Goal: Information Seeking & Learning: Learn about a topic

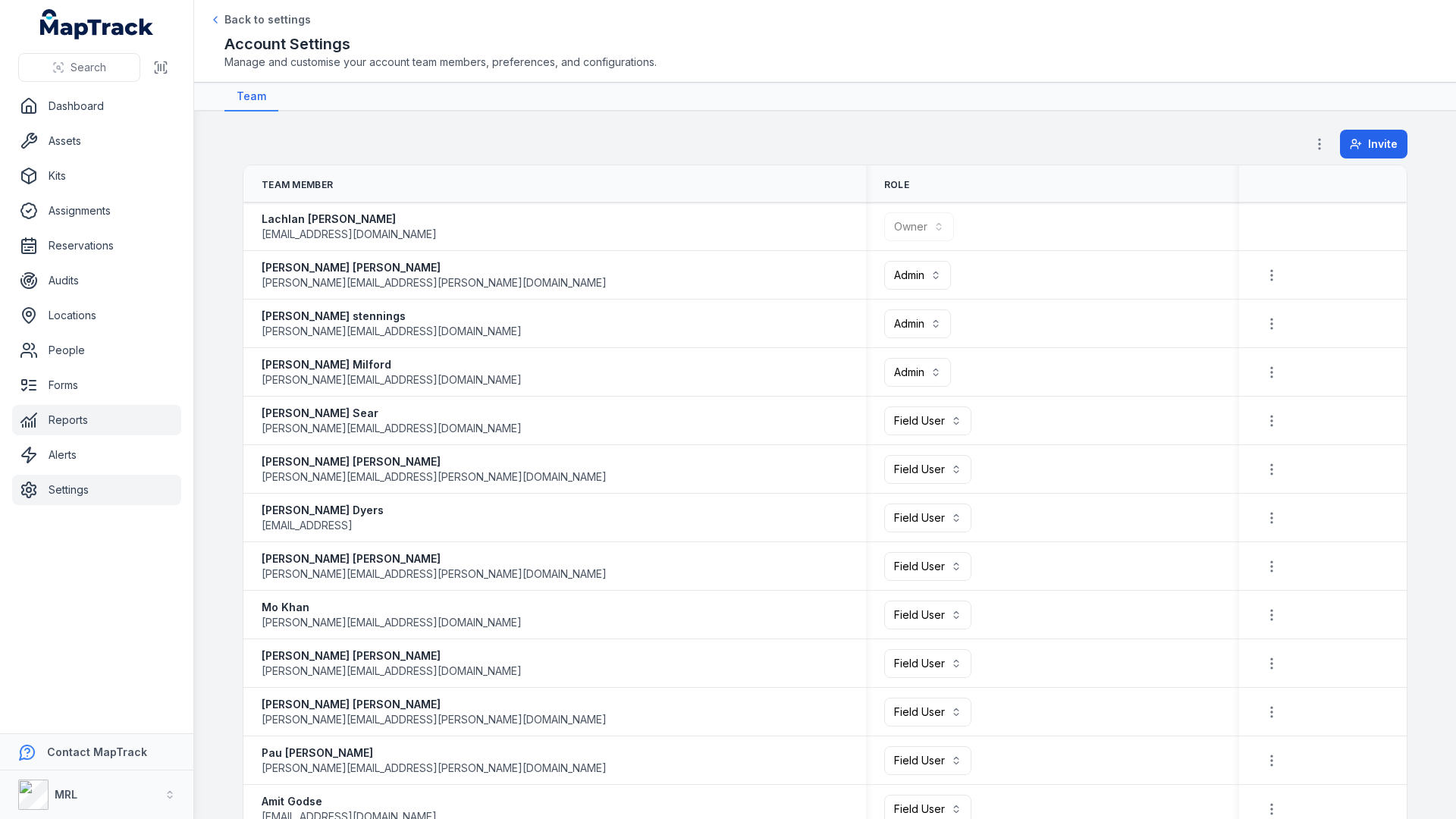
click at [62, 423] on link "Reports" at bounding box center [96, 420] width 169 height 30
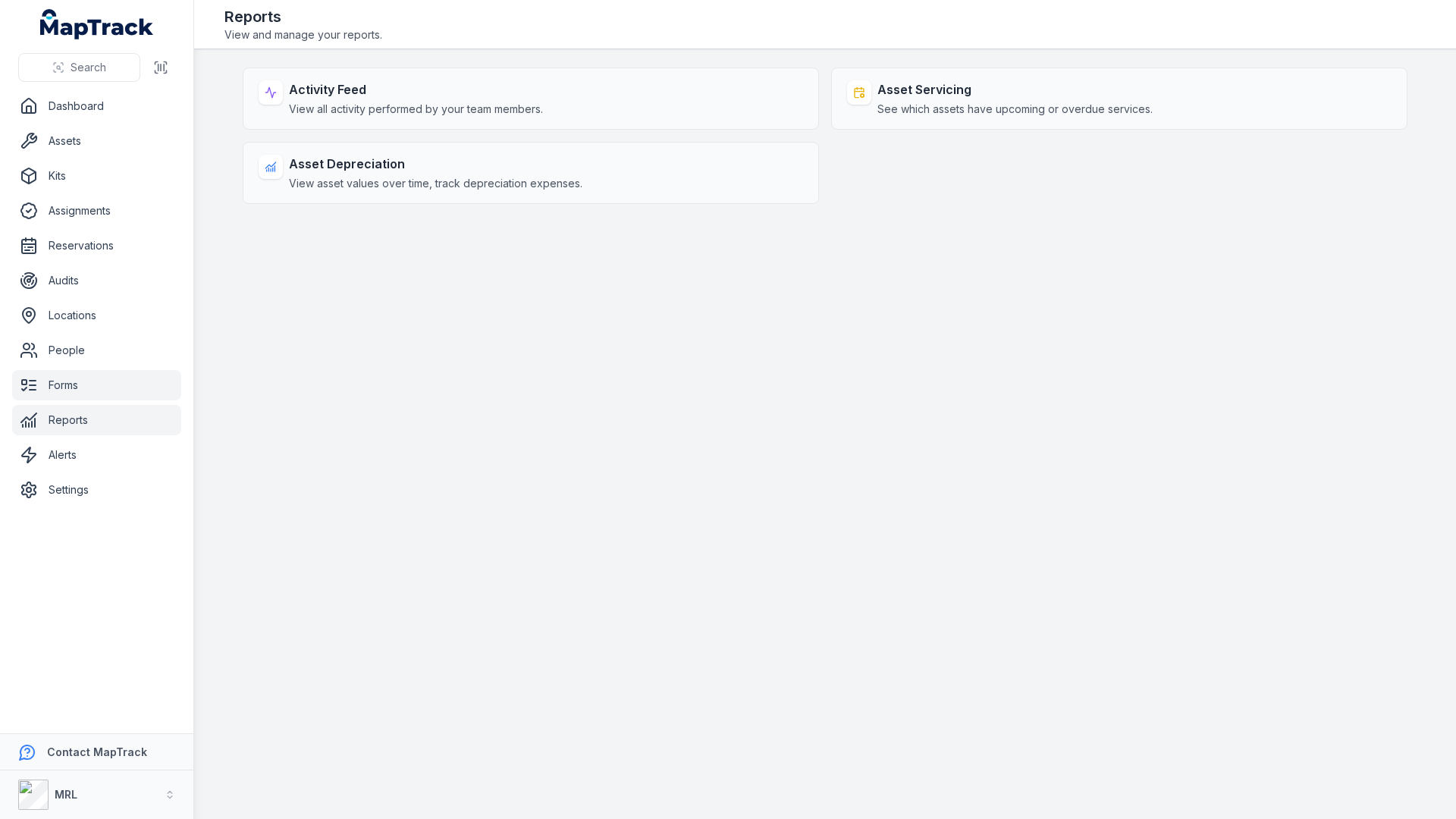
click at [79, 396] on link "Forms" at bounding box center [96, 385] width 169 height 30
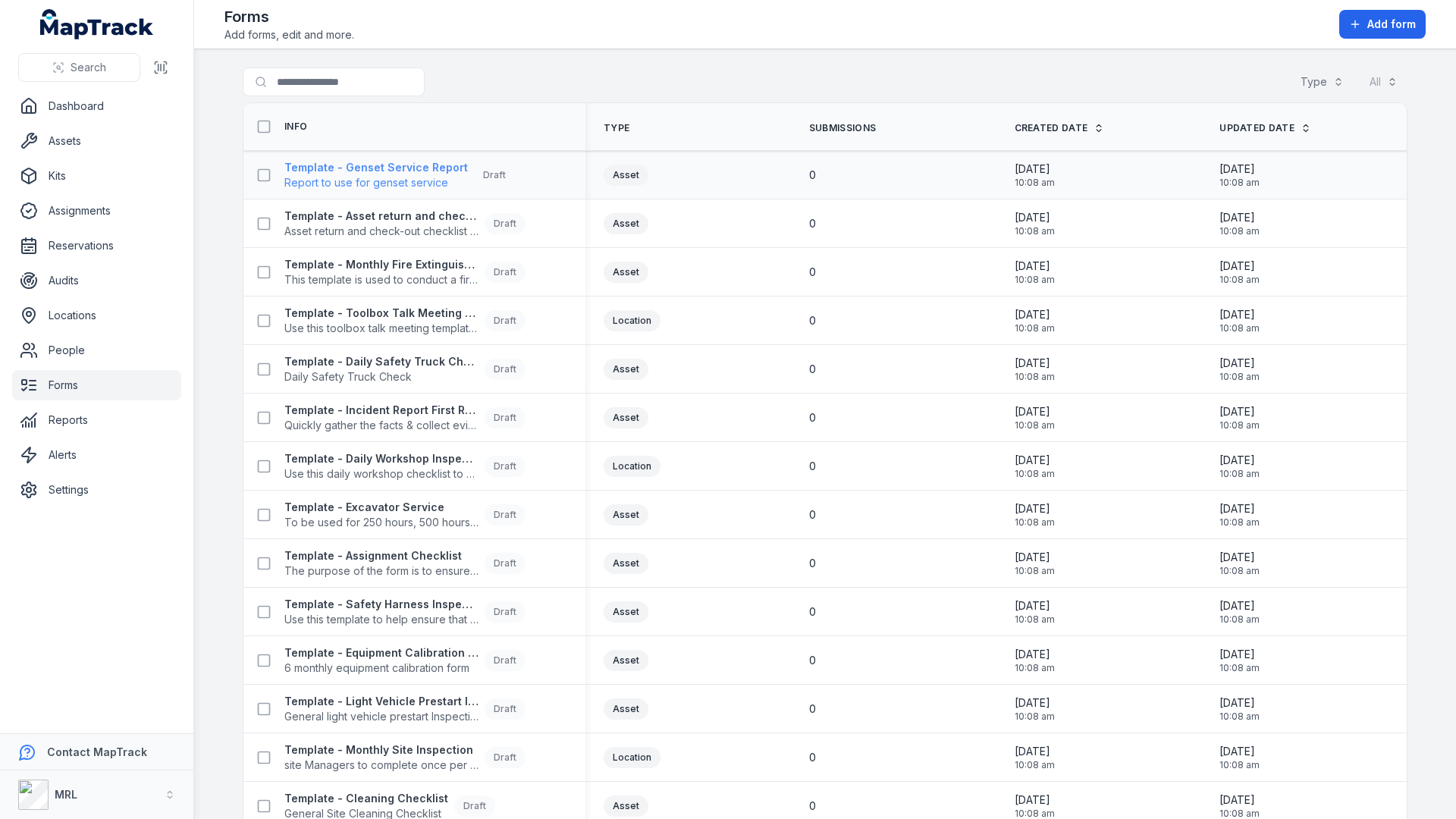
click at [399, 174] on strong "Template - Genset Service Report" at bounding box center [376, 168] width 184 height 15
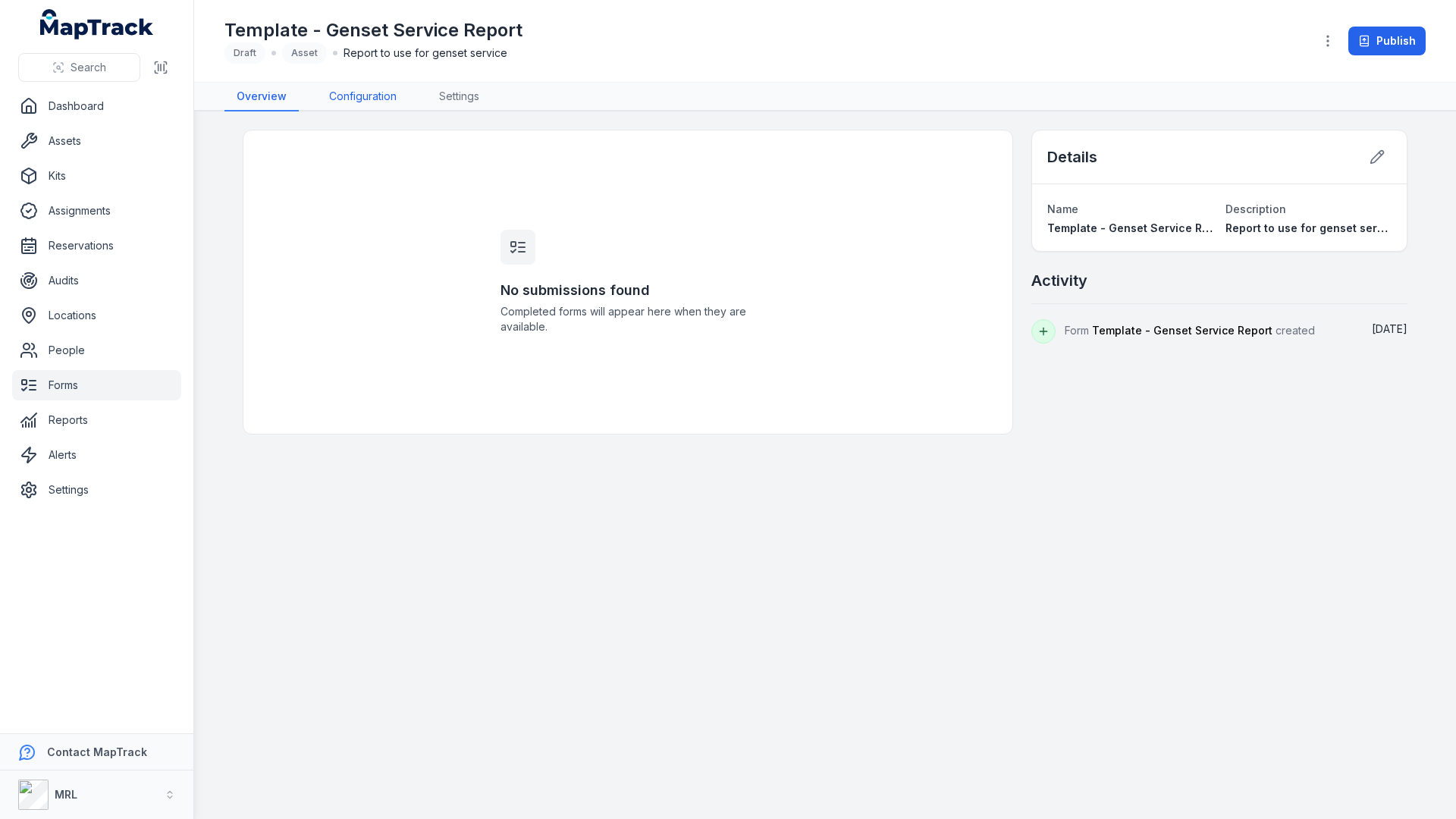
click at [378, 89] on link "Configuration" at bounding box center [363, 97] width 92 height 29
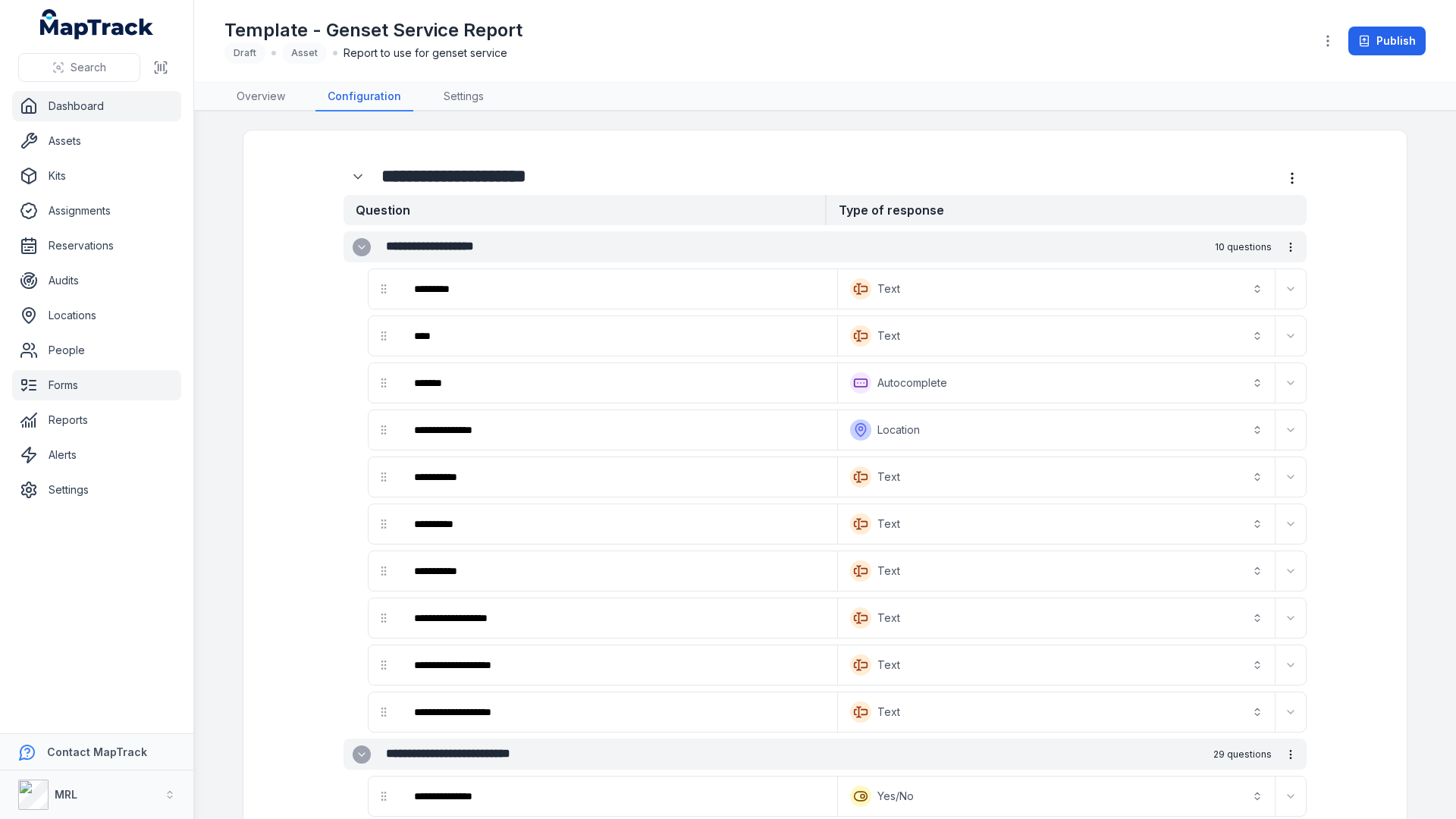
click at [70, 115] on link "Dashboard" at bounding box center [96, 106] width 169 height 30
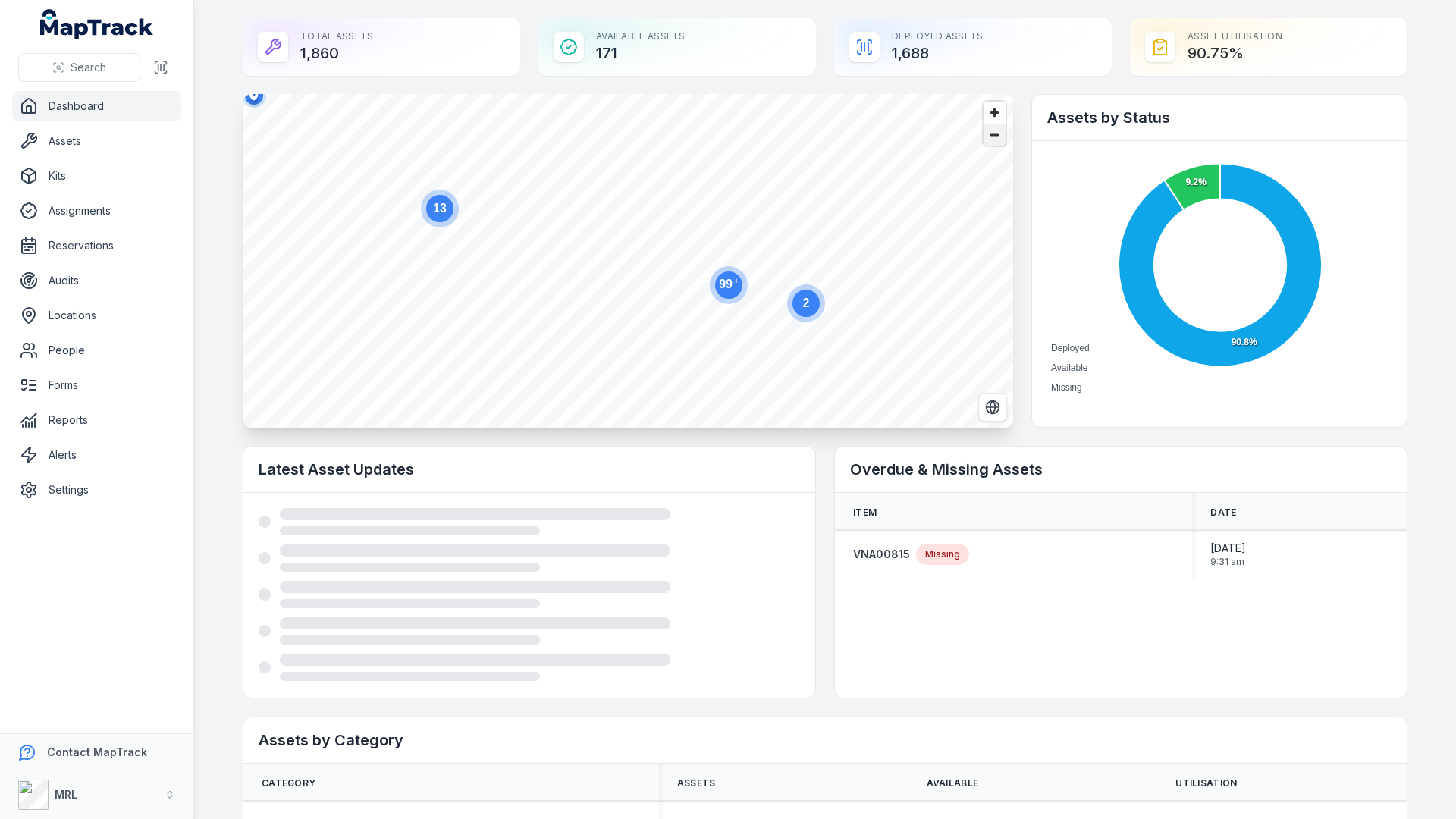
click at [1001, 125] on span "Zoom out" at bounding box center [995, 134] width 22 height 21
click at [996, 119] on span "Zoom in" at bounding box center [995, 112] width 22 height 22
click at [1000, 138] on span "Zoom out" at bounding box center [995, 134] width 22 height 21
click at [999, 114] on span "Zoom in" at bounding box center [995, 112] width 22 height 22
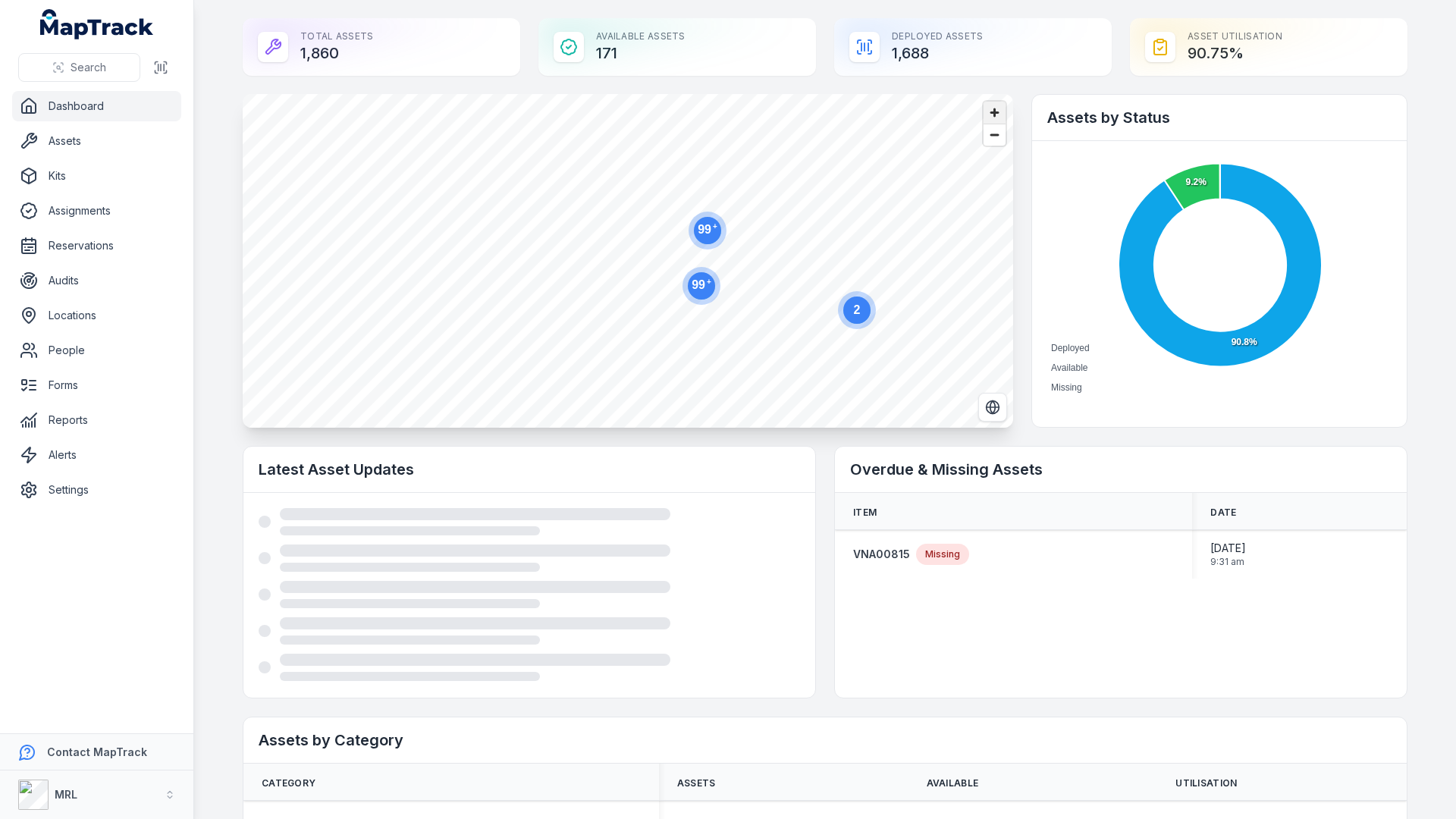
click at [999, 114] on span "Zoom in" at bounding box center [995, 112] width 22 height 22
click at [651, 175] on ellipse "button" at bounding box center [652, 178] width 19 height 19
click at [998, 114] on span "Zoom in" at bounding box center [995, 112] width 22 height 22
click at [990, 110] on span "Zoom in" at bounding box center [995, 112] width 22 height 22
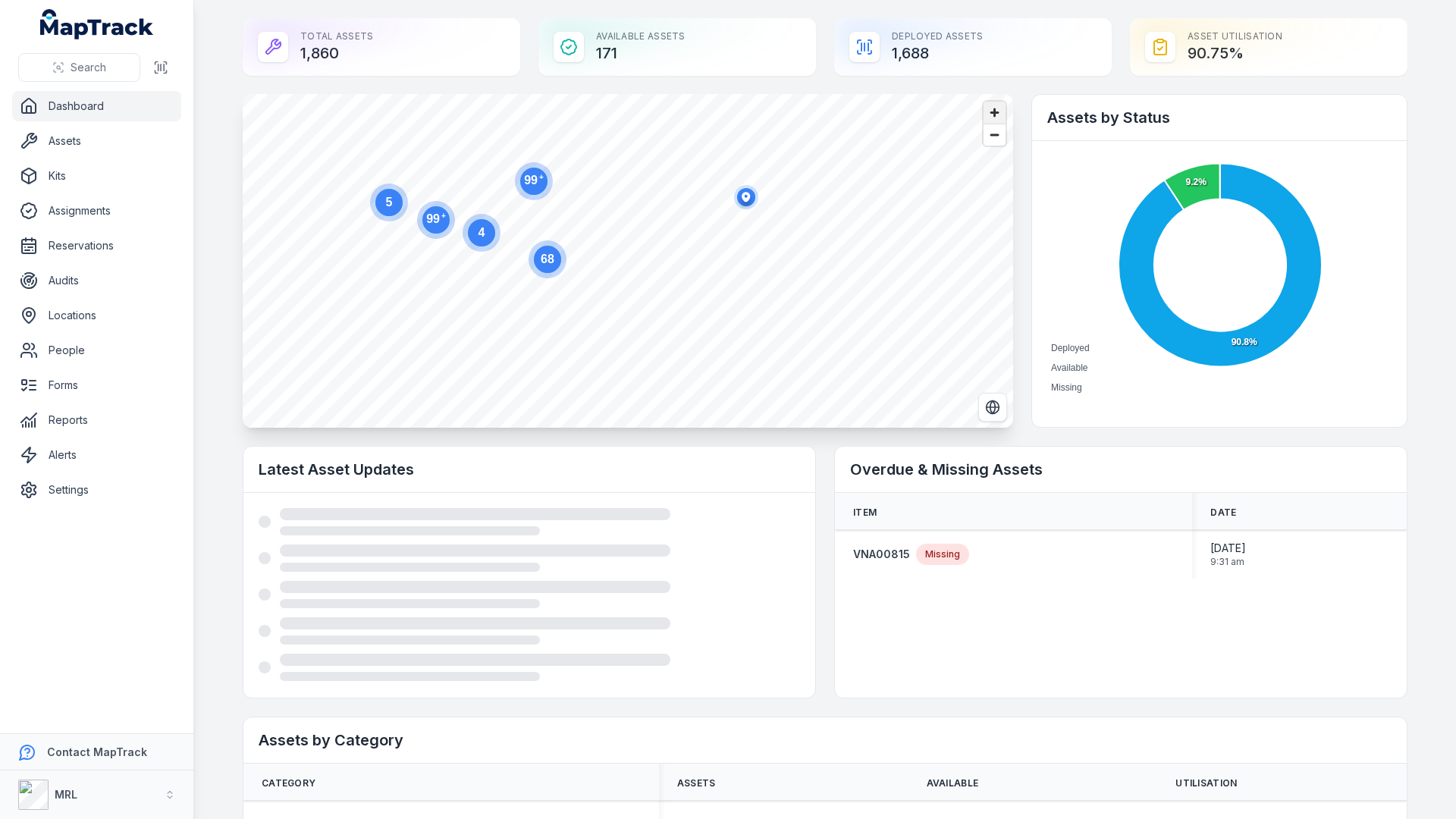
click at [997, 105] on span "Zoom in" at bounding box center [995, 112] width 22 height 22
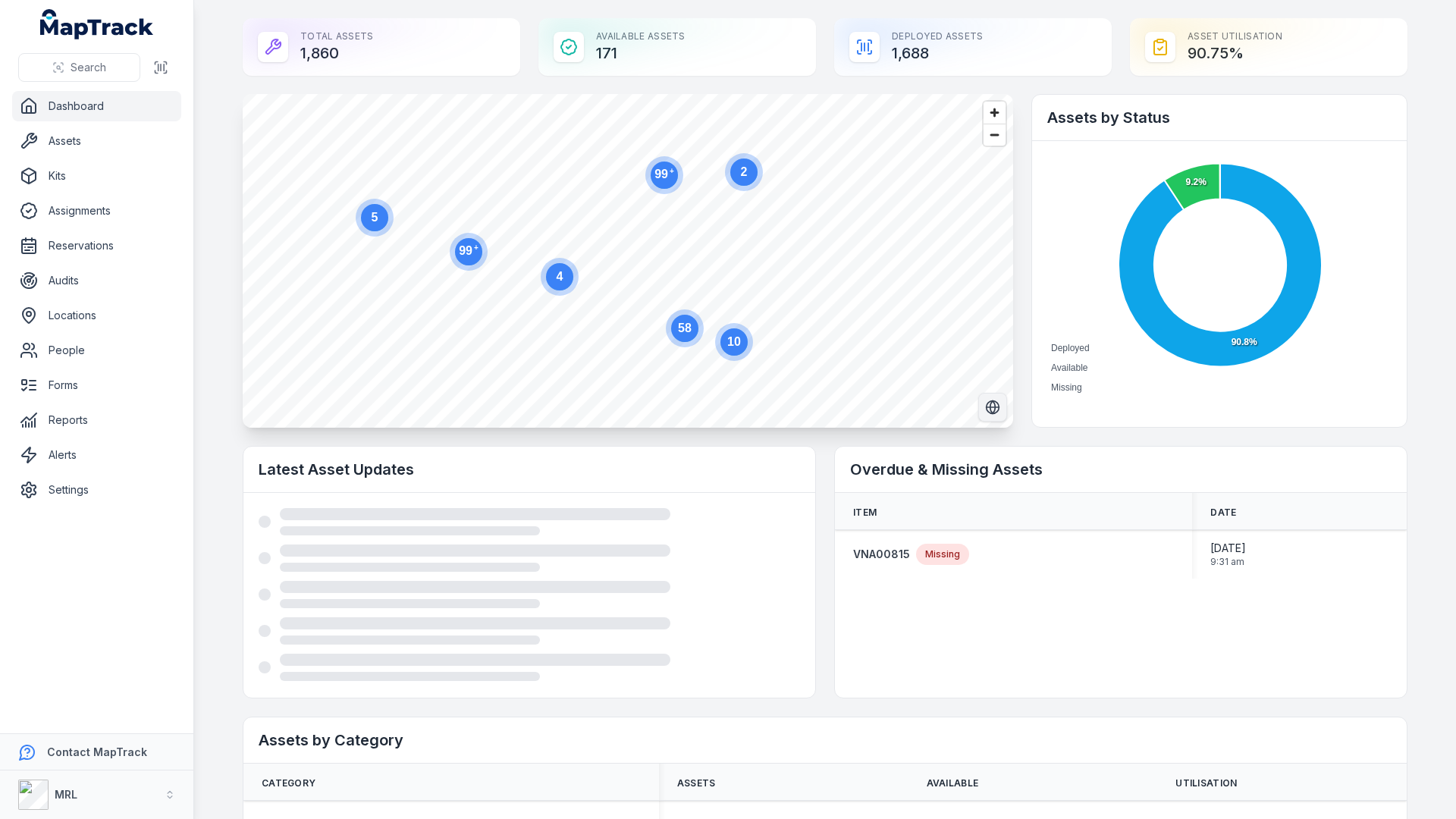
click at [995, 408] on icon "Switch to Satellite View" at bounding box center [993, 407] width 5 height 13
click at [369, 212] on circle at bounding box center [375, 218] width 27 height 27
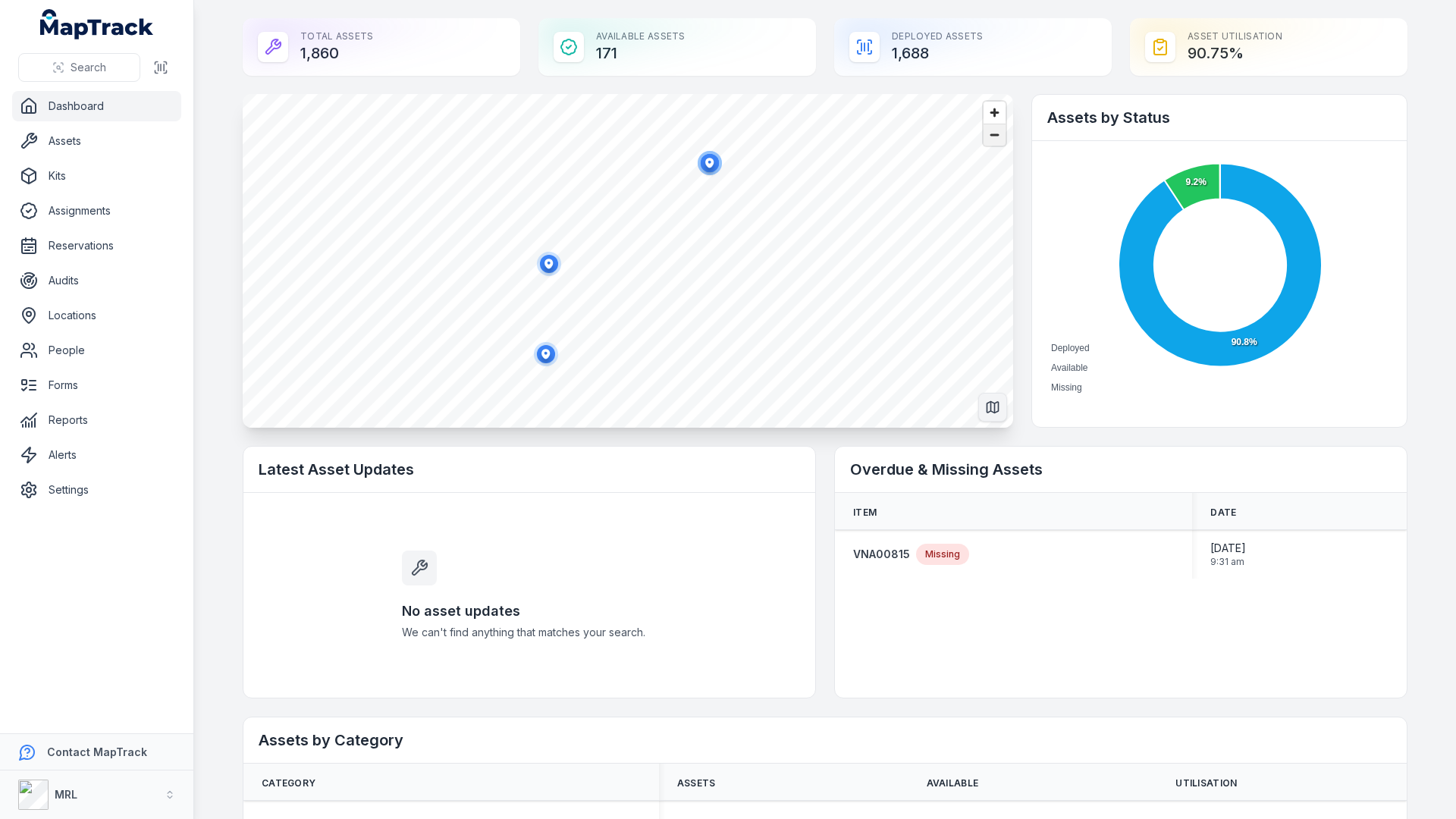
click at [999, 137] on span "Zoom out" at bounding box center [995, 134] width 22 height 21
click at [95, 429] on link "Reports" at bounding box center [96, 420] width 169 height 30
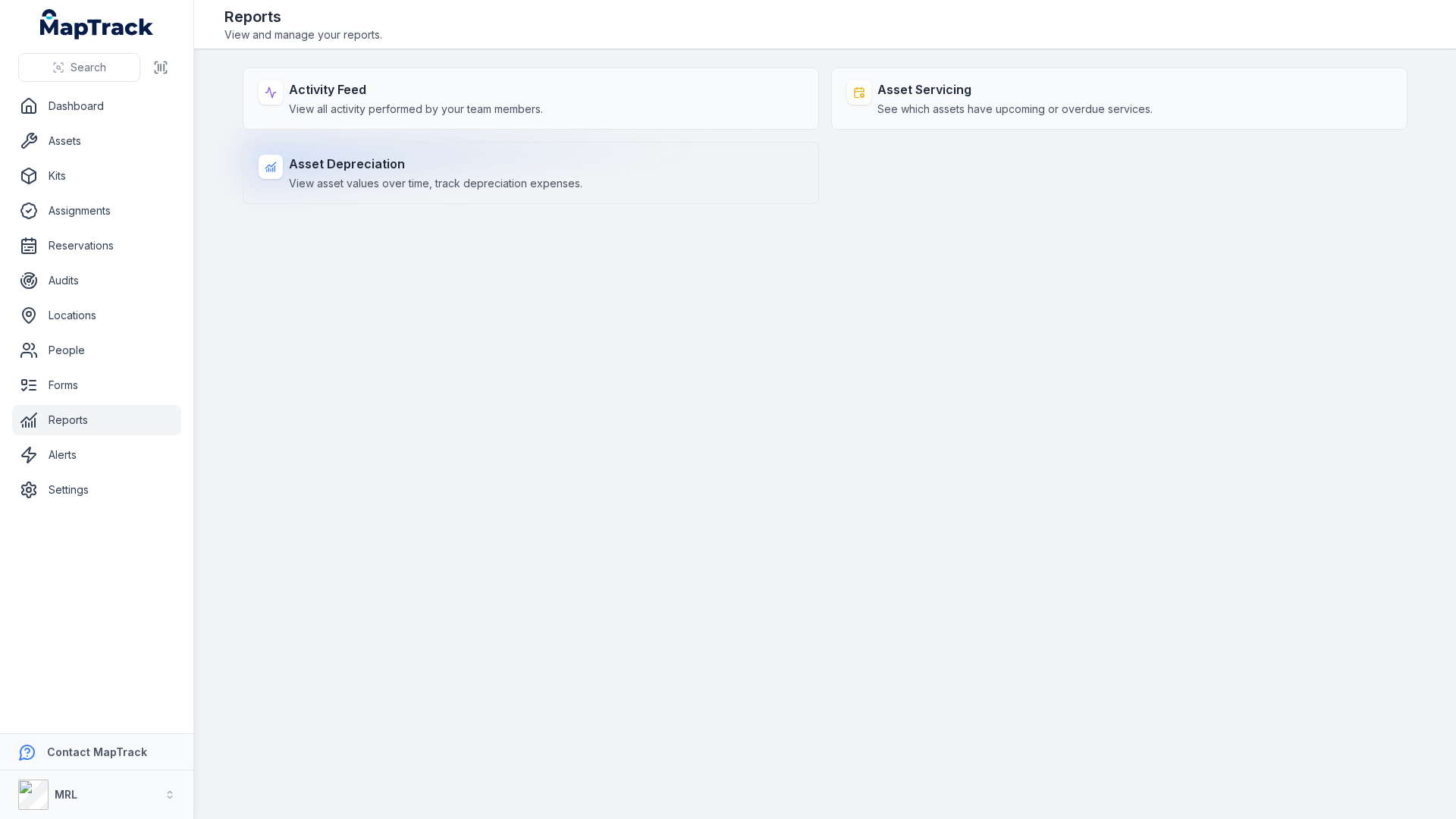
click at [482, 179] on span "View asset values over time, track depreciation expenses." at bounding box center [435, 184] width 294 height 15
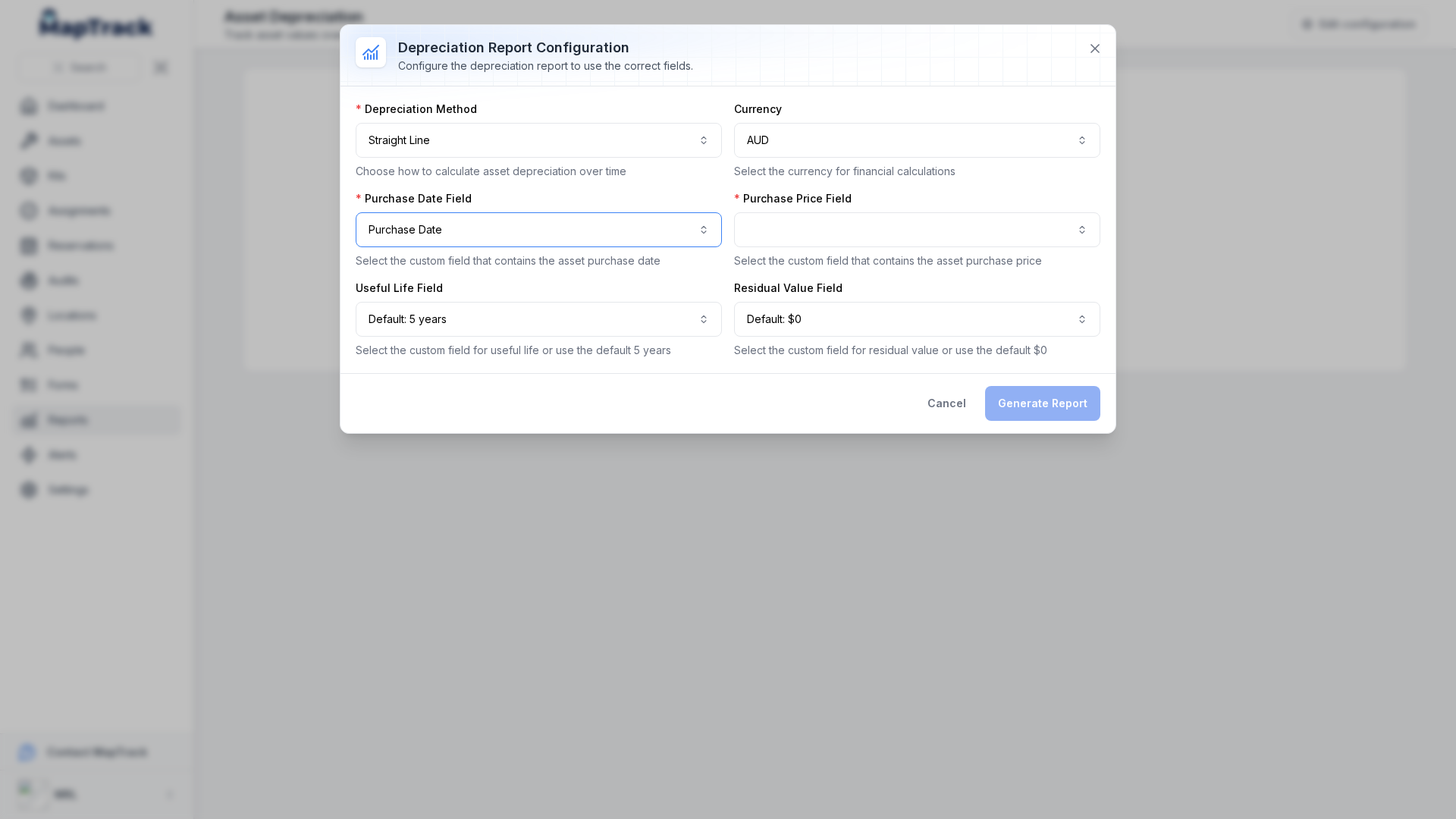
click at [485, 213] on button "**********" at bounding box center [539, 229] width 366 height 35
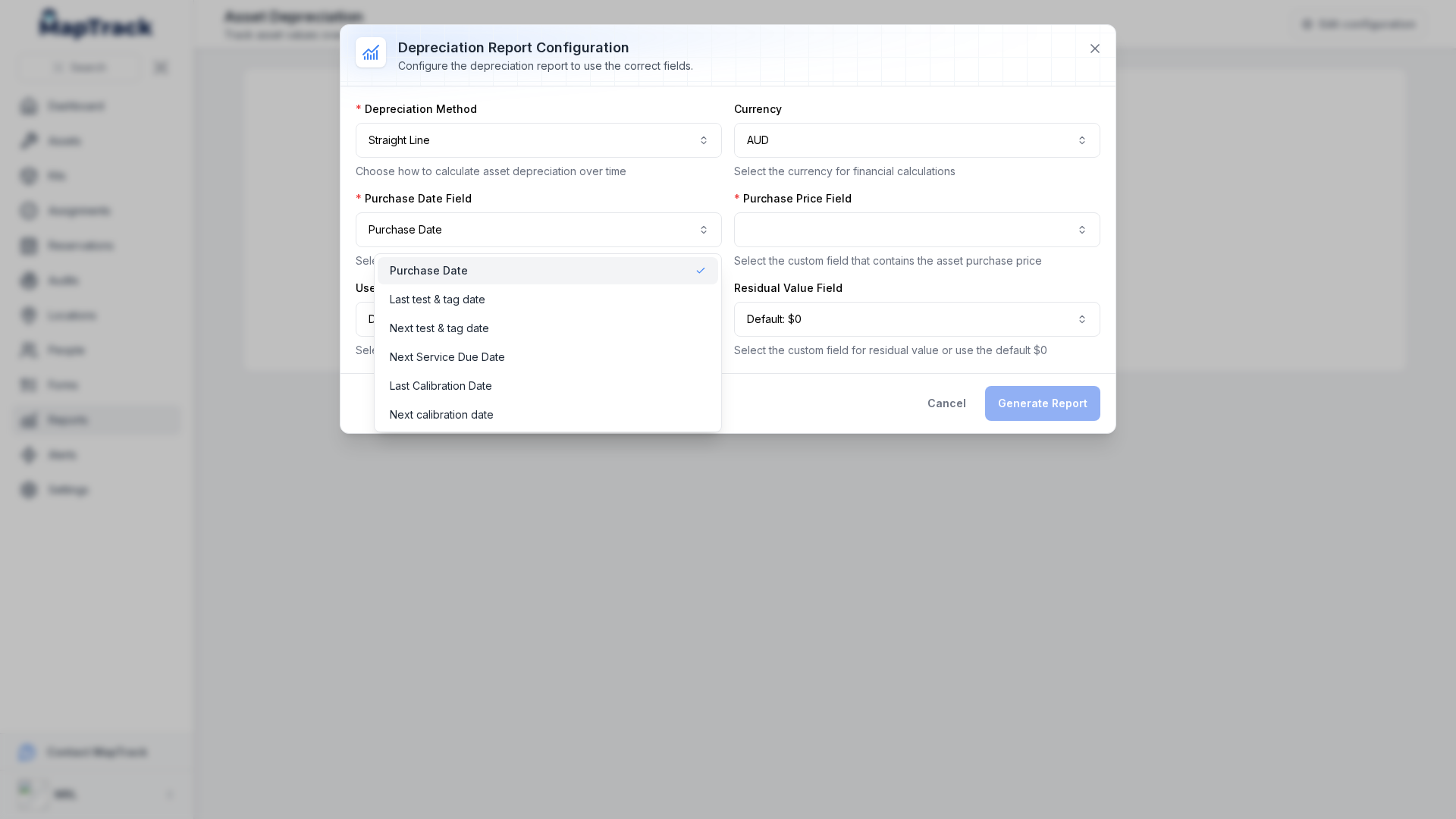
click at [499, 205] on div "**********" at bounding box center [539, 230] width 366 height 78
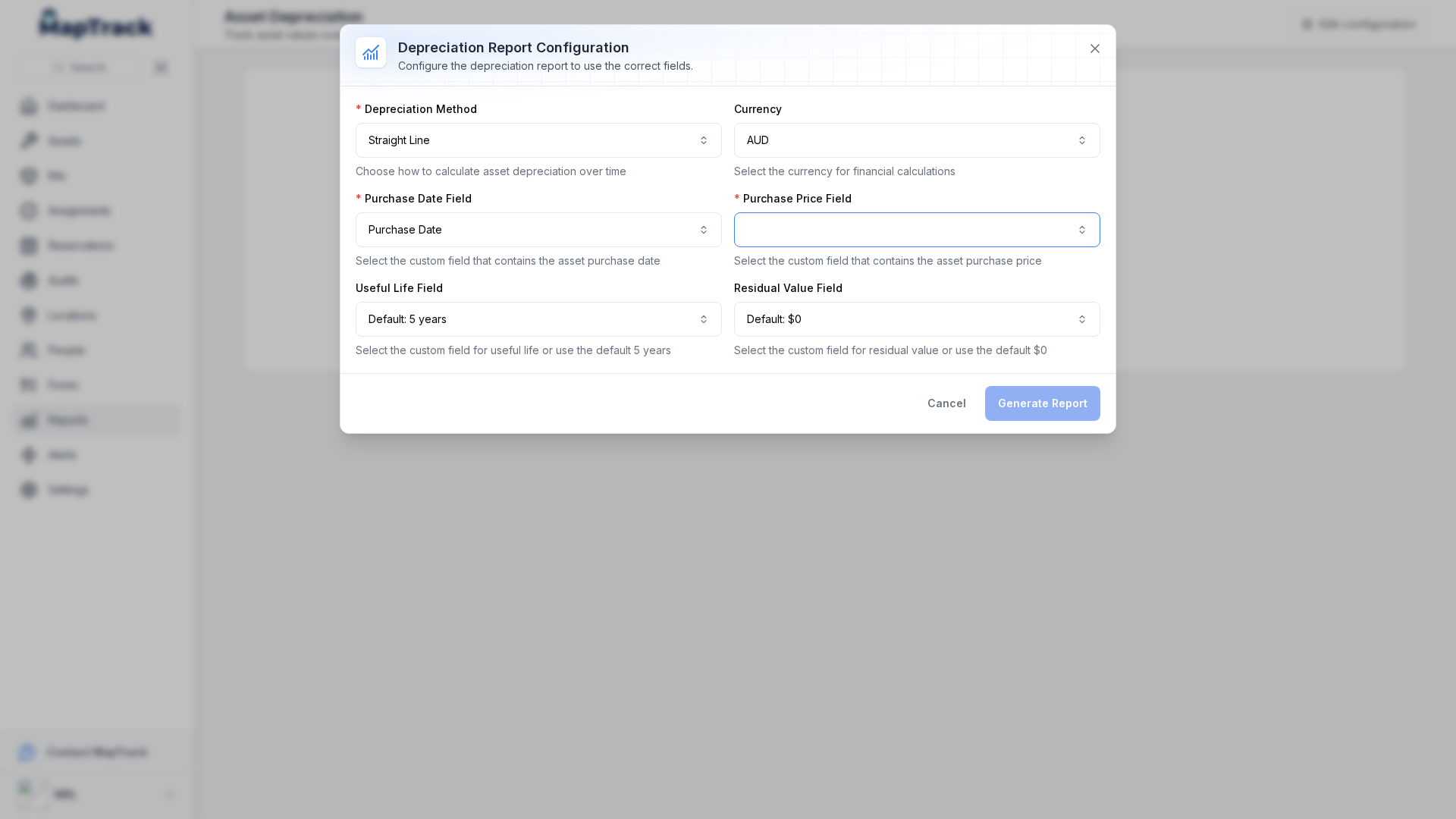
click at [780, 224] on button "button" at bounding box center [917, 229] width 366 height 35
click at [786, 227] on button "button" at bounding box center [917, 229] width 366 height 35
click at [941, 402] on div "**********" at bounding box center [728, 229] width 775 height 408
click at [957, 407] on button "Cancel" at bounding box center [946, 403] width 64 height 35
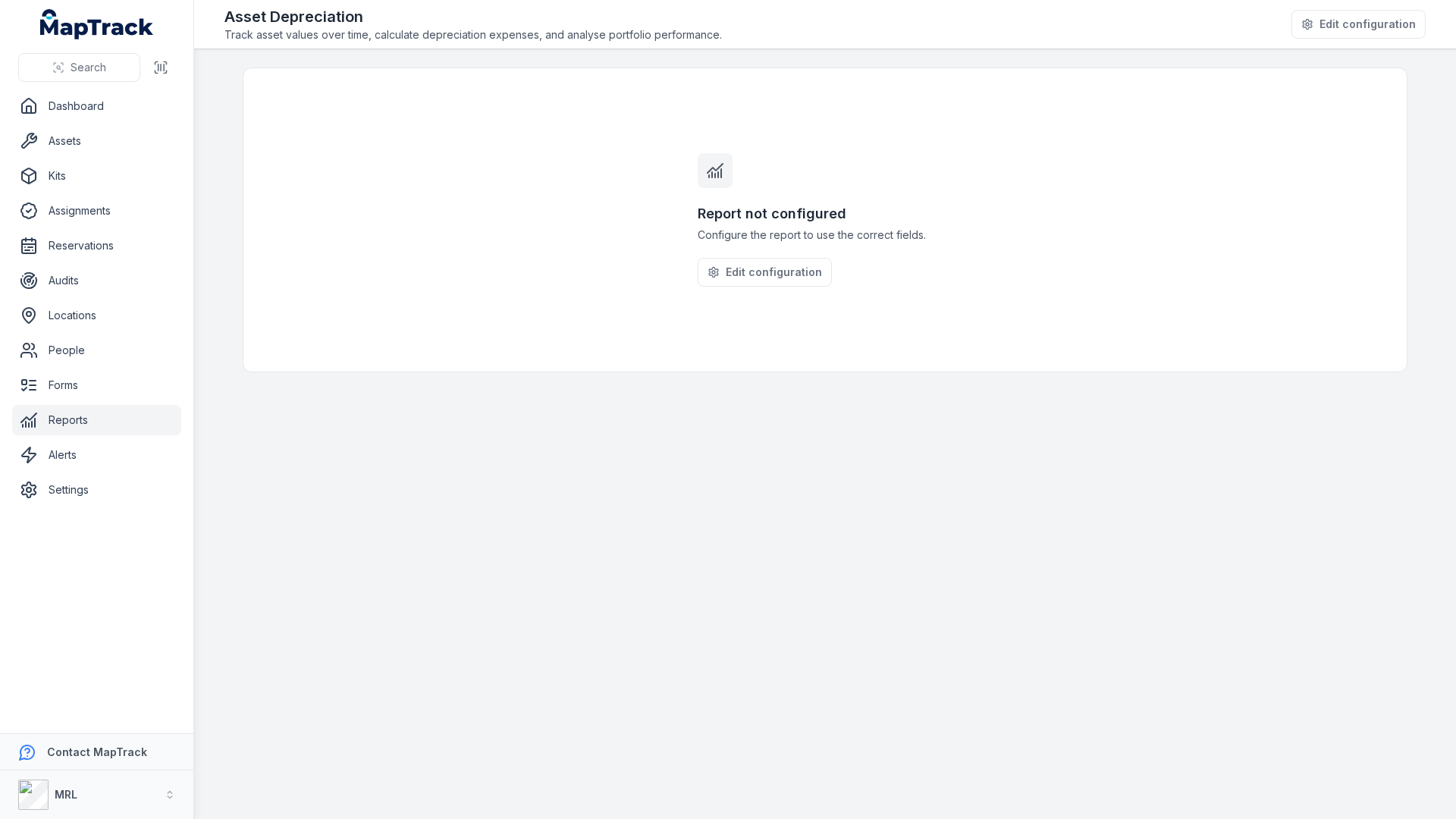
click at [96, 420] on link "Reports" at bounding box center [96, 420] width 169 height 30
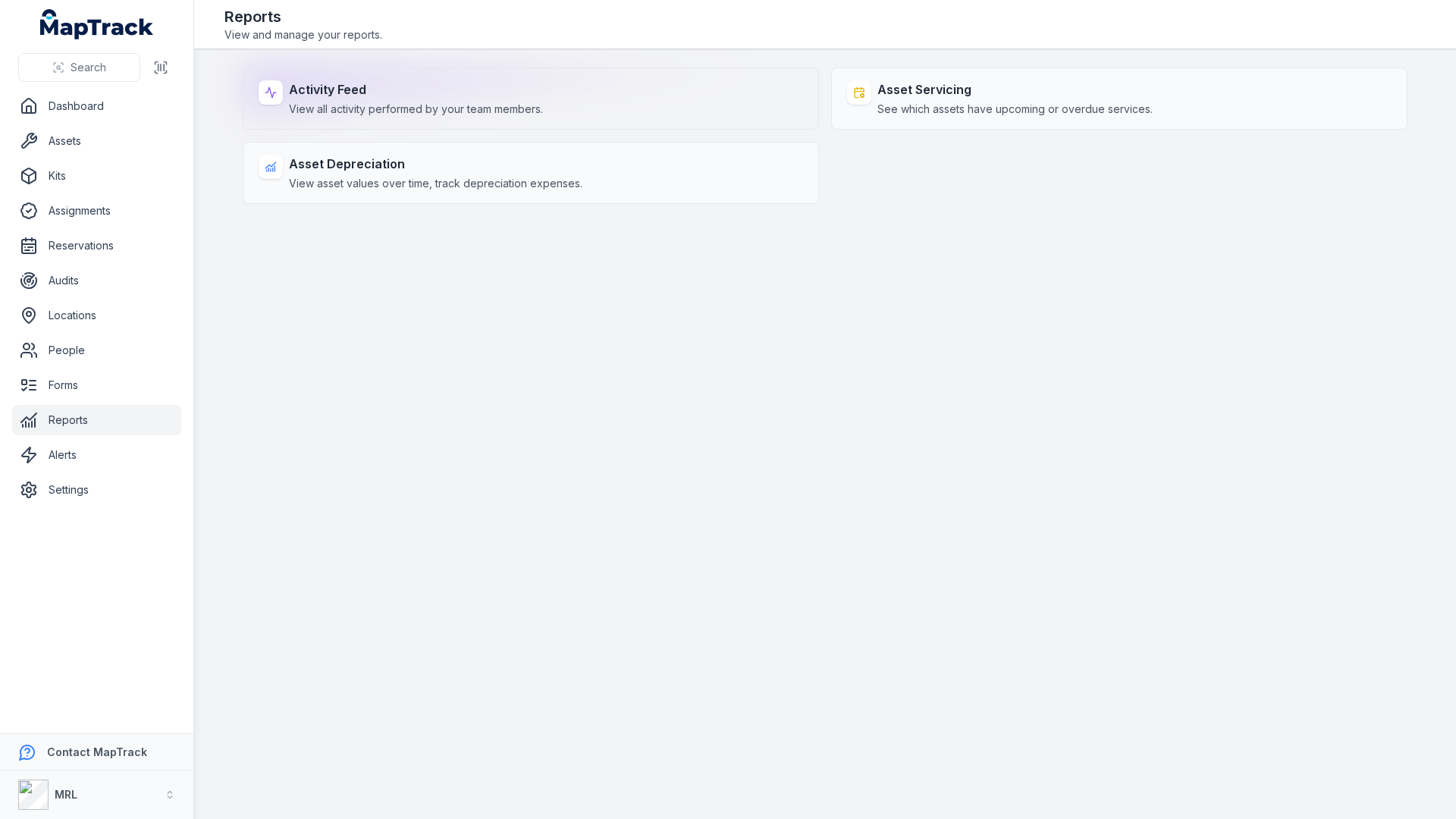
click at [424, 109] on span "View all activity performed by your team members." at bounding box center [415, 109] width 254 height 15
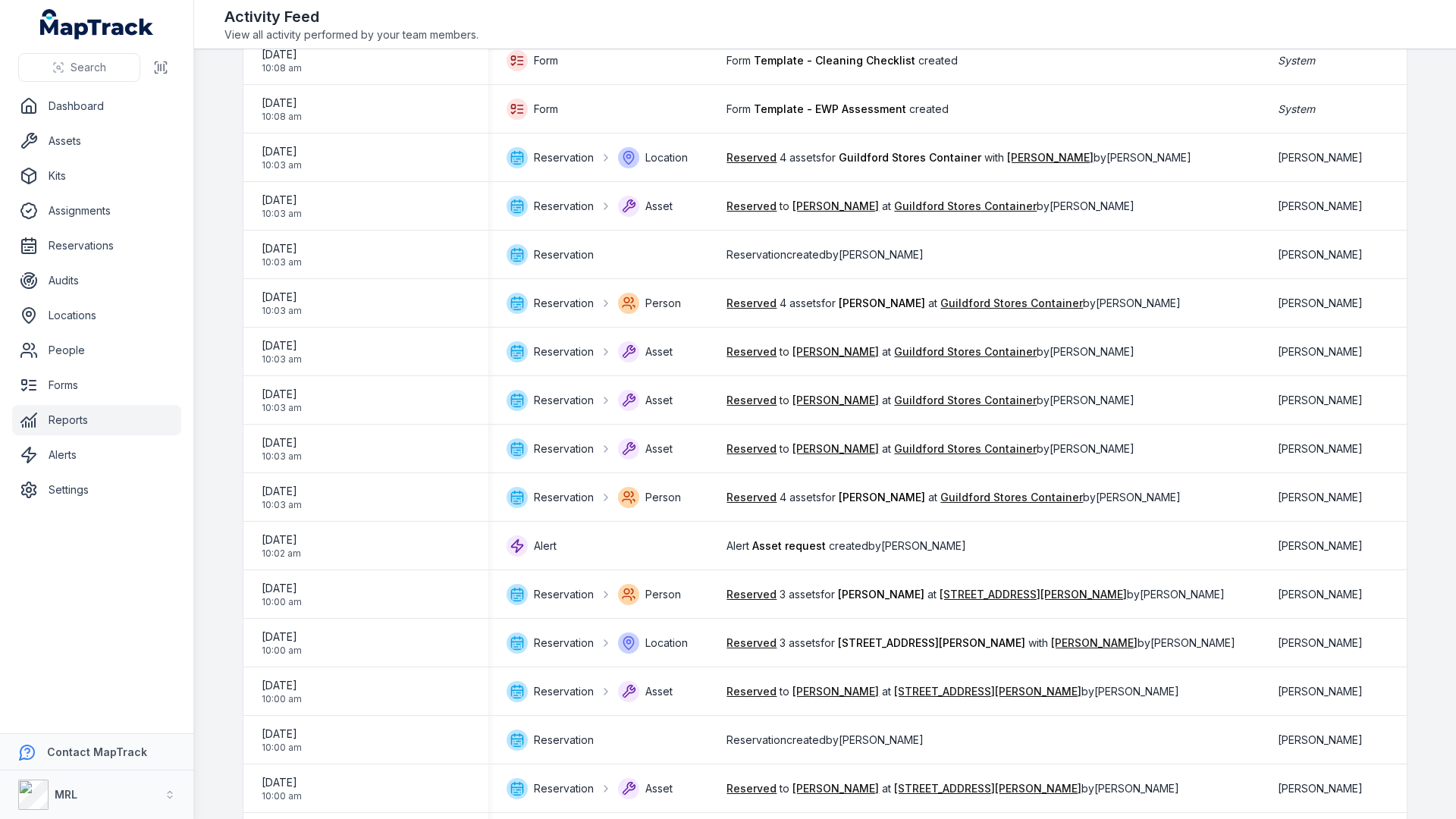
scroll to position [1816, 0]
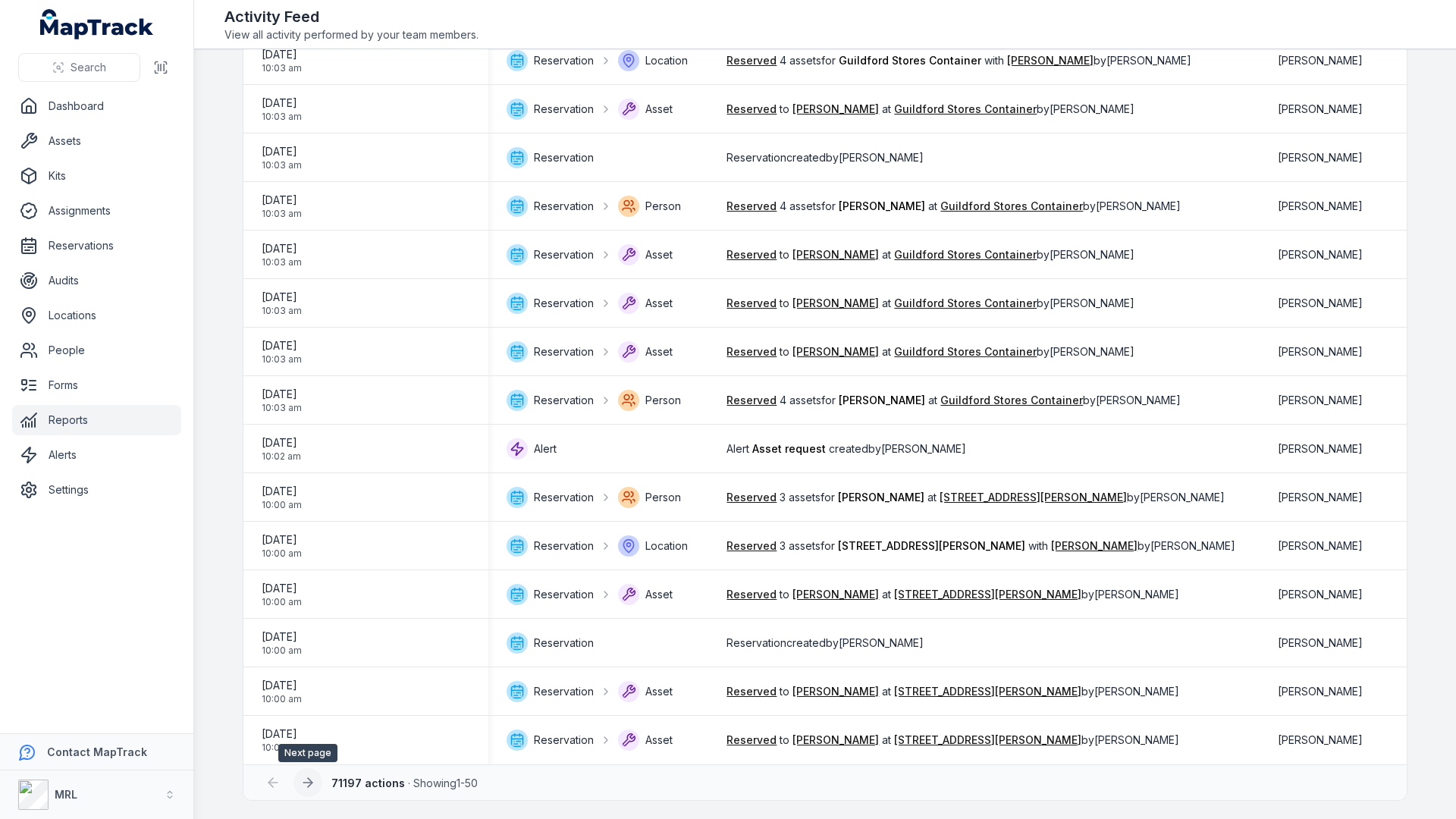
click at [308, 785] on icon at bounding box center [310, 782] width 4 height 9
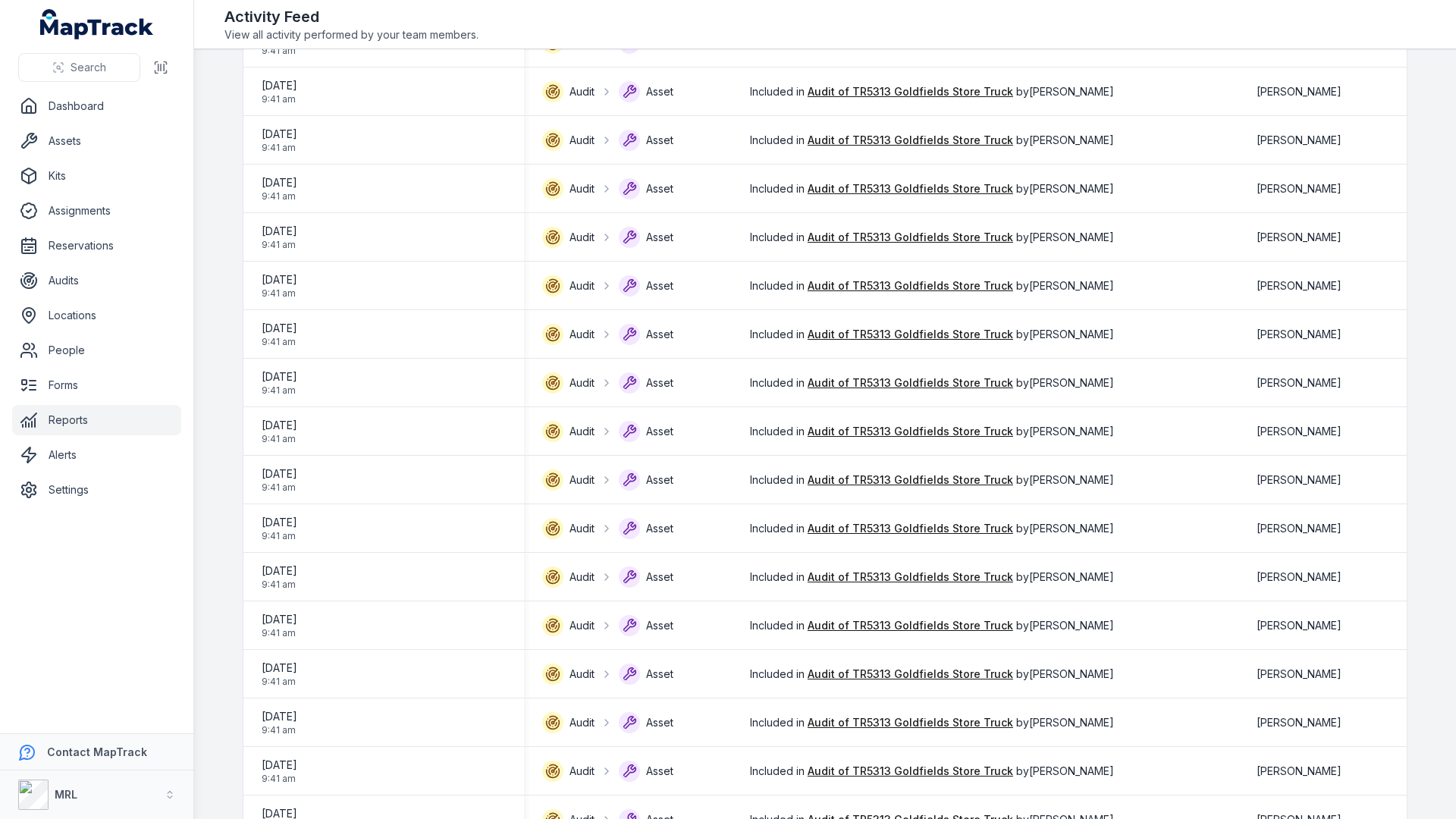
scroll to position [1816, 0]
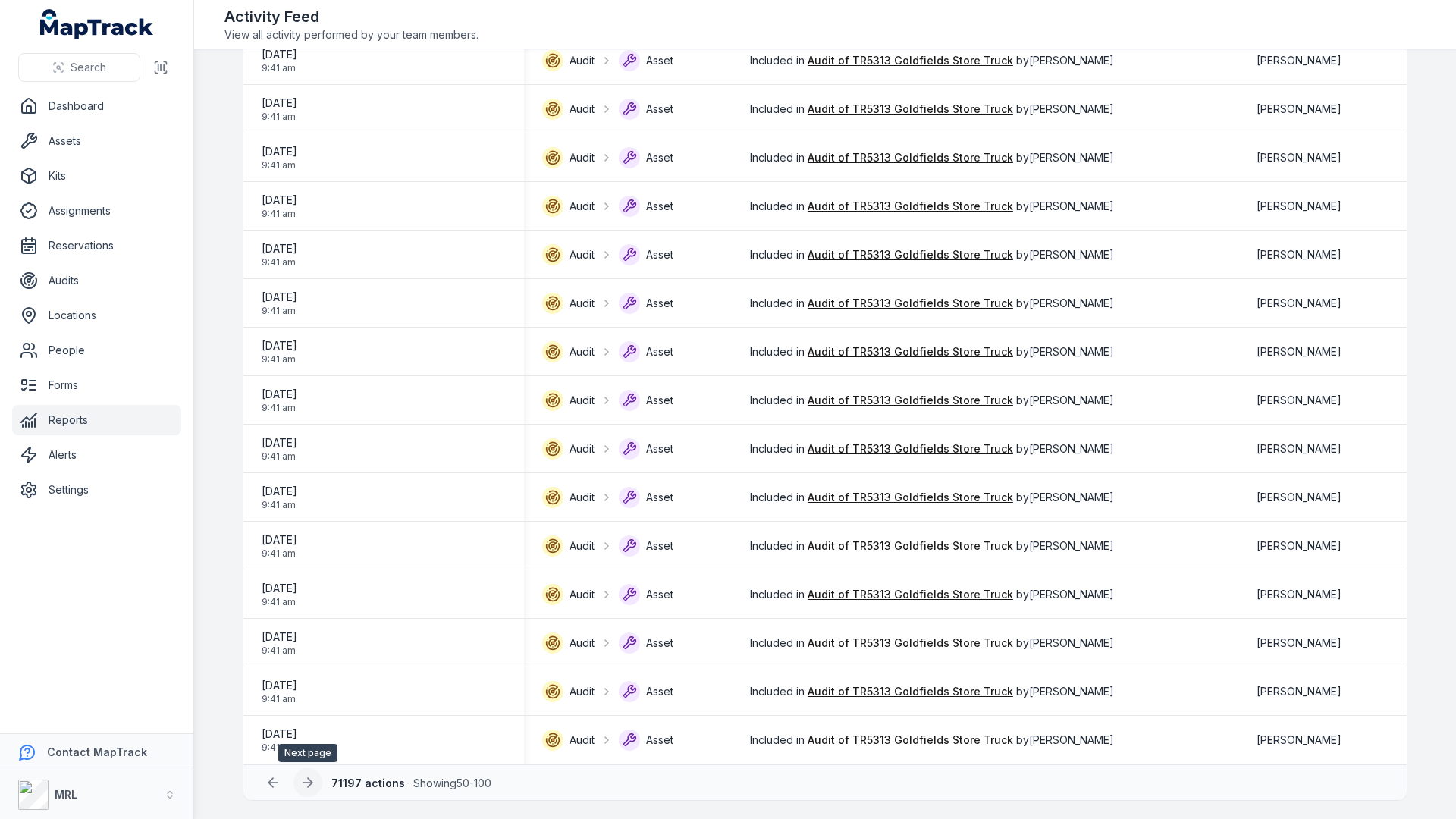
click at [321, 784] on button at bounding box center [308, 783] width 29 height 29
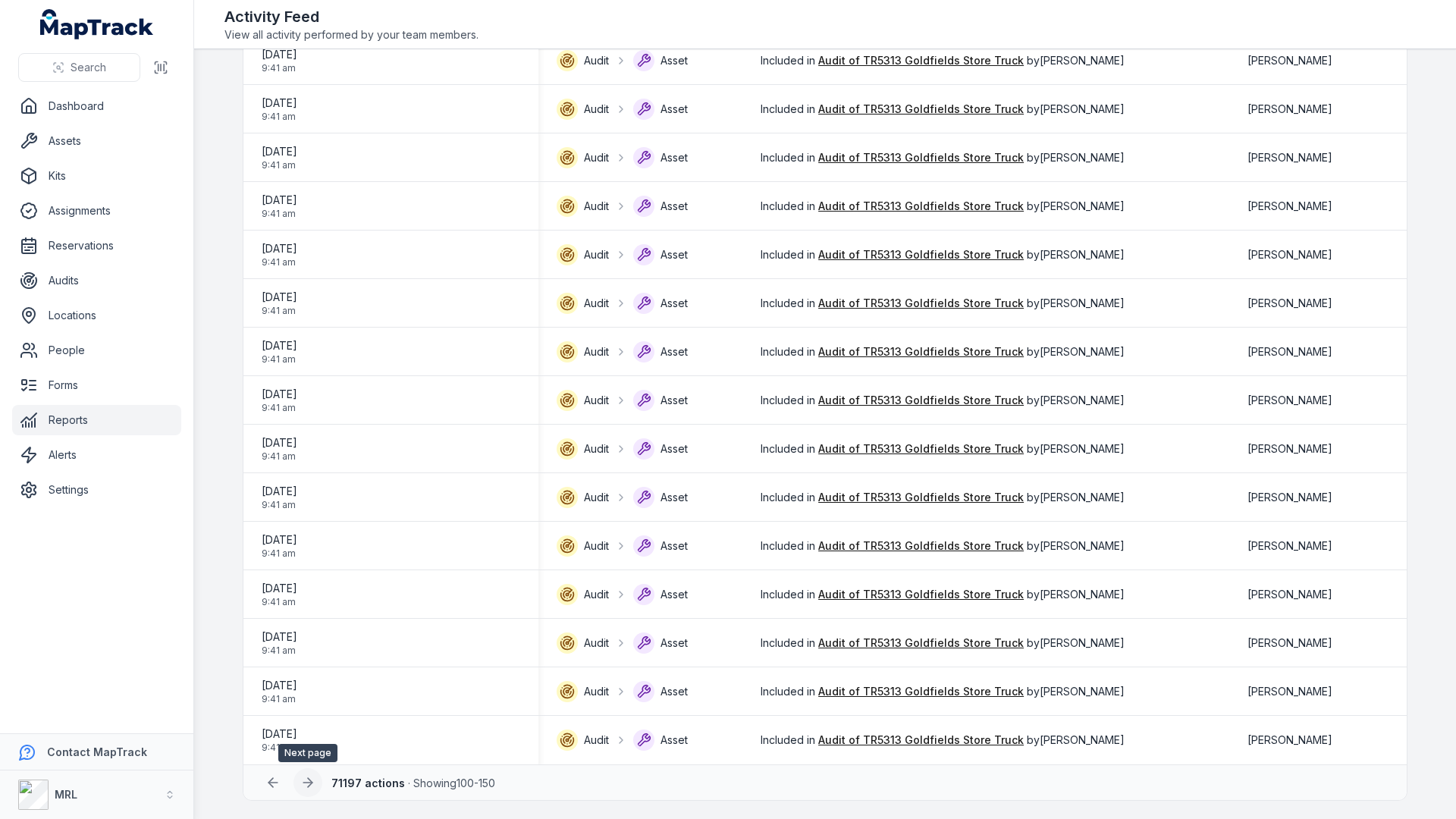
click at [302, 782] on icon at bounding box center [308, 783] width 15 height 15
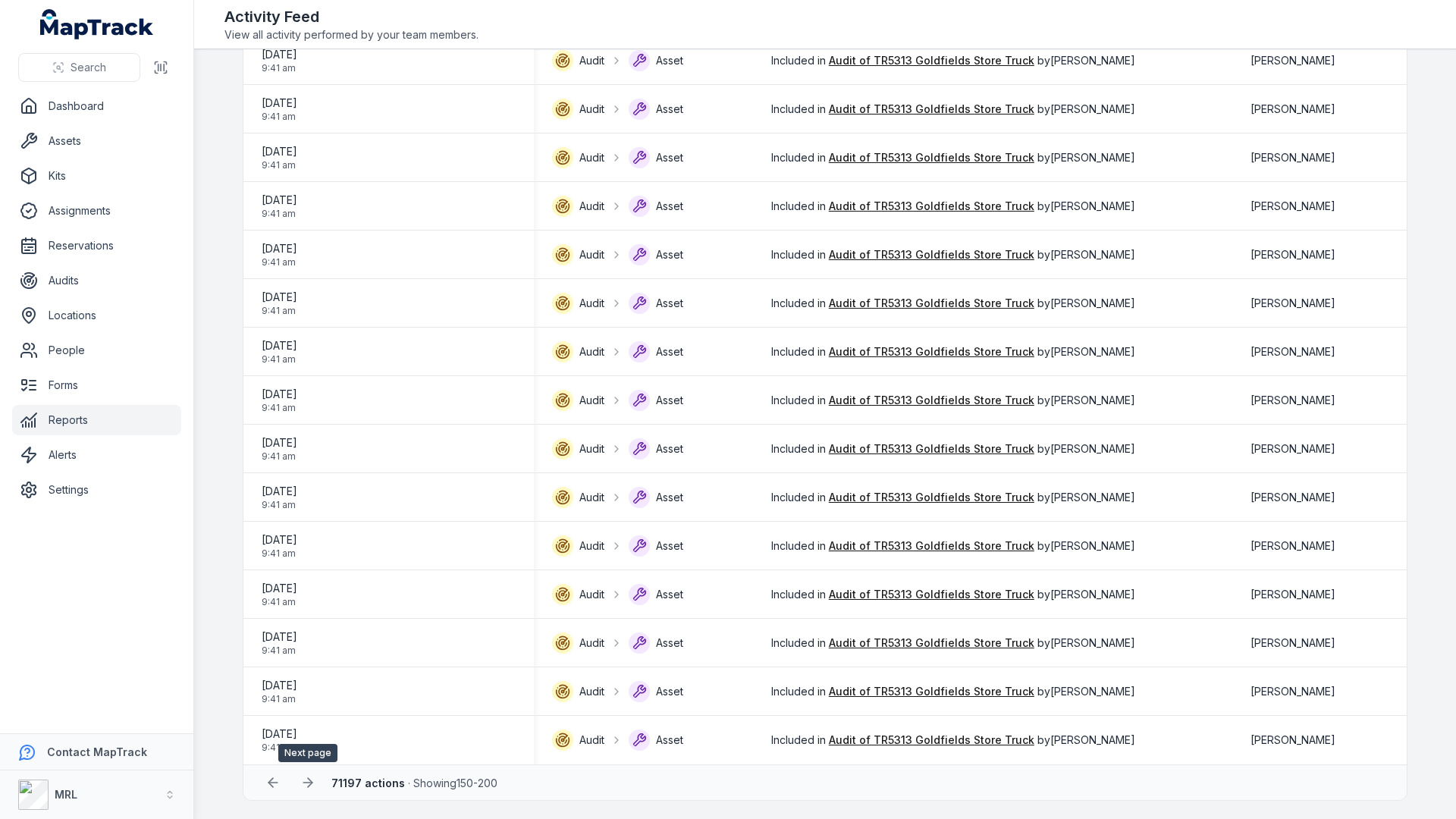
click at [310, 784] on icon at bounding box center [310, 782] width 4 height 9
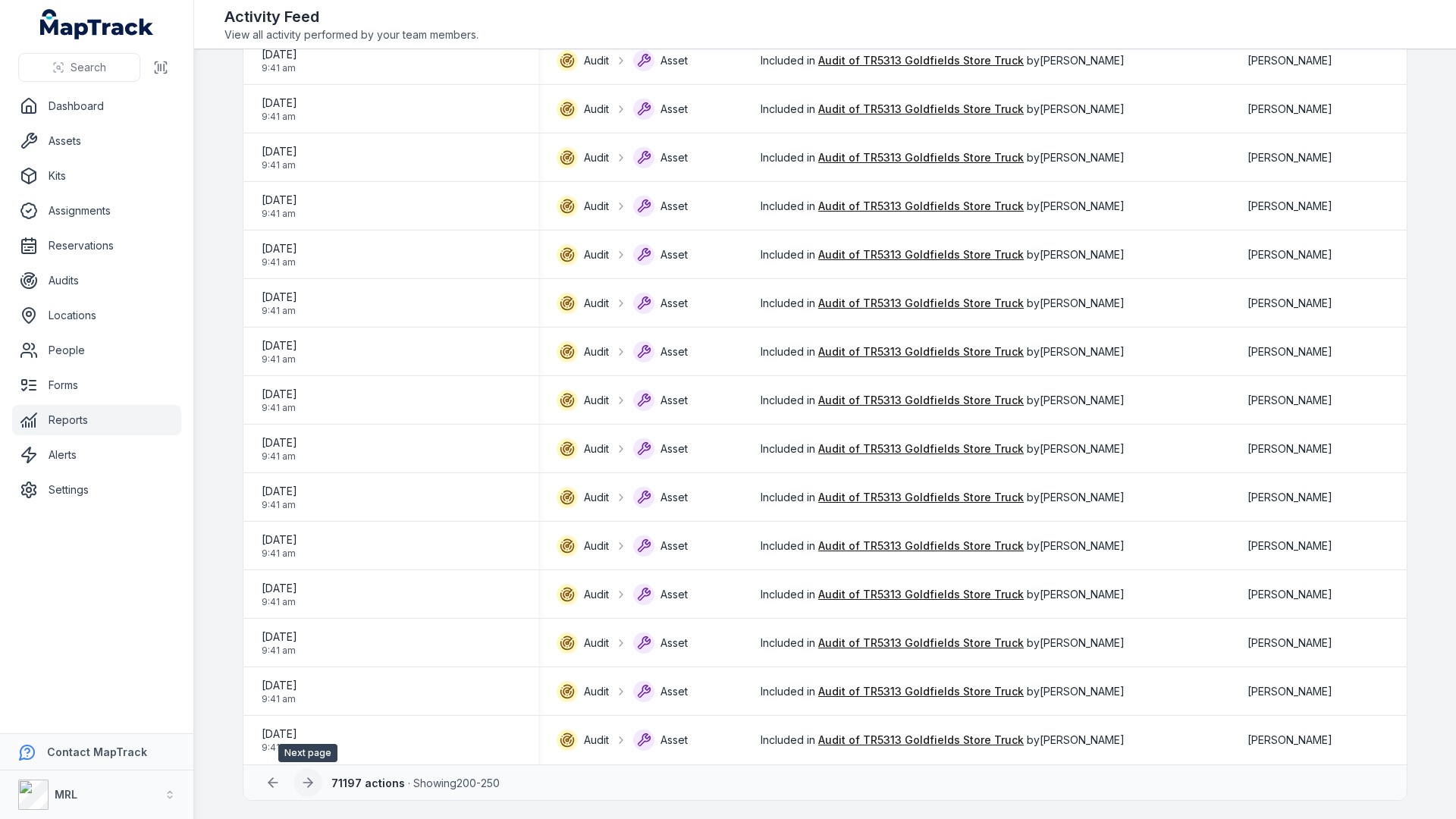
click at [310, 784] on icon at bounding box center [310, 782] width 4 height 9
click at [310, 784] on div at bounding box center [308, 783] width 29 height 29
click at [310, 784] on icon at bounding box center [310, 782] width 4 height 9
click at [310, 784] on div at bounding box center [308, 783] width 29 height 29
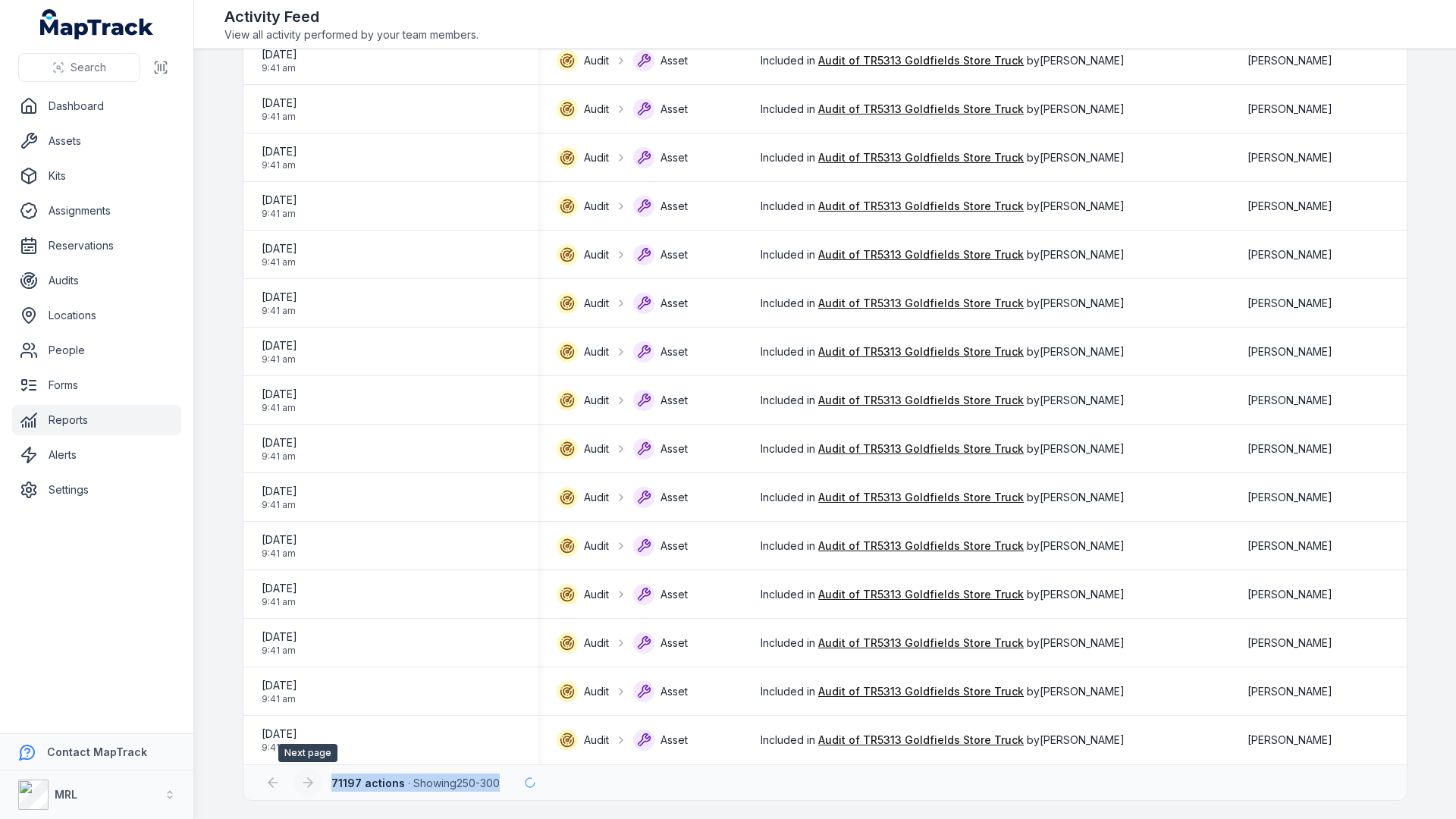
click at [310, 784] on div at bounding box center [308, 783] width 29 height 29
click at [310, 784] on icon at bounding box center [310, 782] width 4 height 9
click at [310, 784] on div at bounding box center [308, 783] width 29 height 29
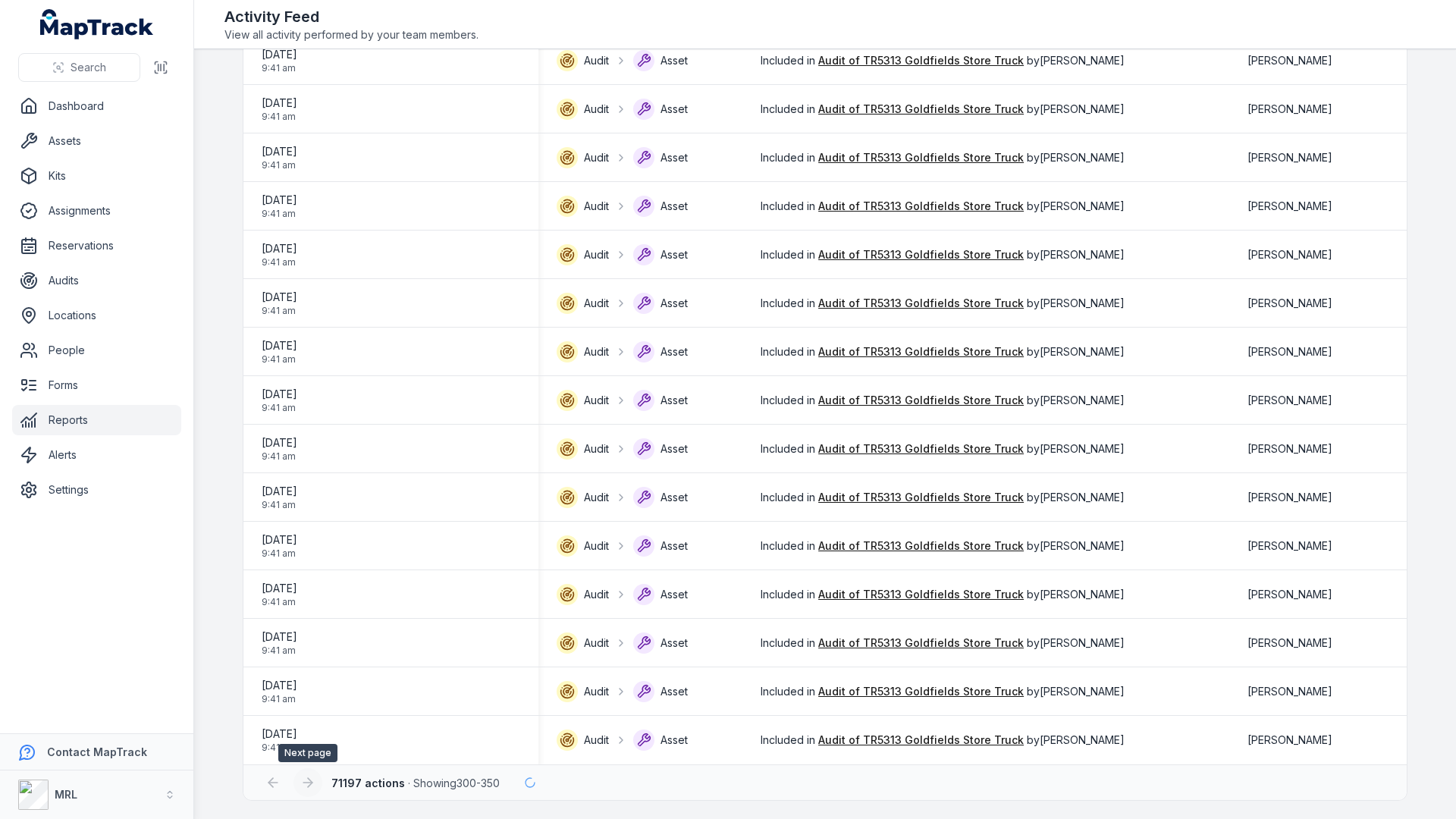
click at [310, 784] on div at bounding box center [308, 783] width 29 height 29
click at [310, 784] on icon at bounding box center [310, 782] width 4 height 9
click at [310, 784] on div at bounding box center [308, 783] width 29 height 29
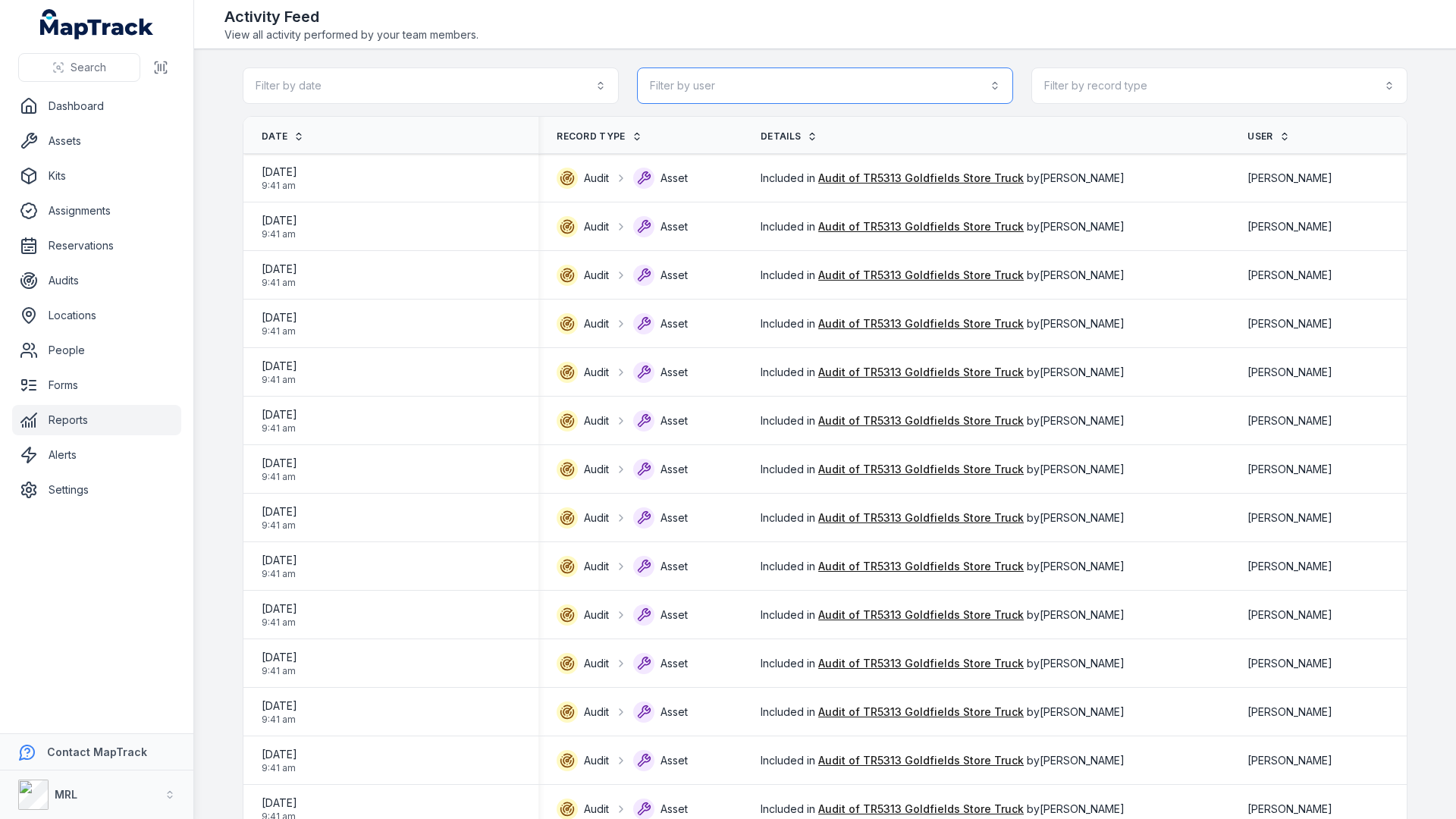
click at [678, 84] on button "Filter by user" at bounding box center [825, 85] width 376 height 36
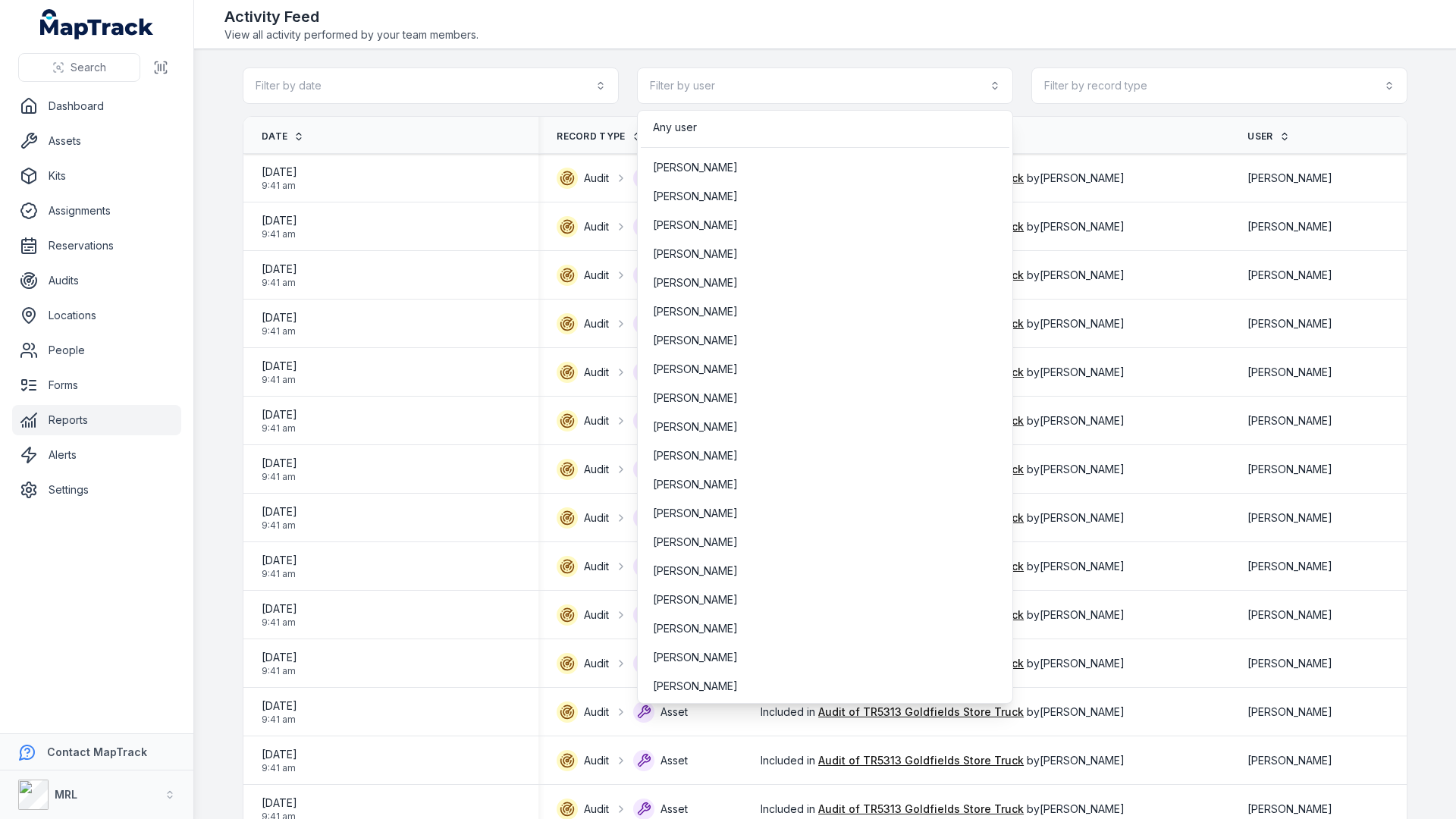
click at [730, 20] on div "Toggle Navigation Activity Feed View all activity performed by your team member…" at bounding box center [825, 409] width 1262 height 819
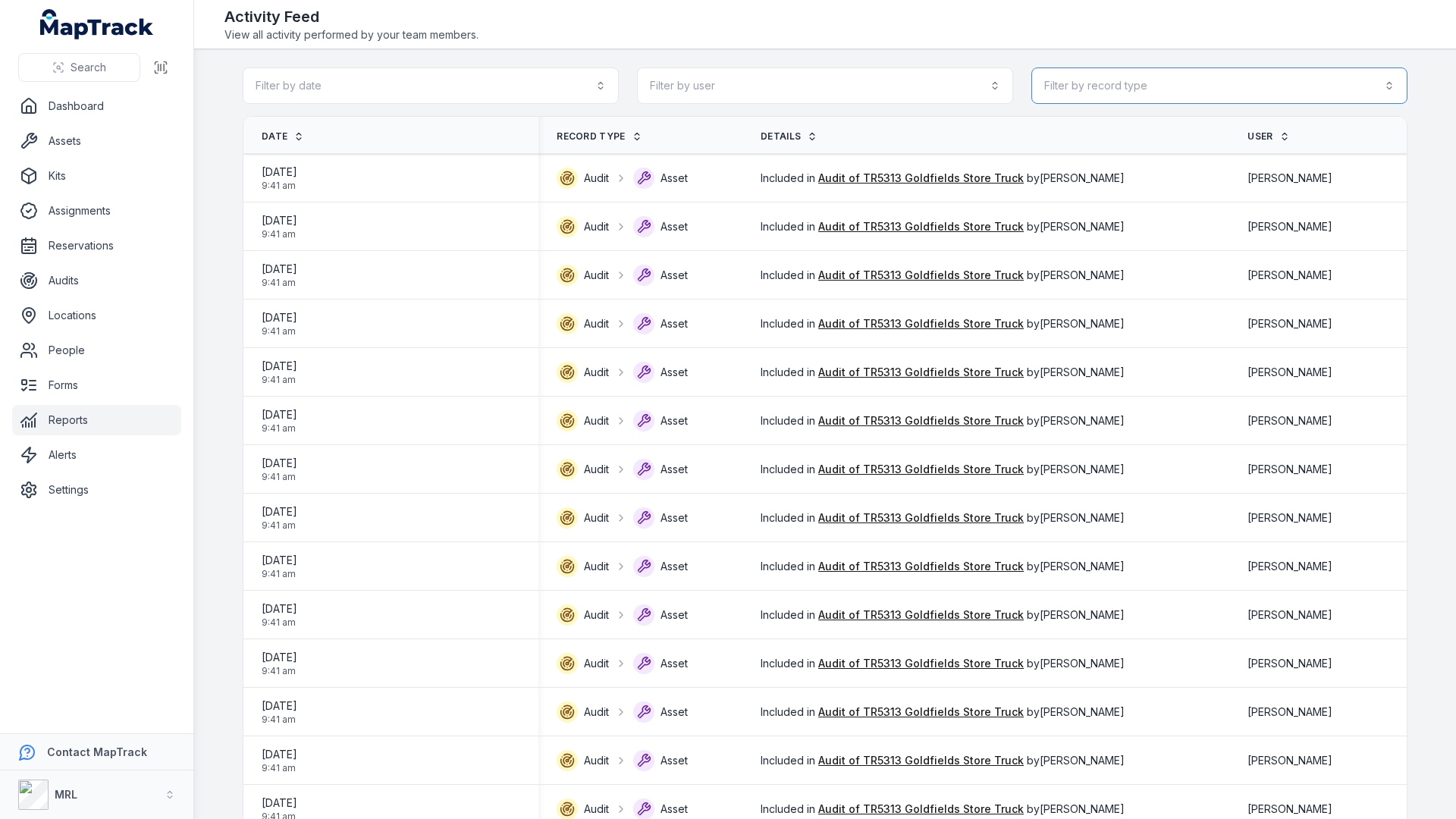
click at [1072, 91] on button "Filter by record type" at bounding box center [1219, 85] width 376 height 36
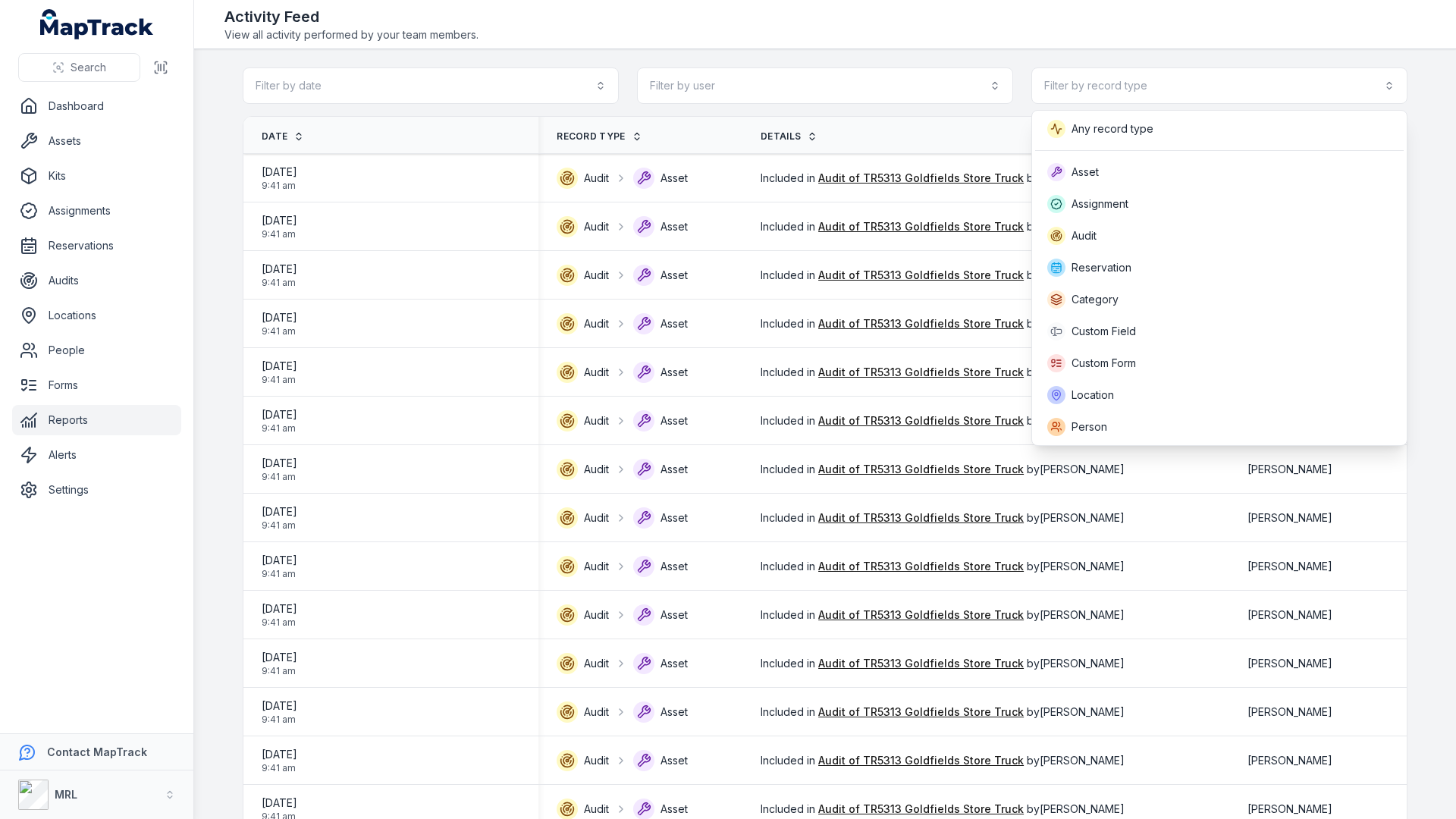
click at [469, 95] on div "Filter by date Filter by user Filter by record type" at bounding box center [825, 85] width 1165 height 36
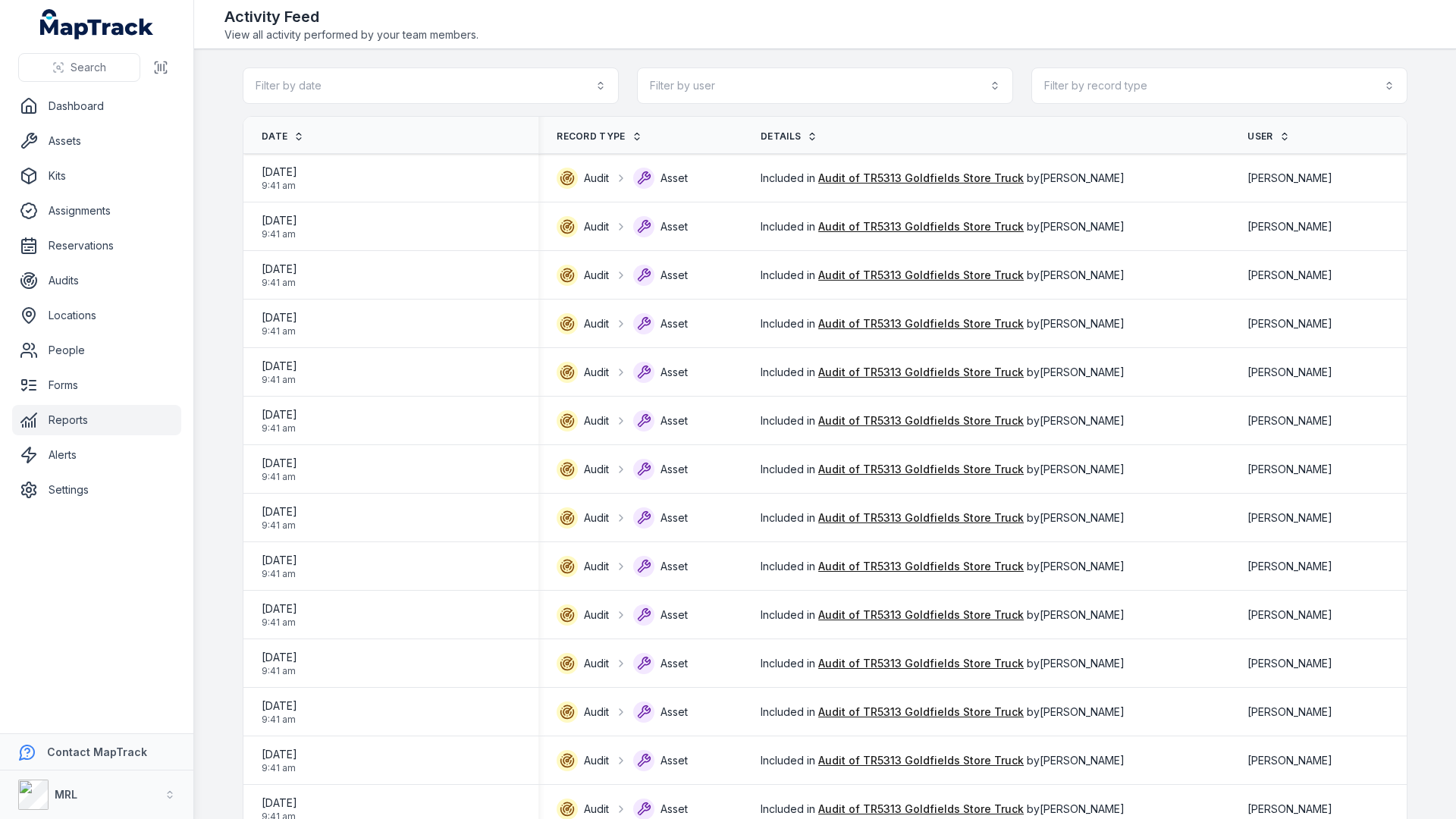
click at [120, 408] on link "Reports" at bounding box center [96, 420] width 169 height 30
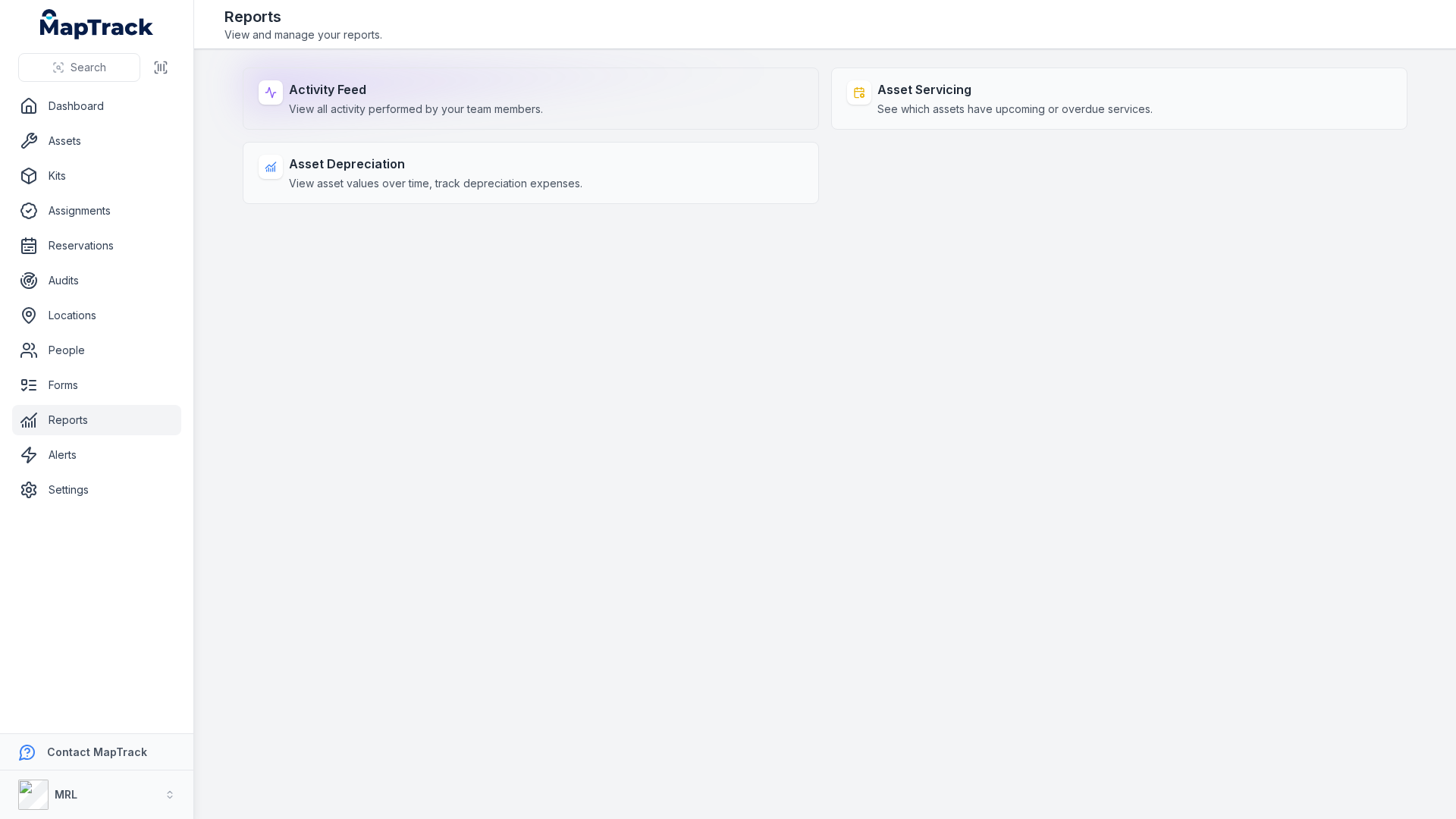
click at [381, 82] on strong "Activity Feed" at bounding box center [415, 89] width 254 height 19
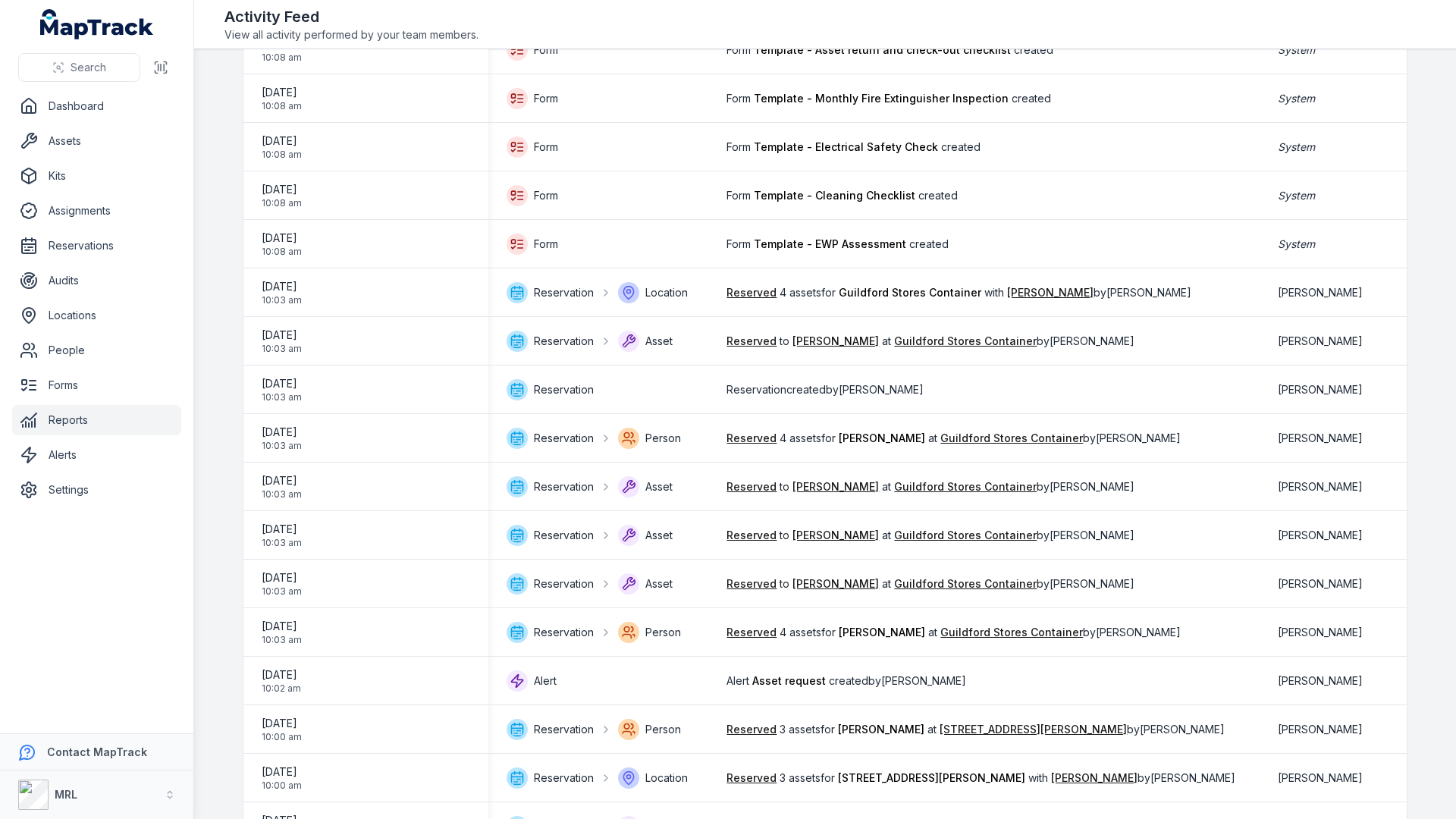
scroll to position [1816, 0]
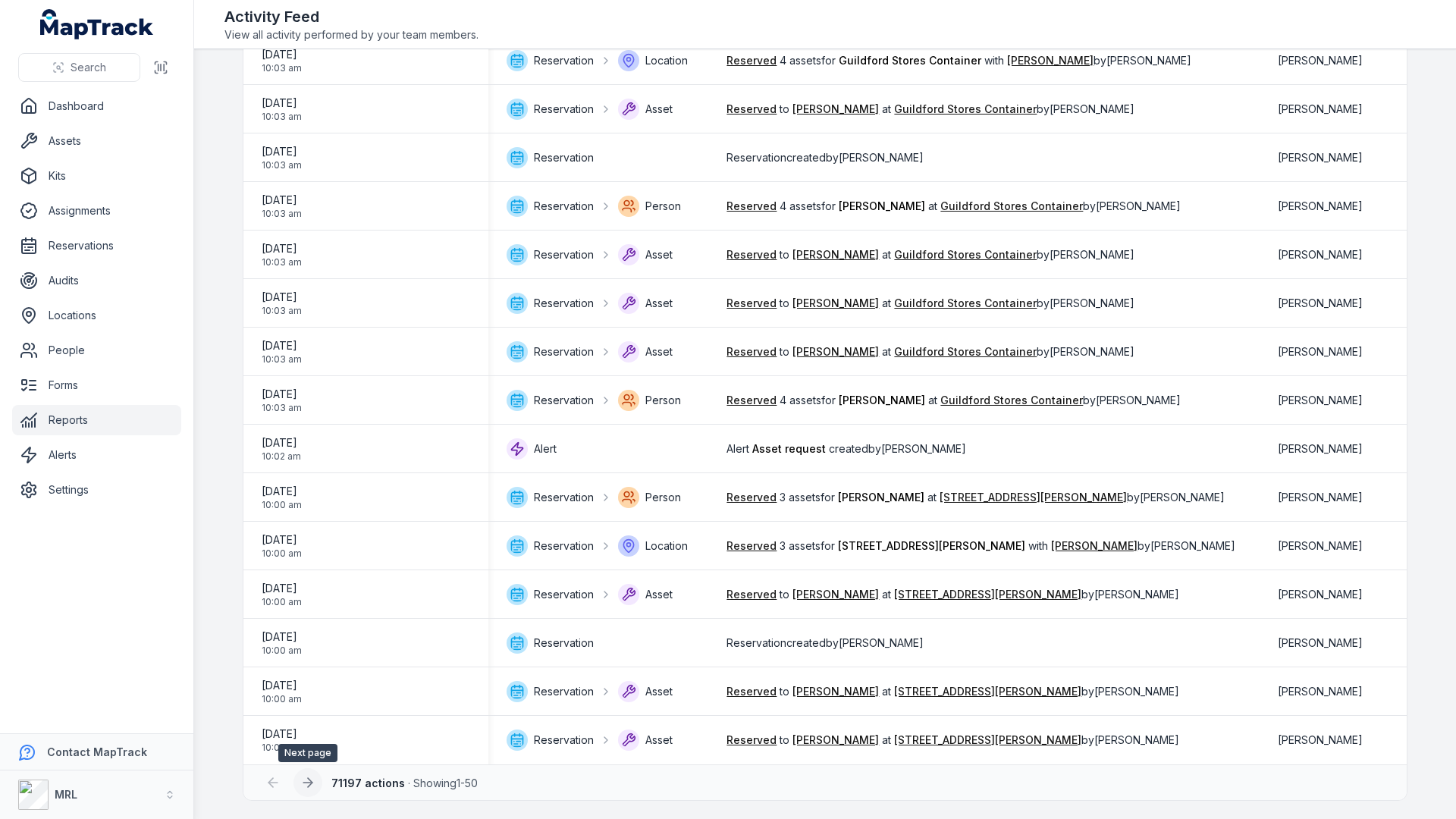
click at [311, 791] on button at bounding box center [308, 783] width 29 height 29
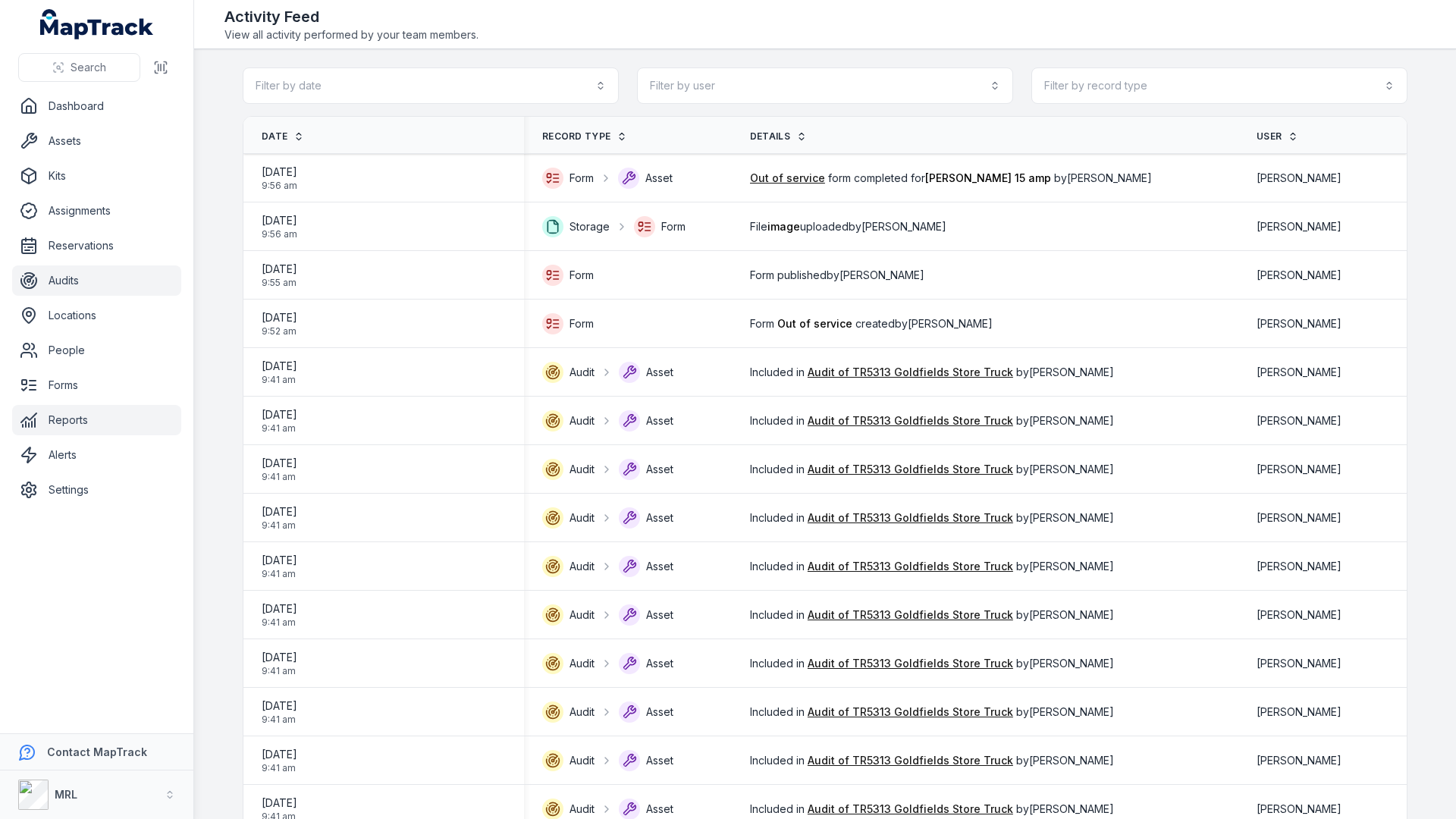
click at [76, 293] on link "Audits" at bounding box center [96, 281] width 169 height 30
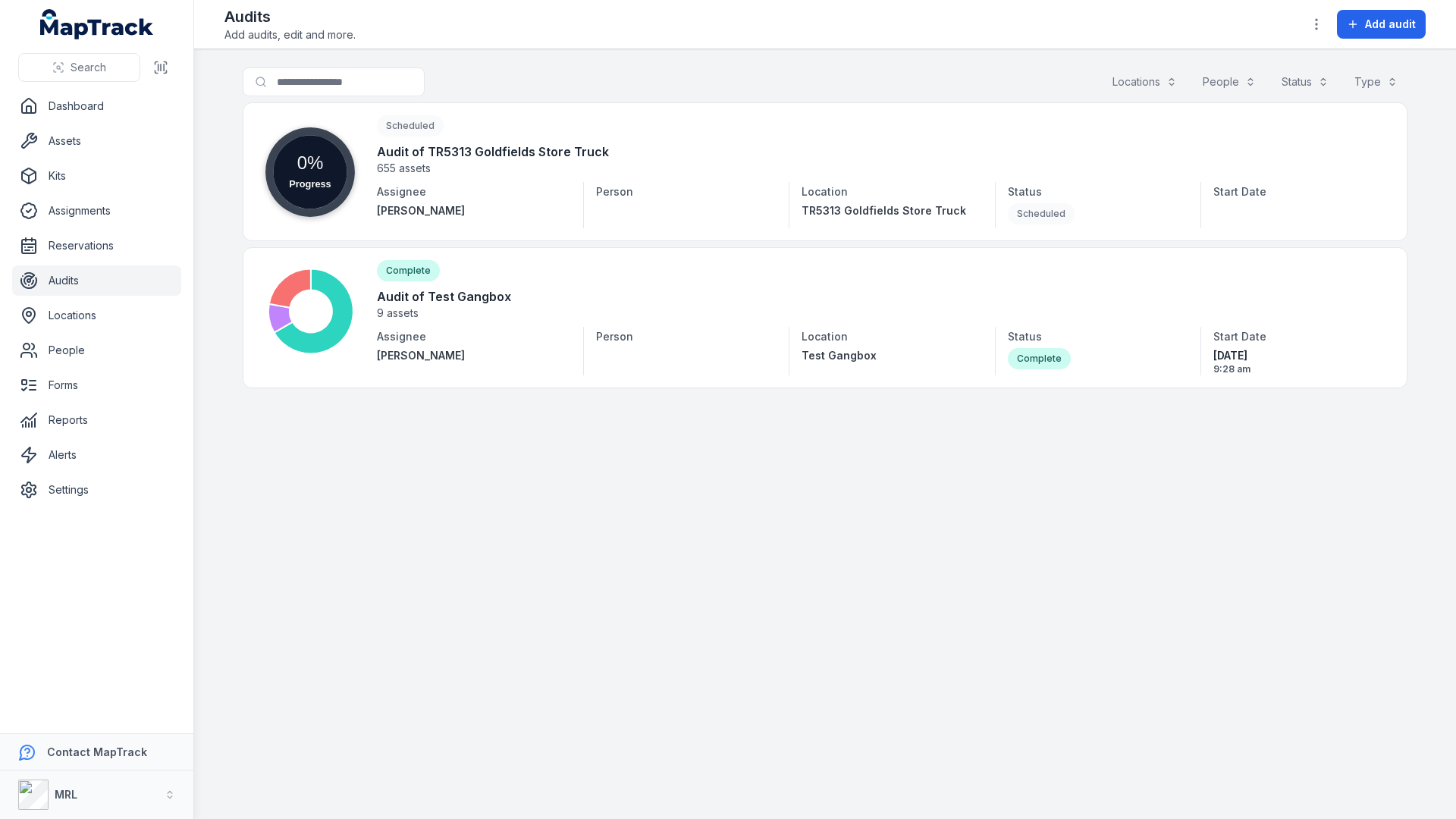
click at [1383, 40] on div "Audits Add audits, edit and more. Add audit" at bounding box center [825, 24] width 1201 height 36
click at [1402, 30] on span "Add audit" at bounding box center [1390, 24] width 51 height 15
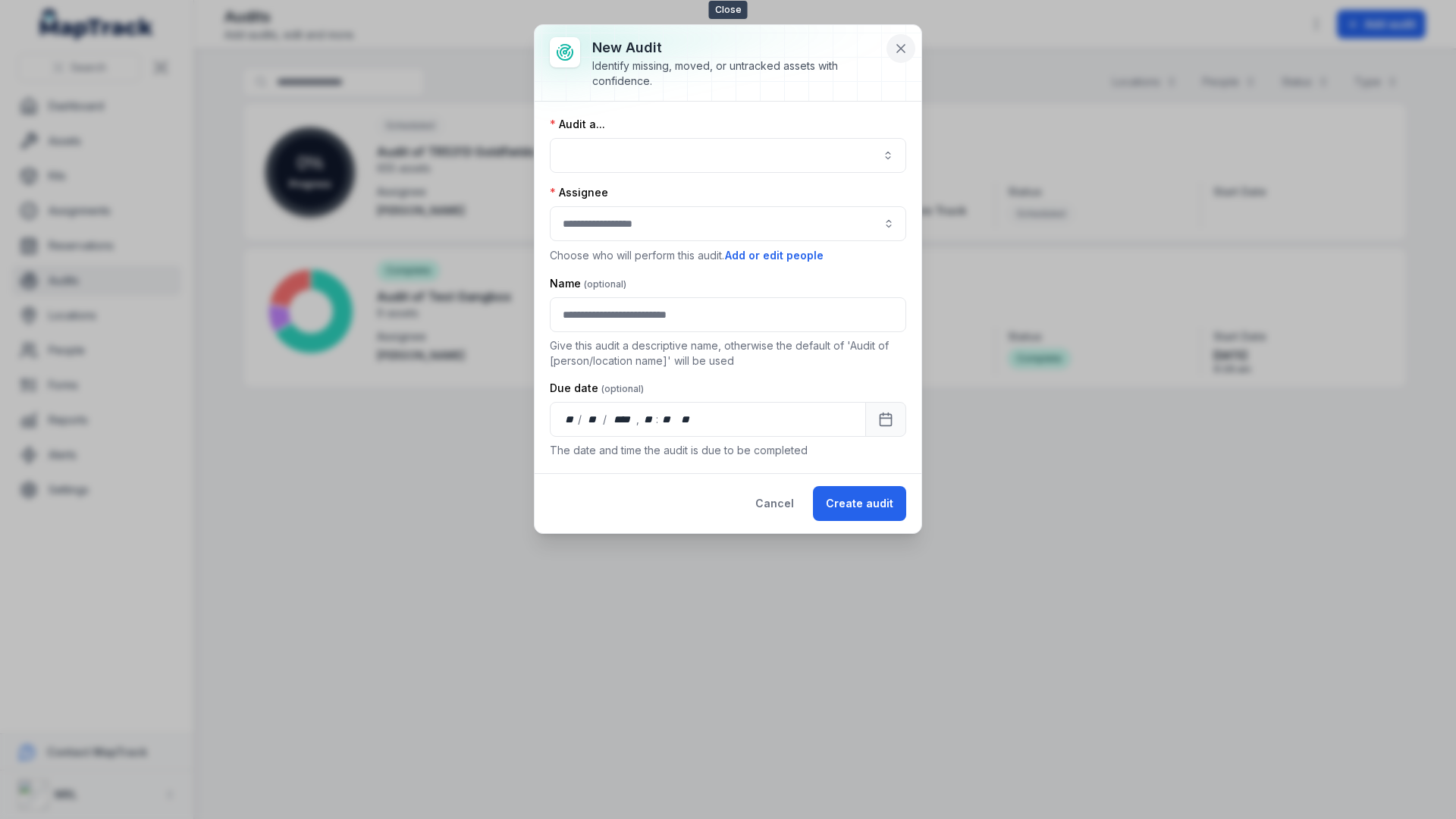
click at [907, 42] on icon at bounding box center [901, 49] width 15 height 15
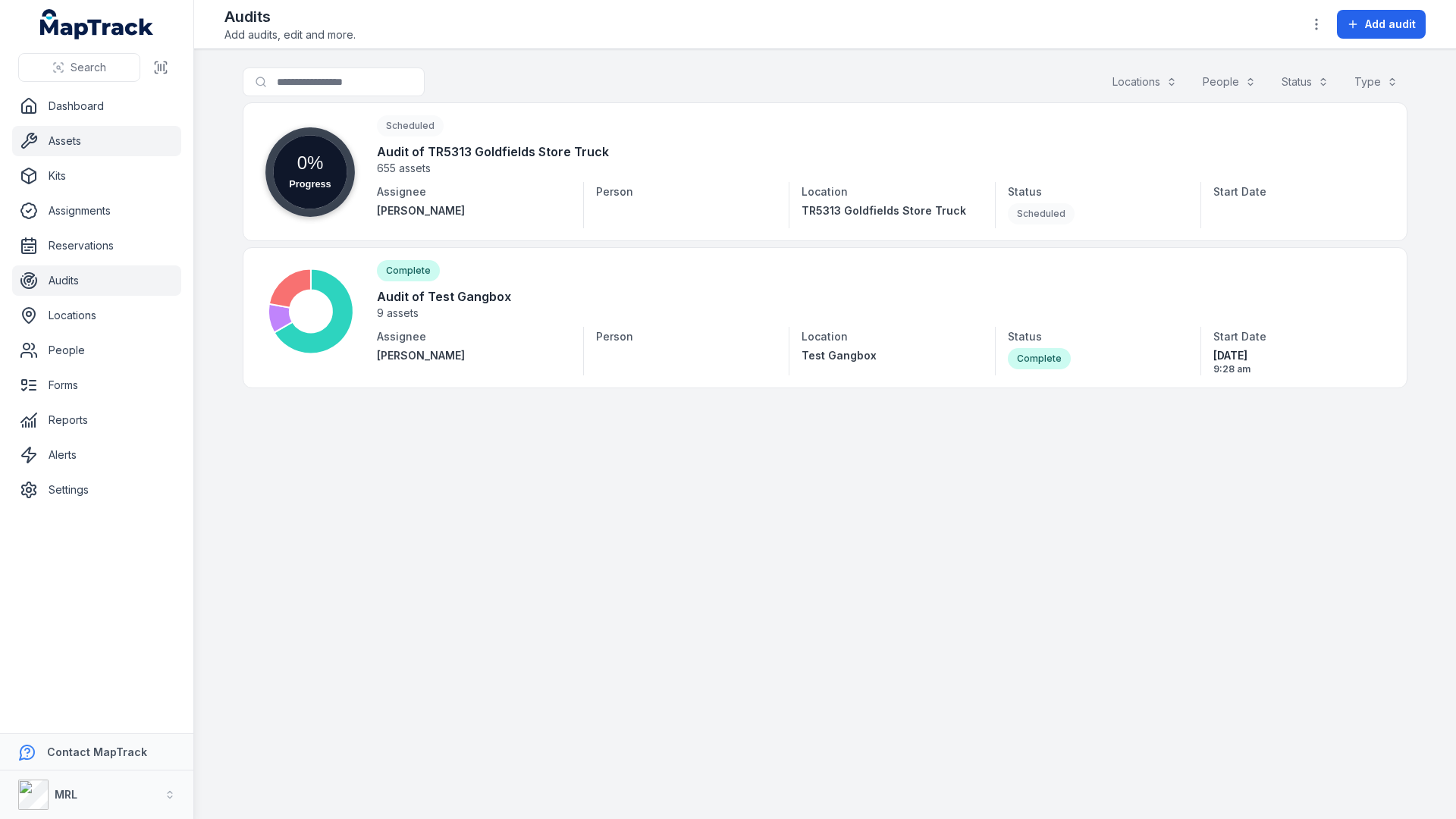
click at [119, 148] on link "Assets" at bounding box center [96, 141] width 169 height 30
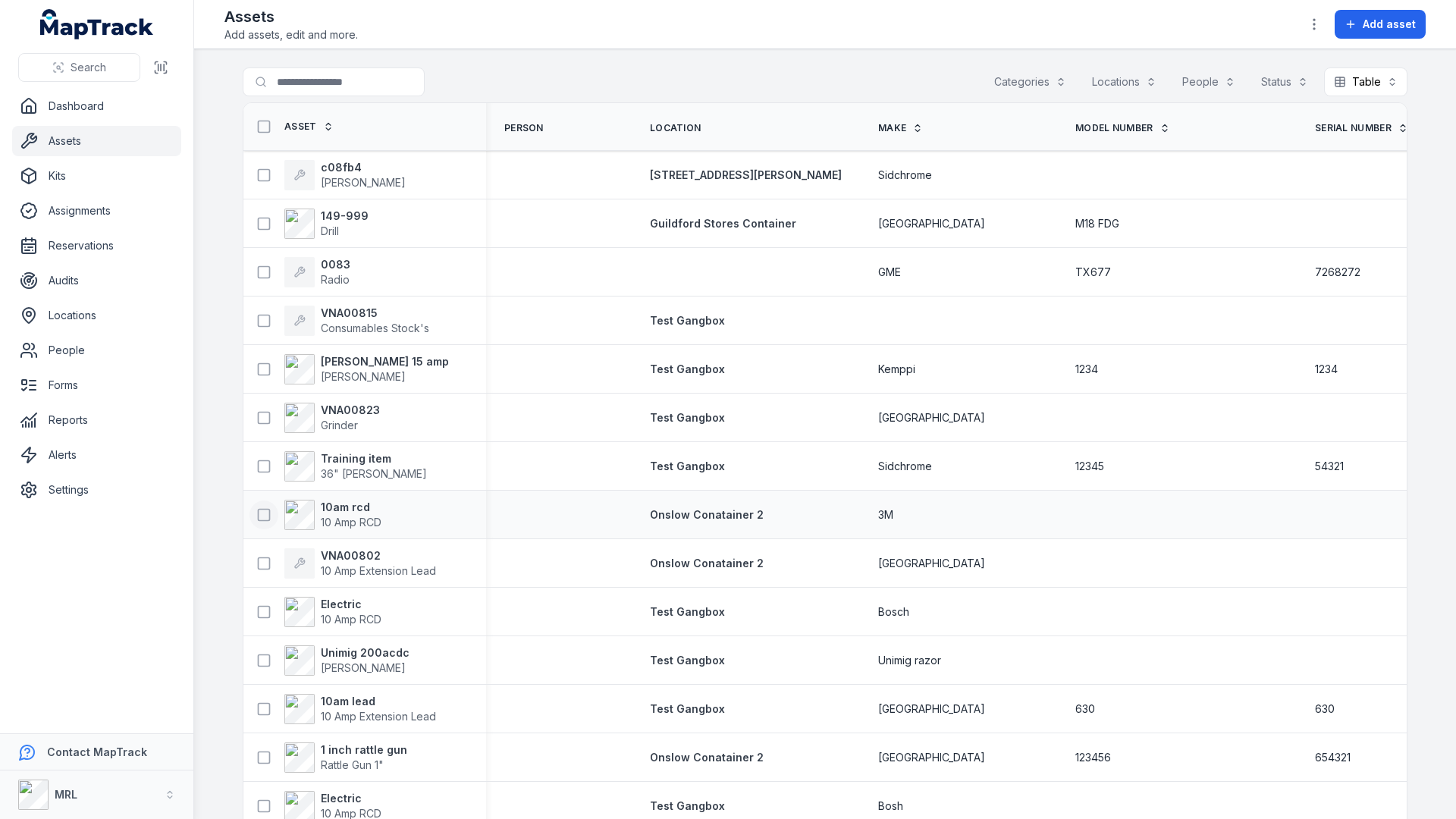
click at [266, 524] on button at bounding box center [264, 515] width 29 height 29
click at [264, 479] on button at bounding box center [264, 466] width 29 height 29
click at [80, 116] on link "Dashboard" at bounding box center [96, 106] width 169 height 30
click at [112, 325] on link "Locations" at bounding box center [96, 315] width 169 height 30
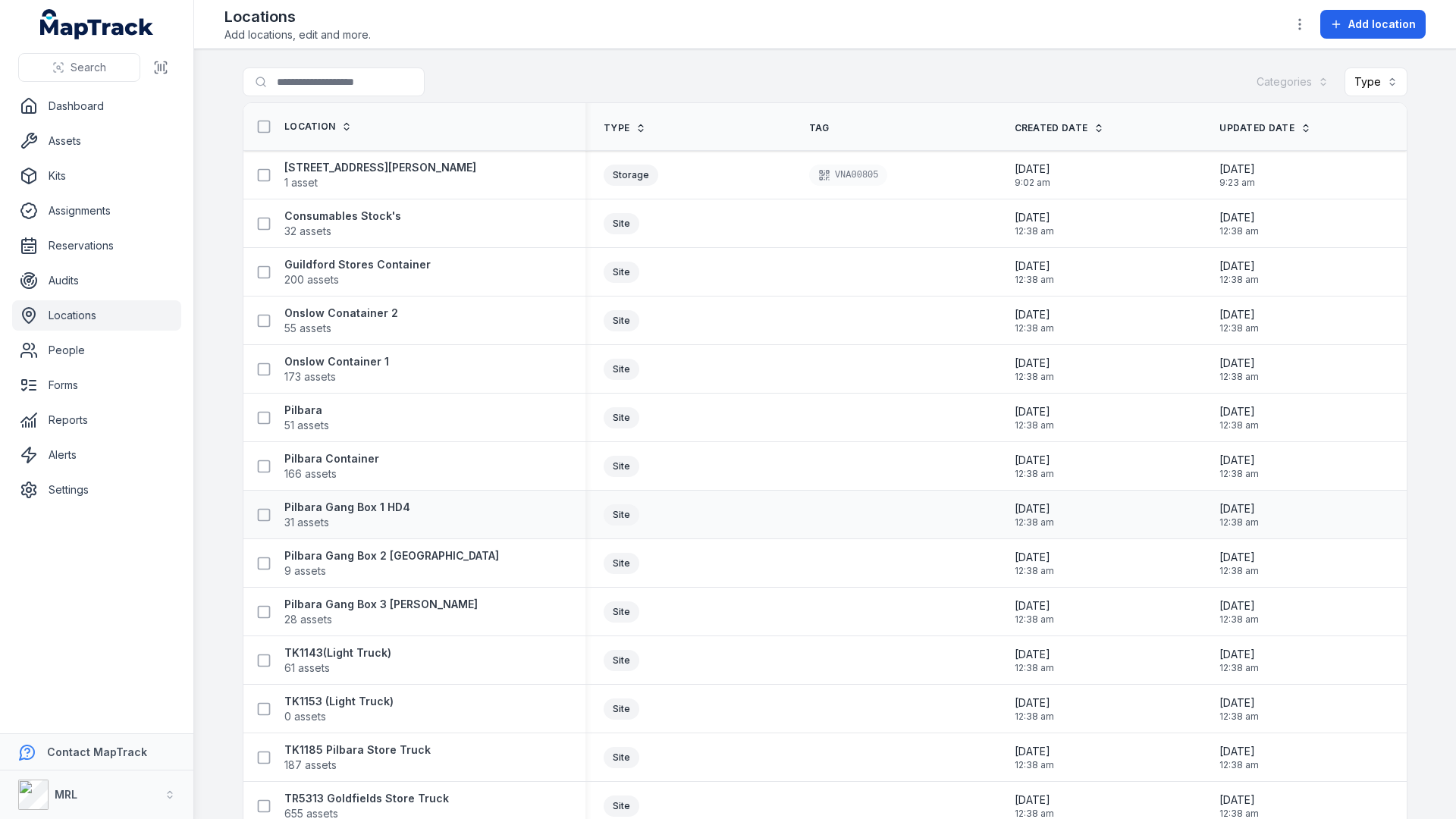
scroll to position [78, 0]
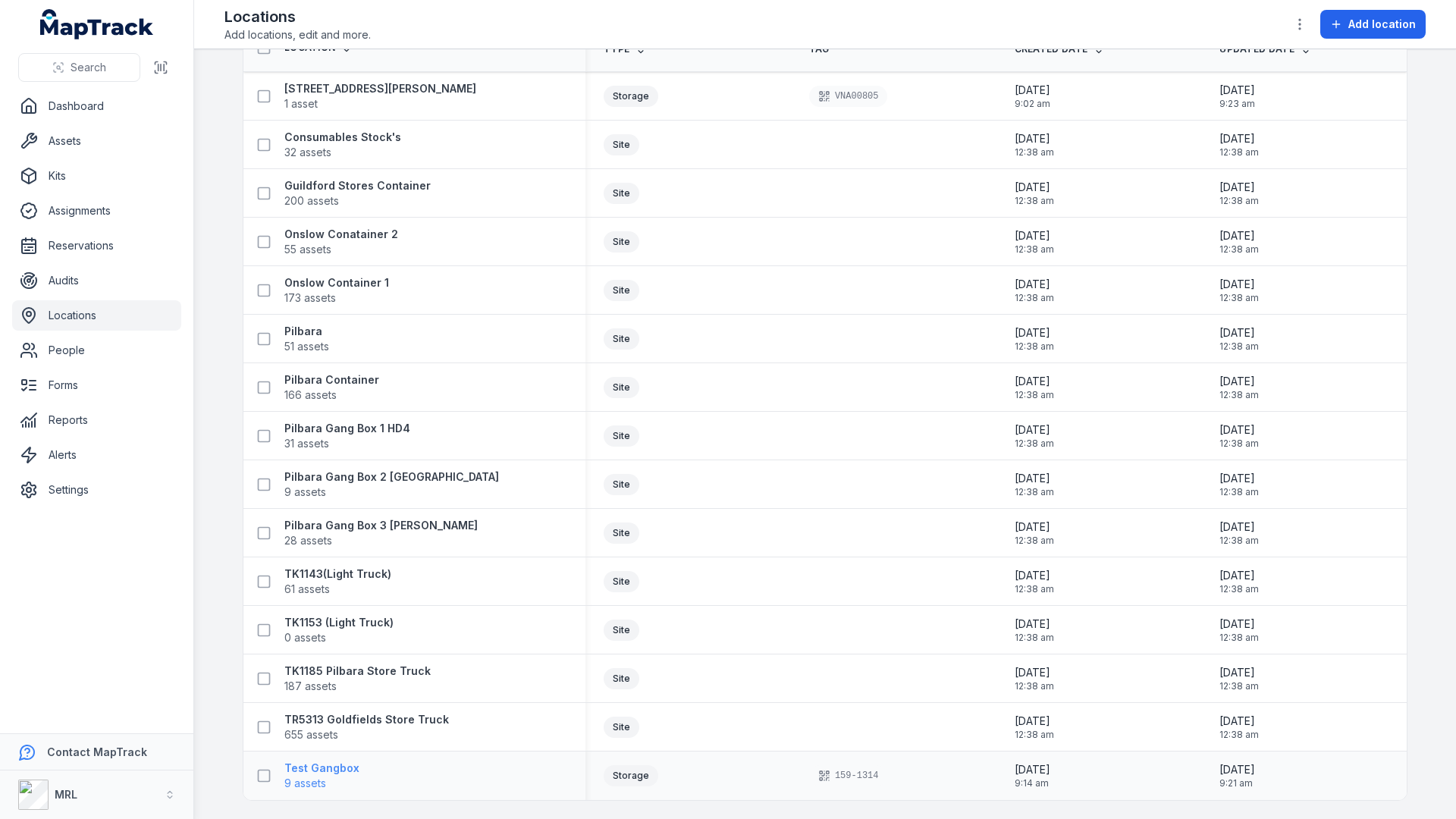
click at [317, 773] on strong "Test Gangbox" at bounding box center [321, 768] width 75 height 15
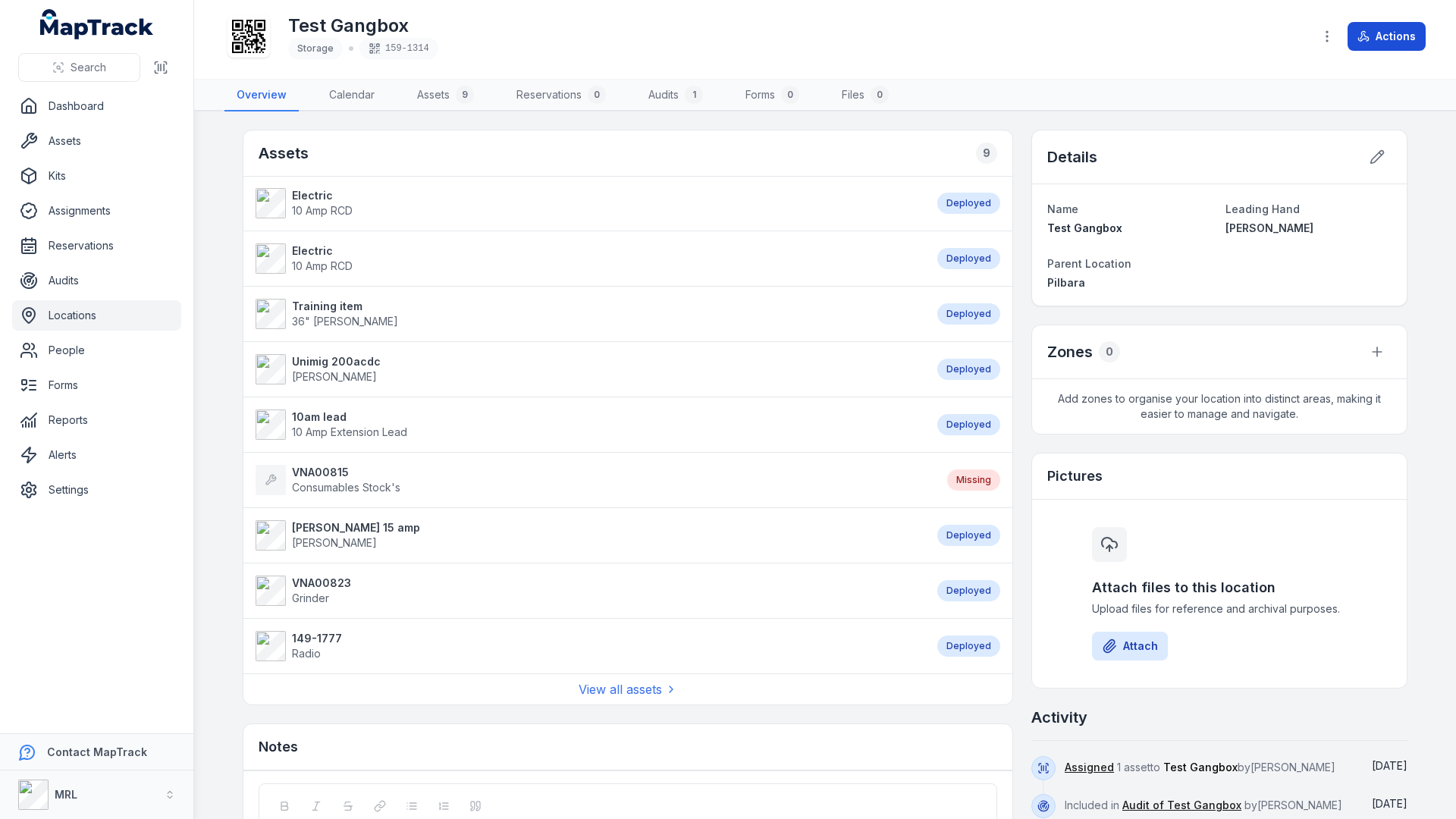
click at [1400, 40] on button "Actions" at bounding box center [1386, 36] width 78 height 29
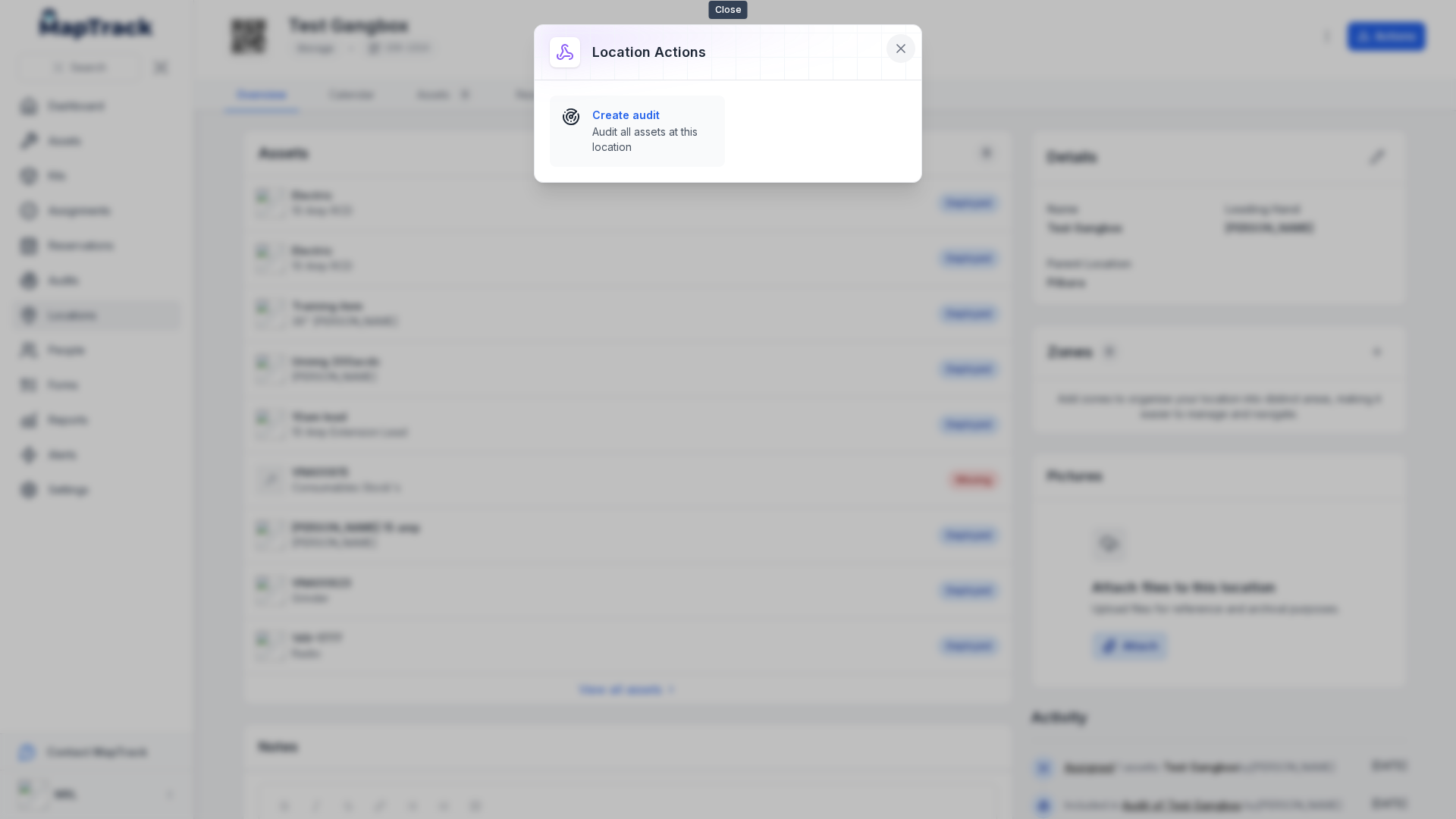
click at [906, 46] on icon at bounding box center [901, 49] width 15 height 15
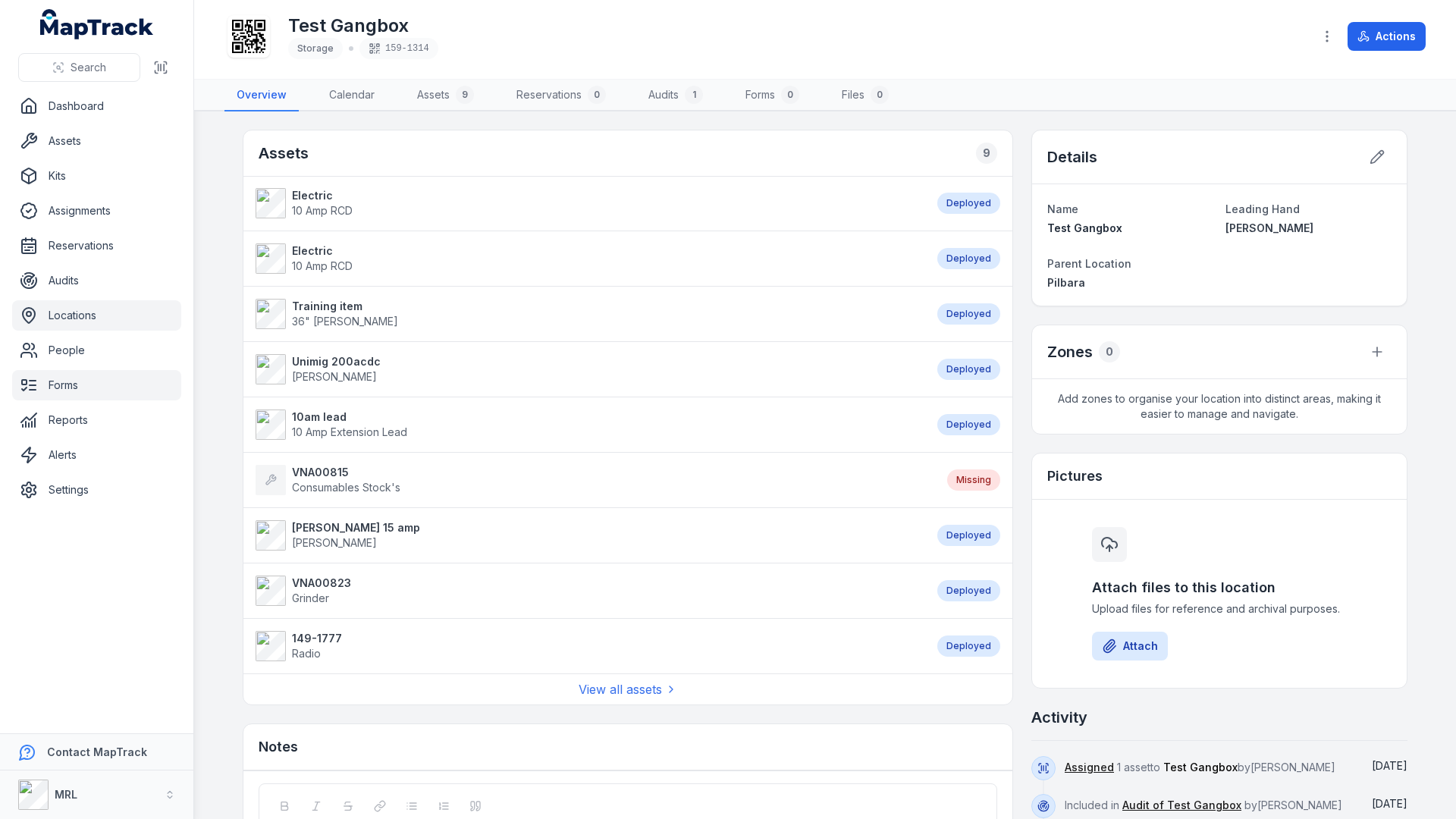
click at [64, 386] on link "Forms" at bounding box center [96, 385] width 169 height 30
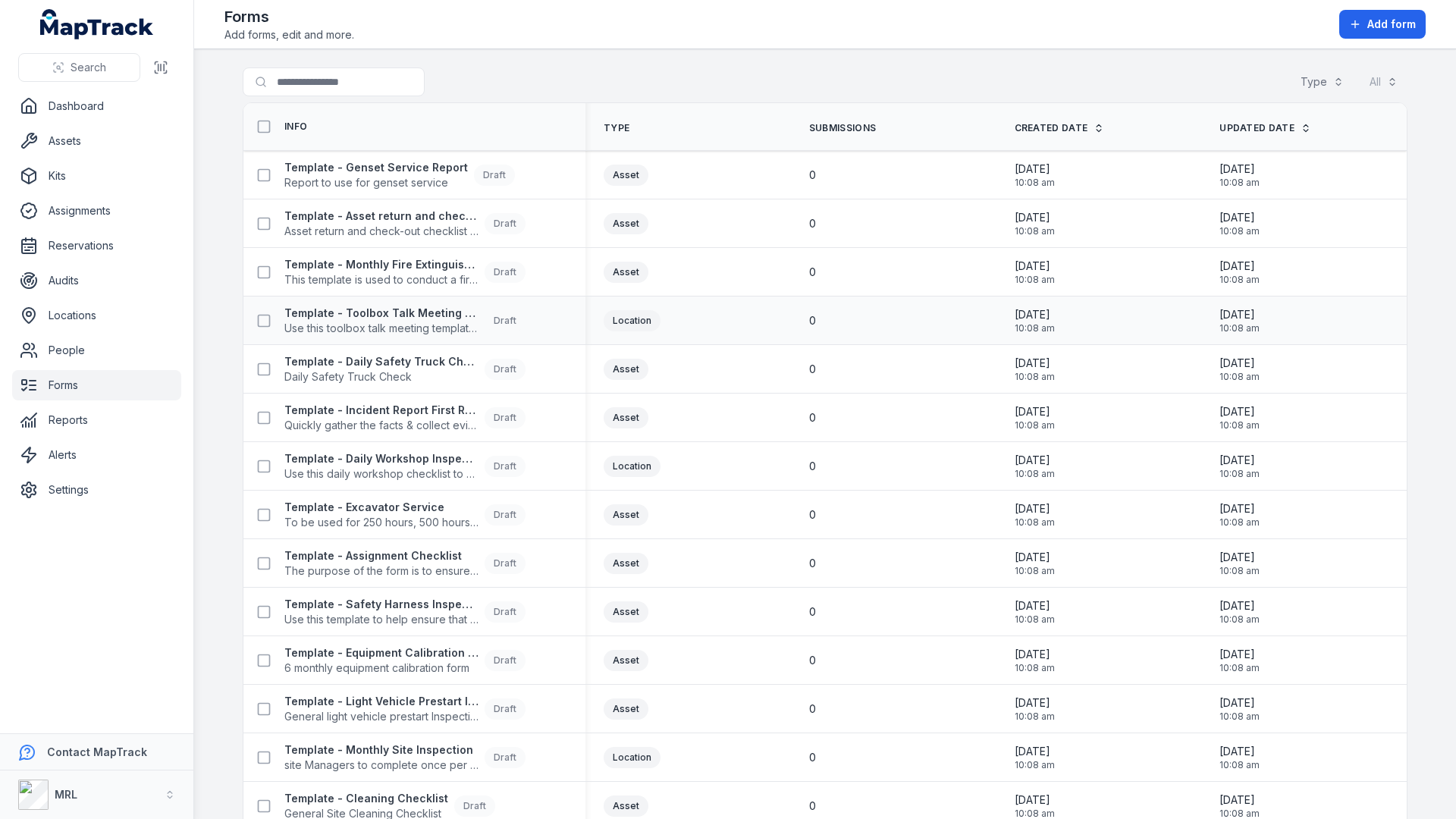
scroll to position [10, 0]
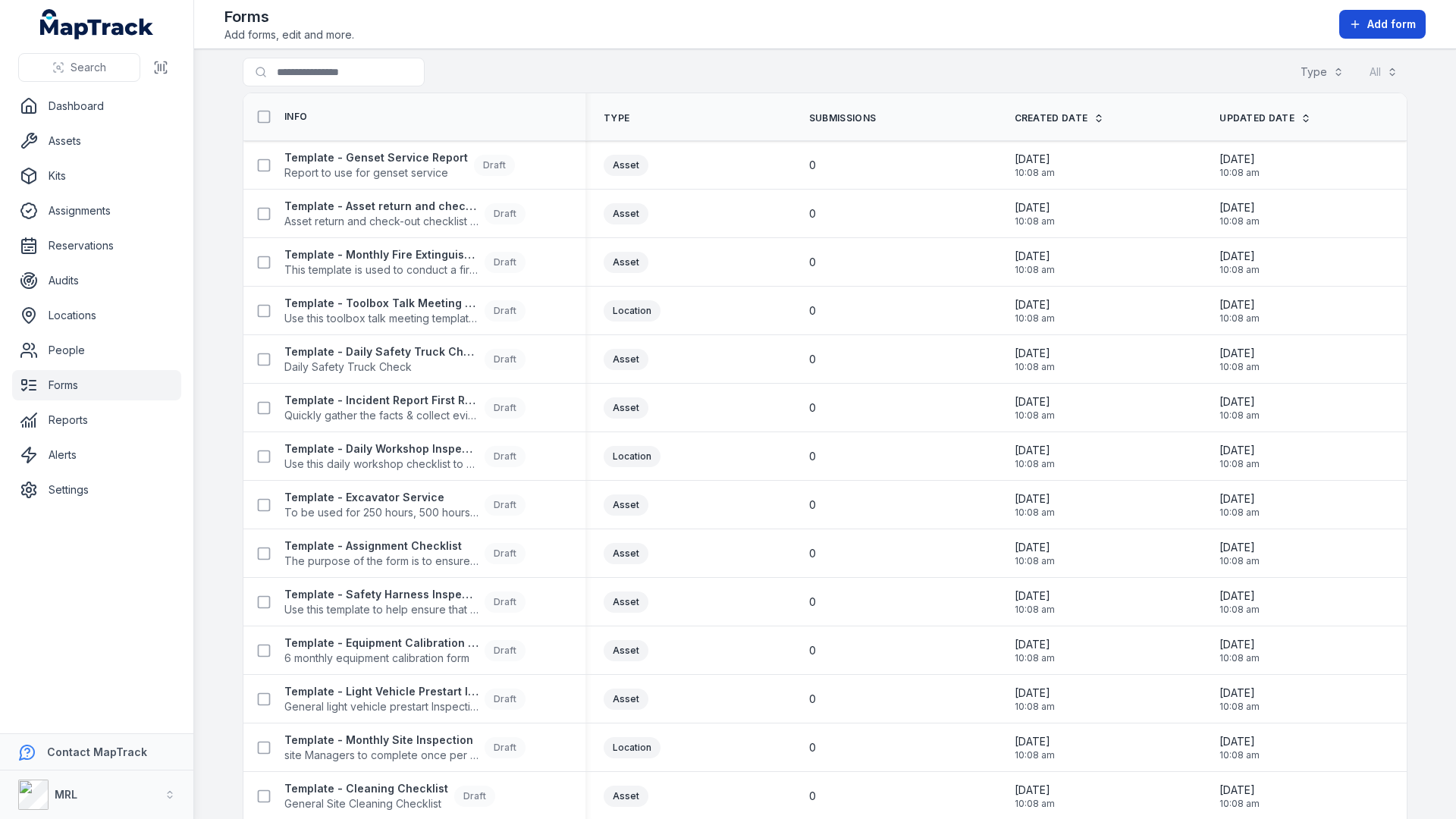
click at [1382, 34] on button "Add form" at bounding box center [1382, 24] width 86 height 29
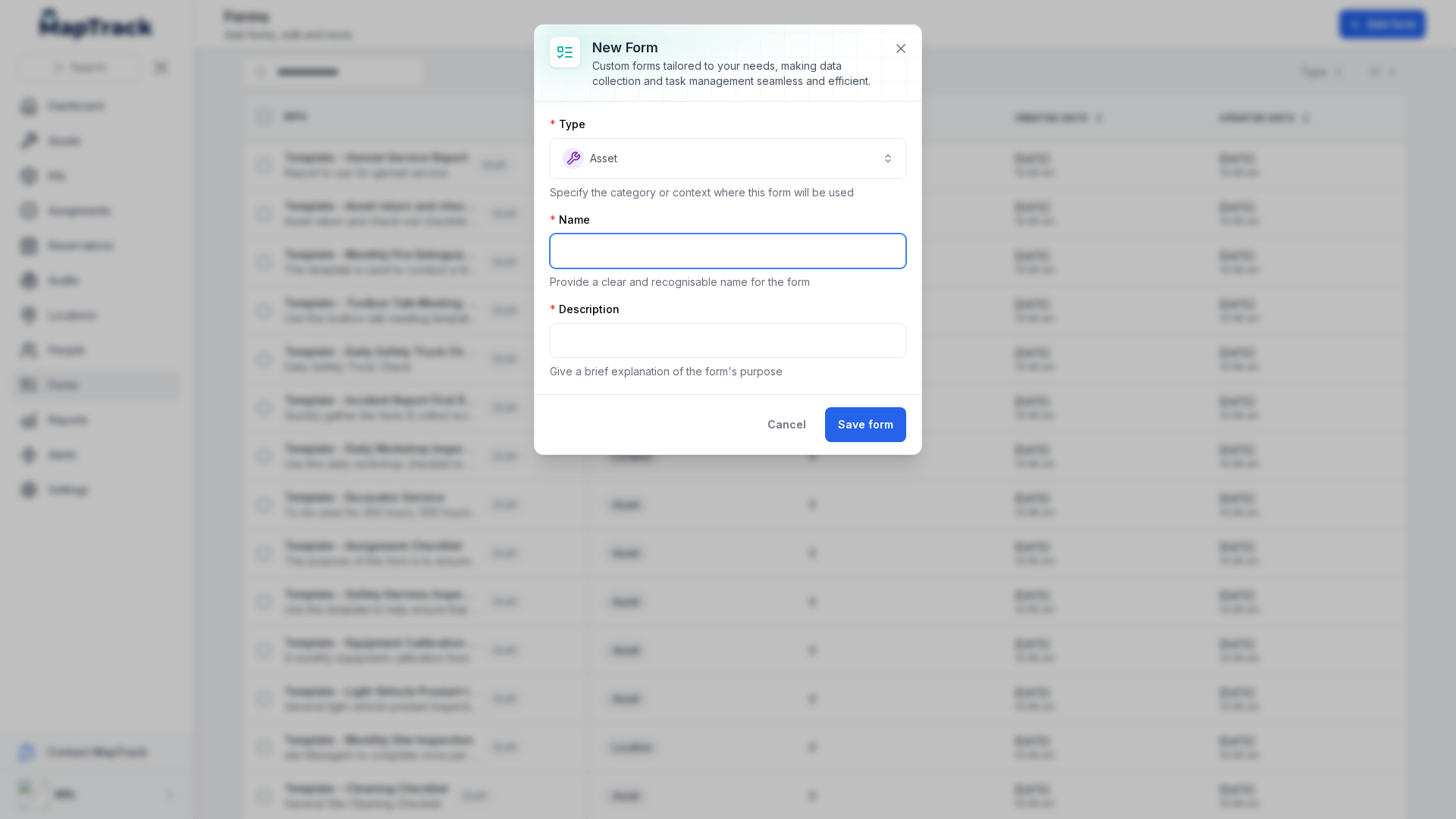
click at [725, 247] on input "text" at bounding box center [728, 251] width 356 height 35
type input "**********"
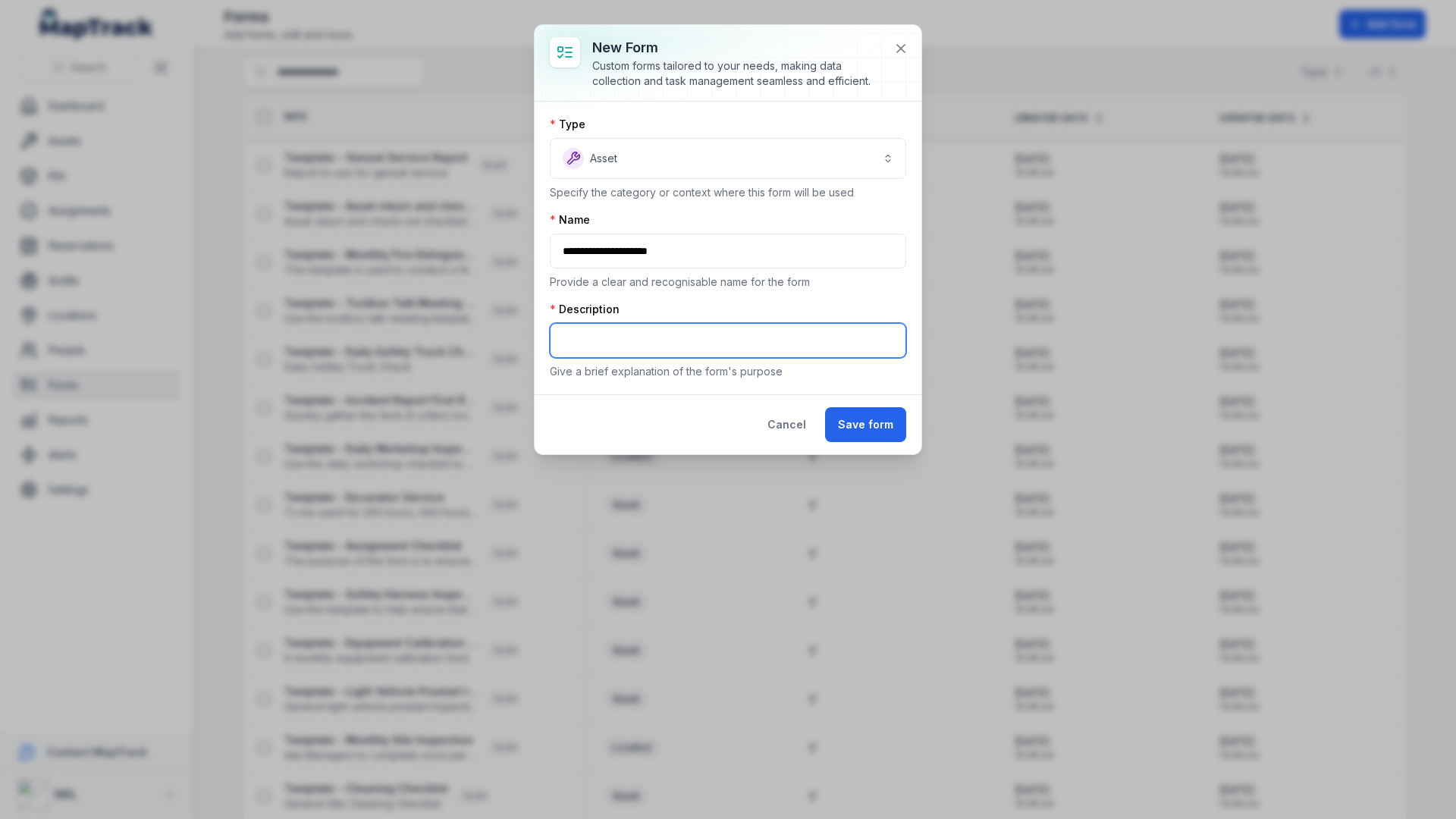
click at [698, 324] on input "text" at bounding box center [728, 340] width 356 height 35
click at [681, 342] on input "text" at bounding box center [728, 340] width 356 height 35
type input "***"
click at [859, 423] on button "Save form" at bounding box center [866, 424] width 81 height 35
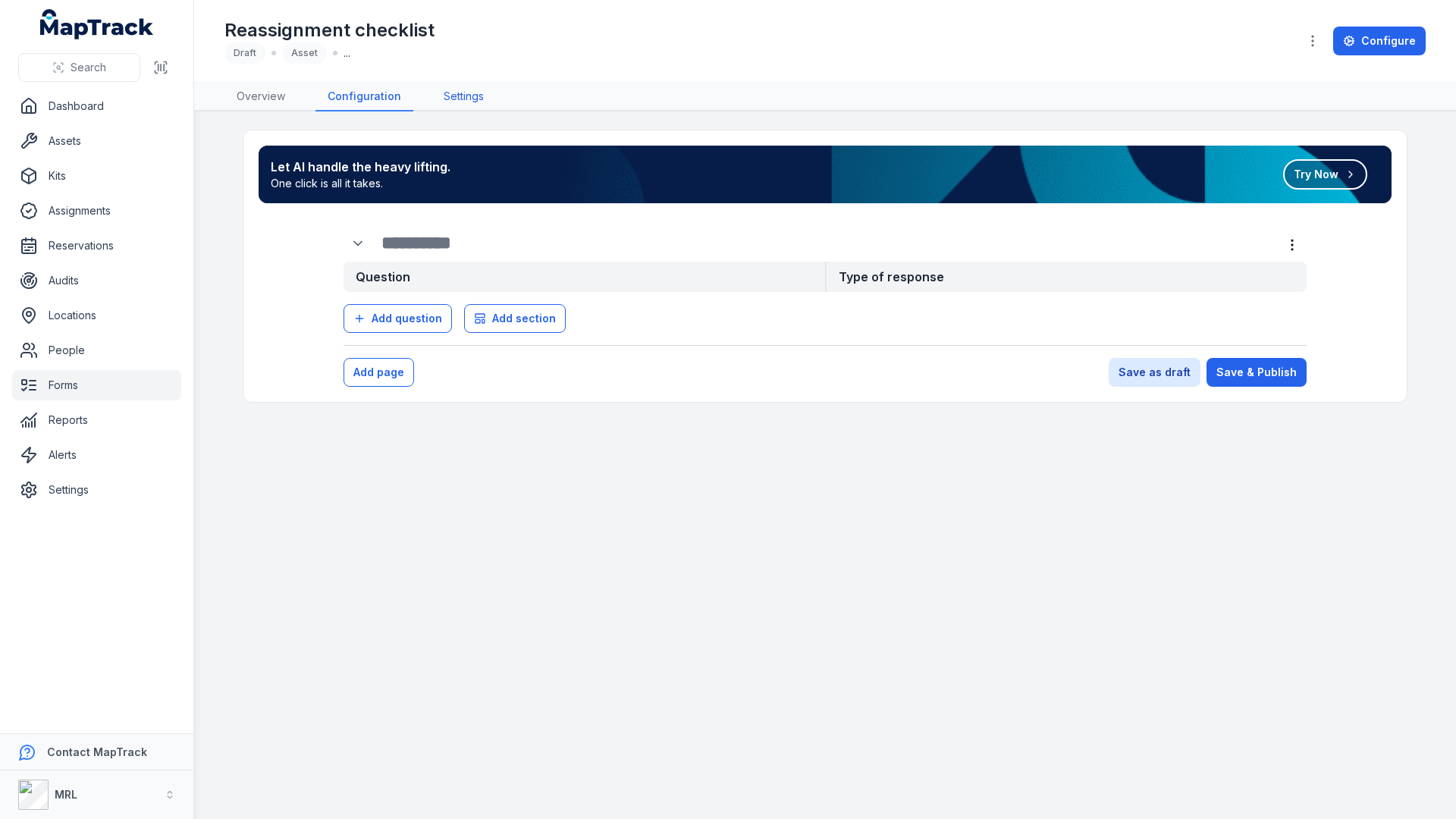
click at [452, 86] on link "Settings" at bounding box center [463, 97] width 64 height 29
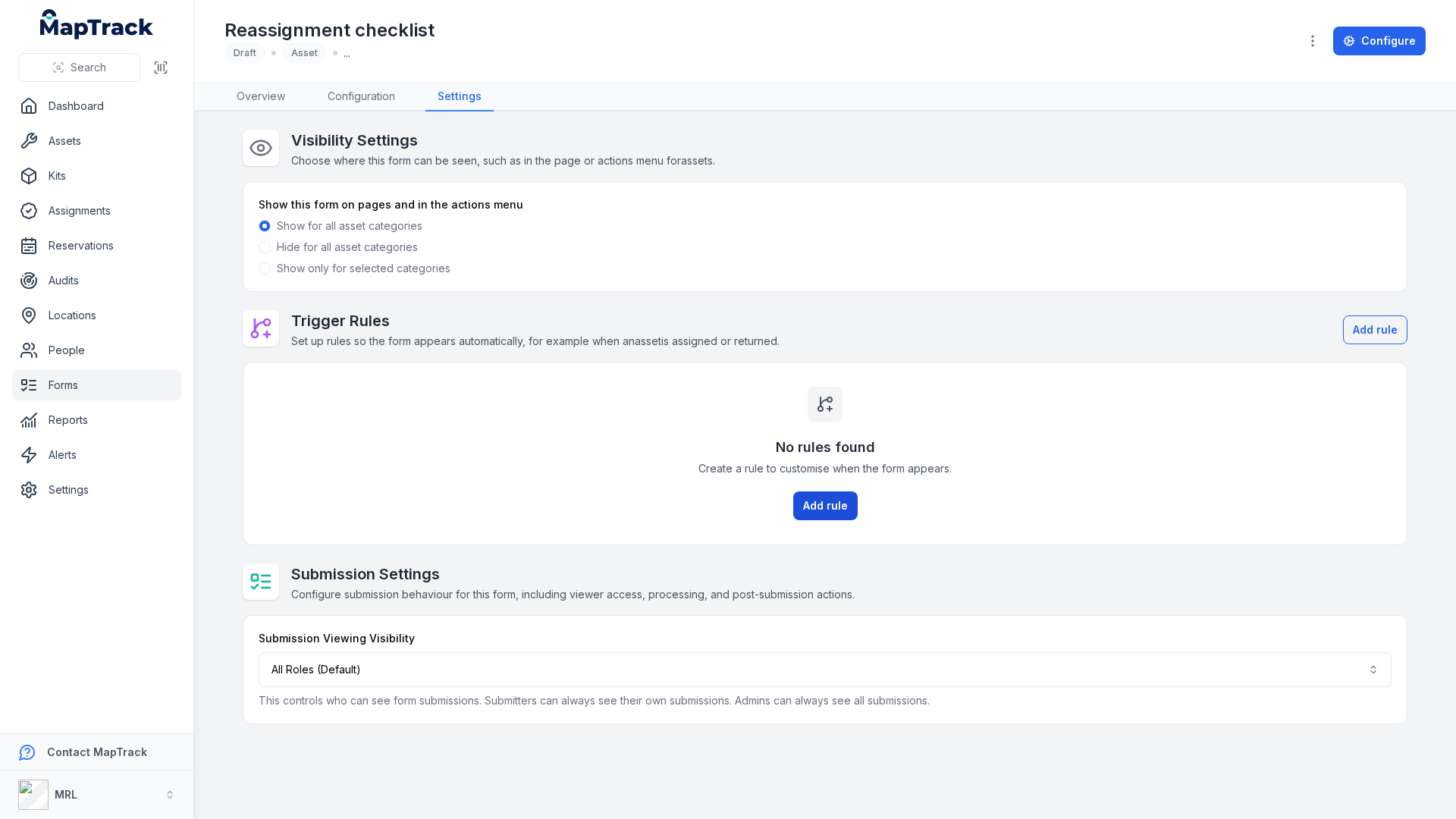
click at [801, 501] on button "Add rule" at bounding box center [825, 505] width 64 height 29
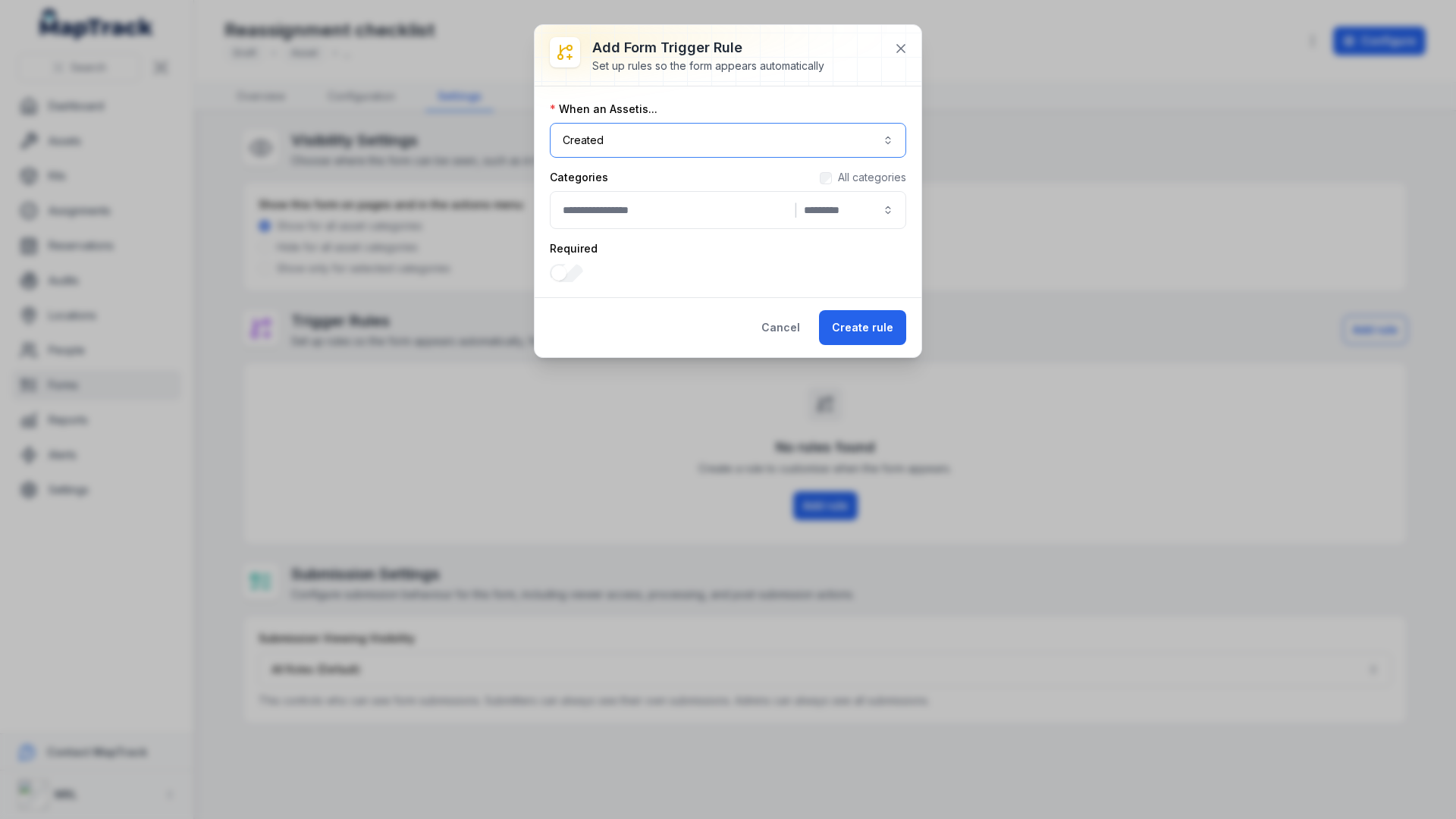
click at [664, 131] on button "Created ******" at bounding box center [728, 140] width 356 height 35
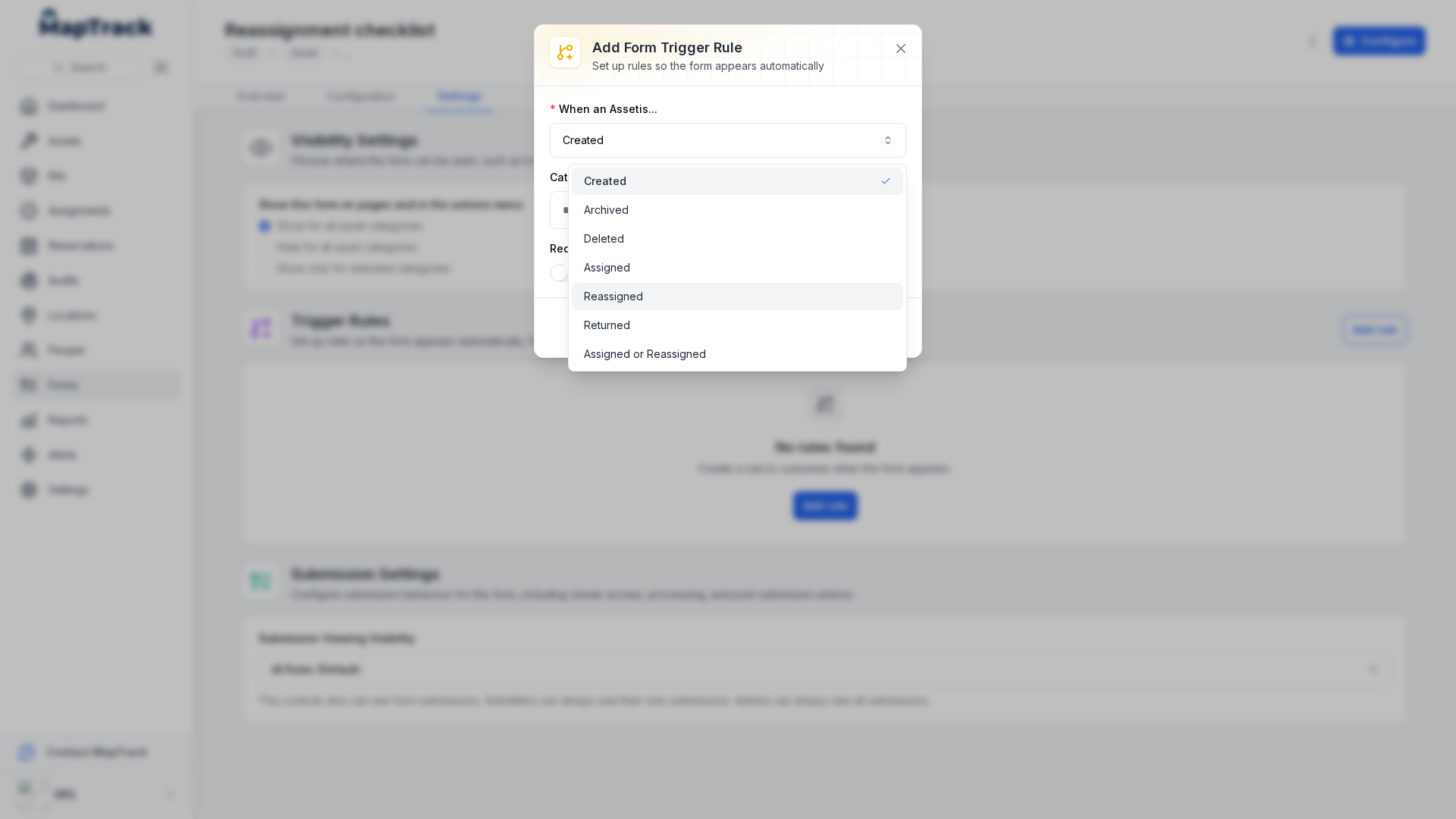
click at [631, 291] on span "Reassigned" at bounding box center [613, 296] width 59 height 15
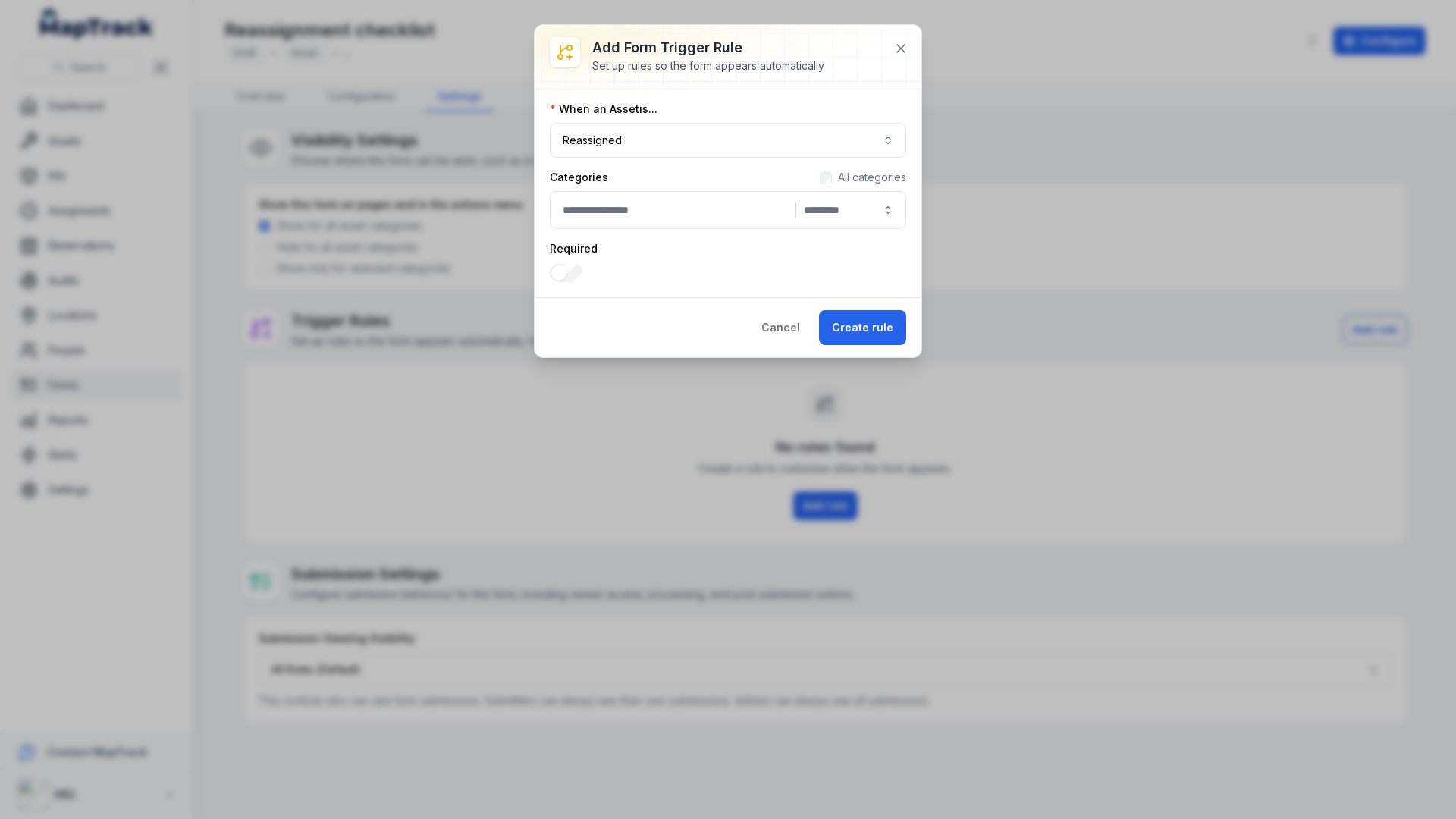
click at [839, 175] on label "All categories" at bounding box center [871, 177] width 68 height 15
click at [856, 316] on button "Create rule" at bounding box center [862, 327] width 87 height 35
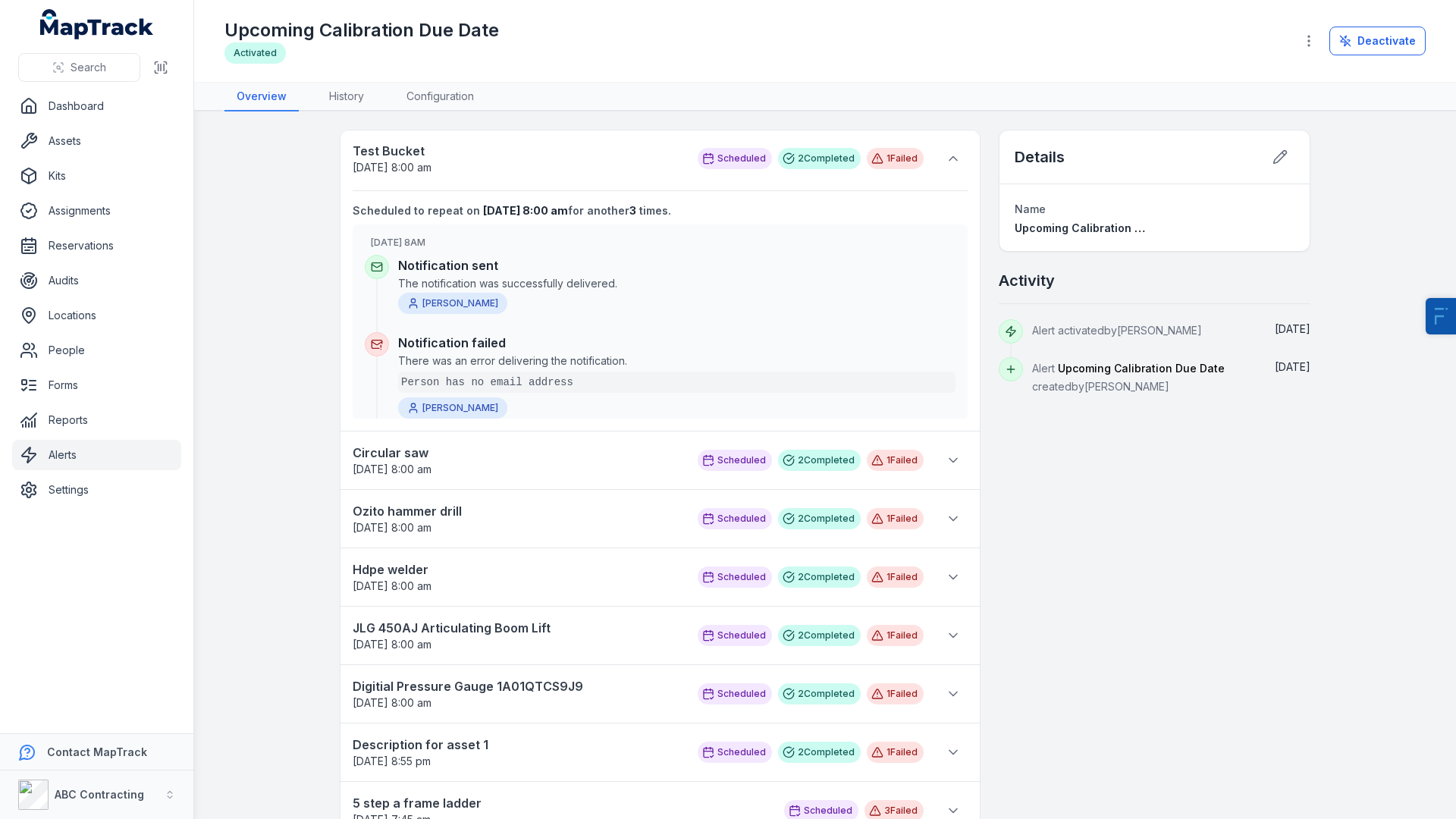
click at [61, 89] on div "Search" at bounding box center [96, 67] width 193 height 47
click at [78, 103] on link "Dashboard" at bounding box center [96, 106] width 169 height 30
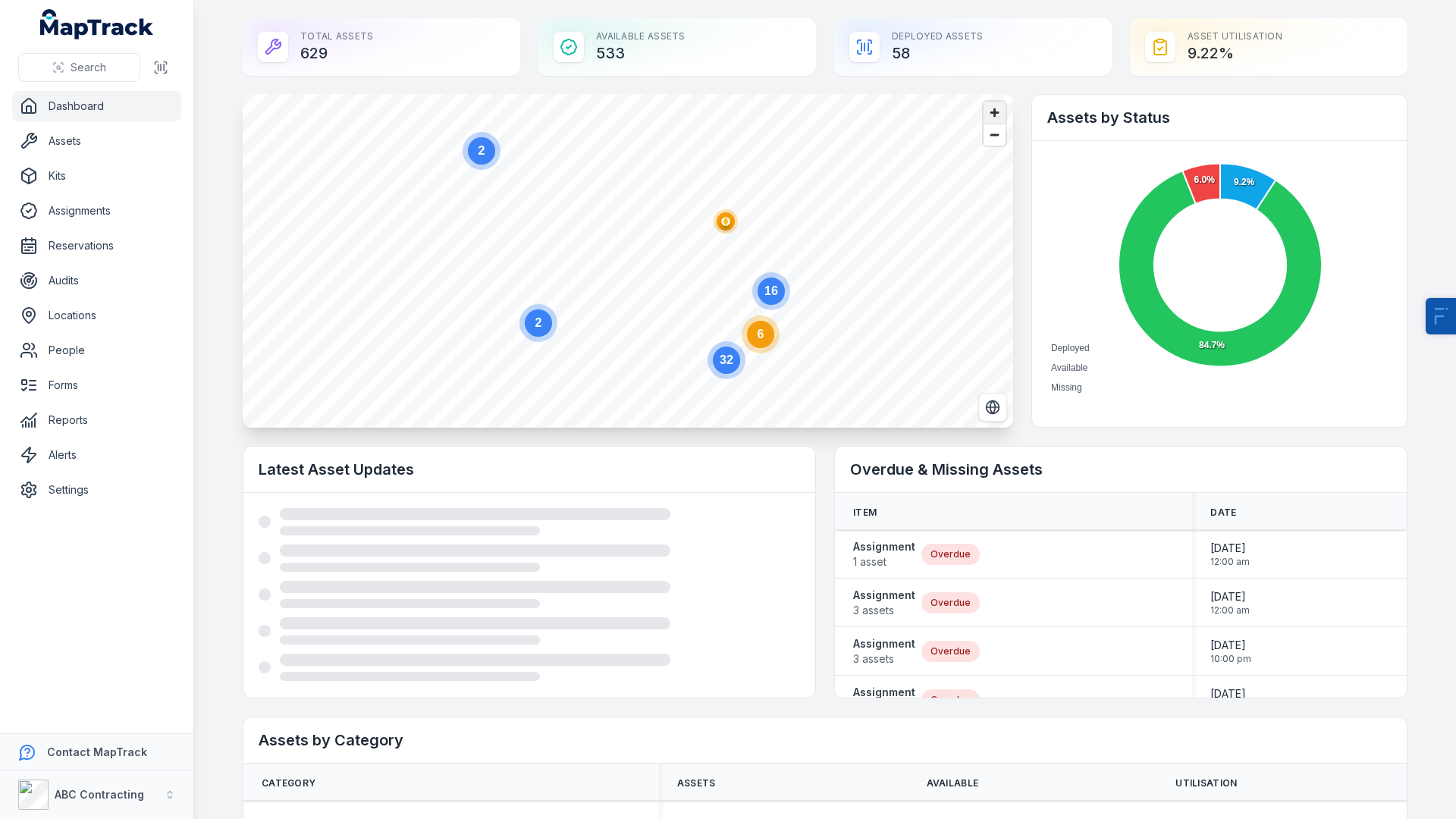
click at [998, 110] on span "Zoom in" at bounding box center [995, 112] width 22 height 22
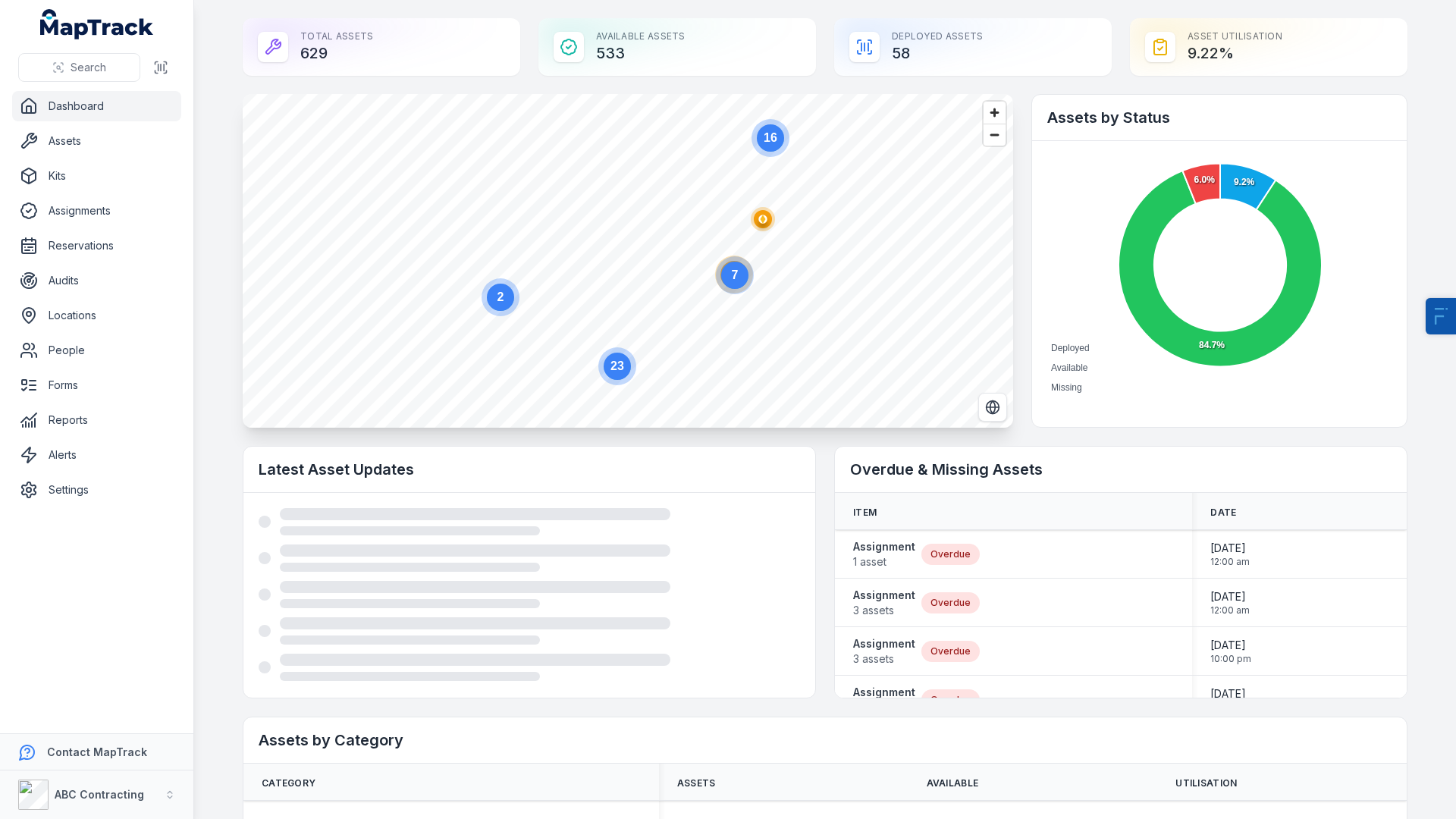
click at [745, 272] on circle at bounding box center [735, 275] width 27 height 27
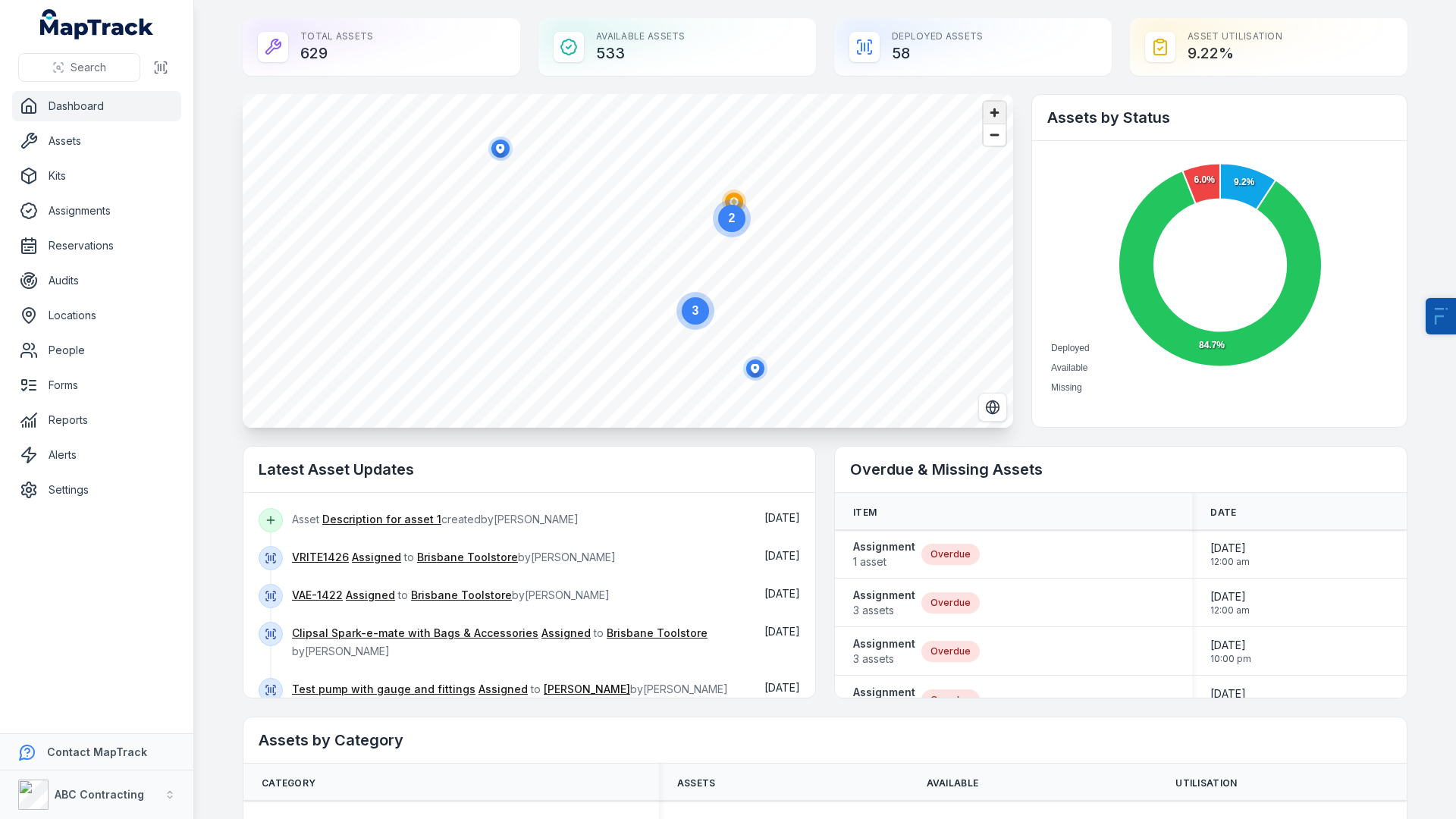
click at [994, 110] on span "Zoom in" at bounding box center [995, 112] width 22 height 22
click at [747, 289] on icon "@keyframes ping-animation { 0% { transform: scale(0.8); opacity: 0.5; } 100% { …" at bounding box center [745, 288] width 30 height 30
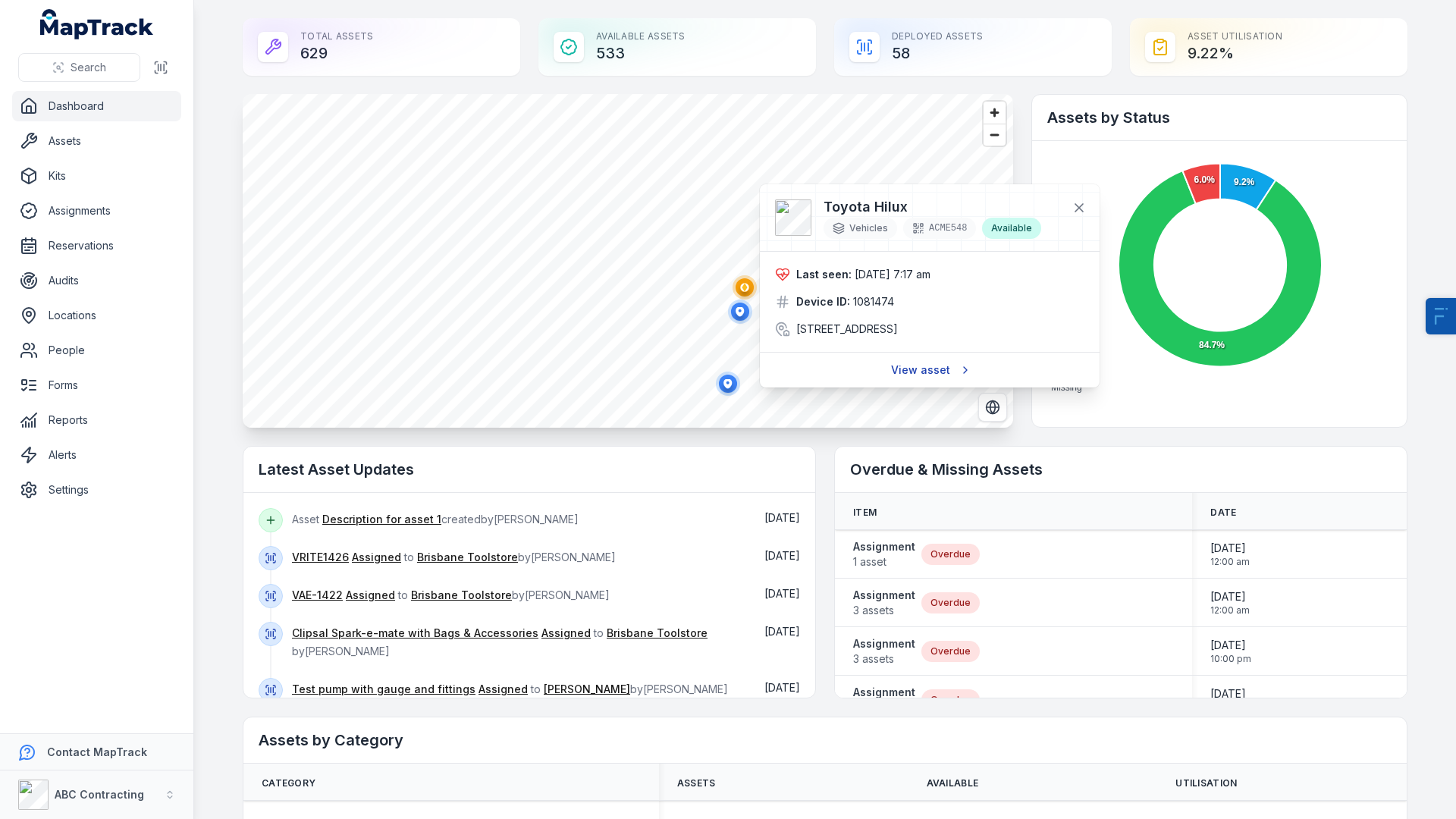
click at [927, 385] on link "View asset" at bounding box center [929, 370] width 97 height 29
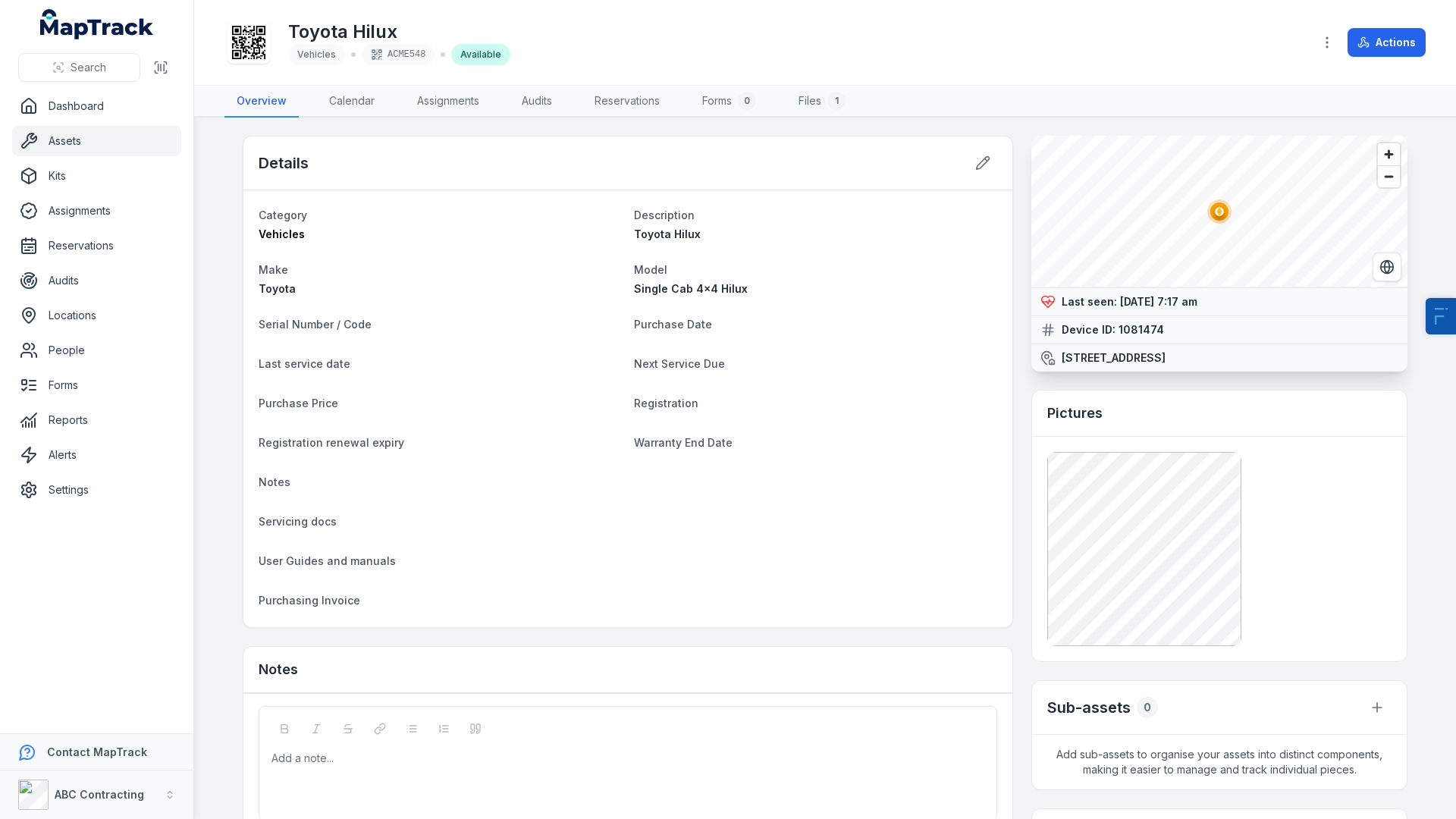
drag, startPoint x: 1117, startPoint y: 304, endPoint x: 1244, endPoint y: 304, distance: 127.0
click at [1244, 304] on div "Last seen: 15/09/2025 7:17 am" at bounding box center [1219, 302] width 358 height 15
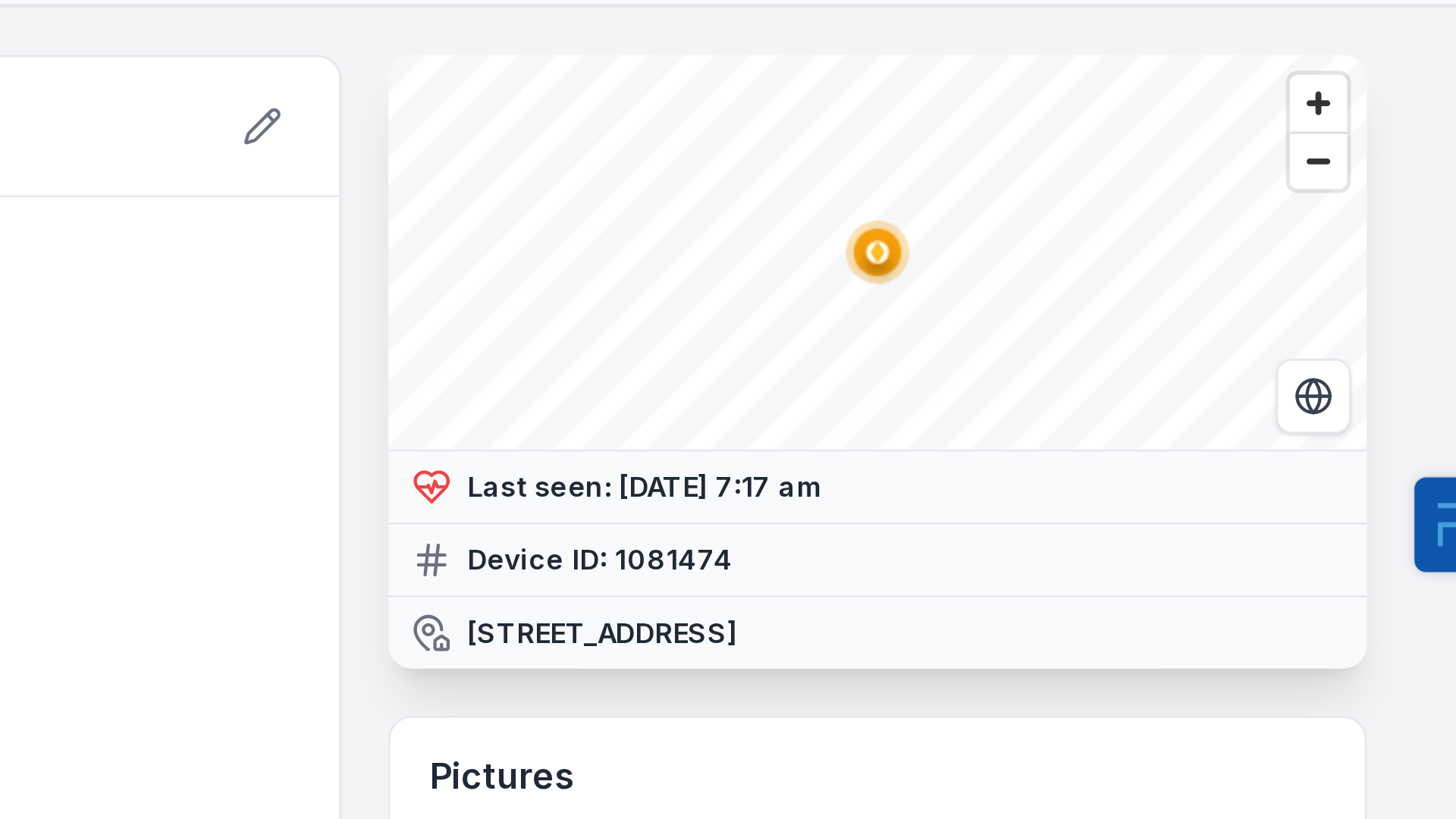
click at [1418, 244] on main "Details Category Vehicles Description Toyota Hilux Make Toyota Model Single Cab…" at bounding box center [825, 467] width 1262 height 701
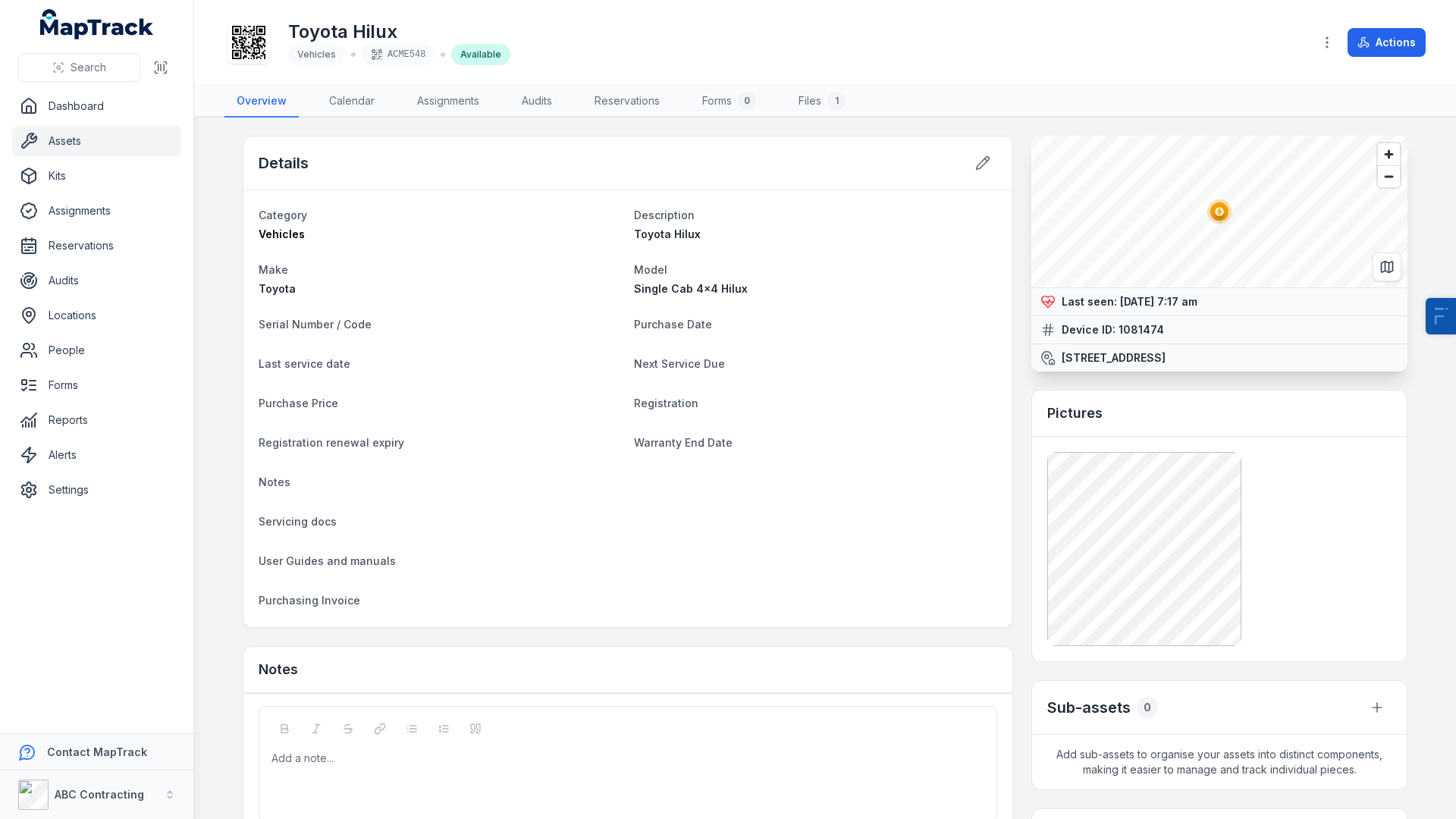
click at [67, 435] on ul "Dashboard Assets Kits Assignments Reservations Audits Locations People Forms Re…" at bounding box center [96, 298] width 169 height 414
click at [93, 425] on link "Reports" at bounding box center [96, 420] width 169 height 30
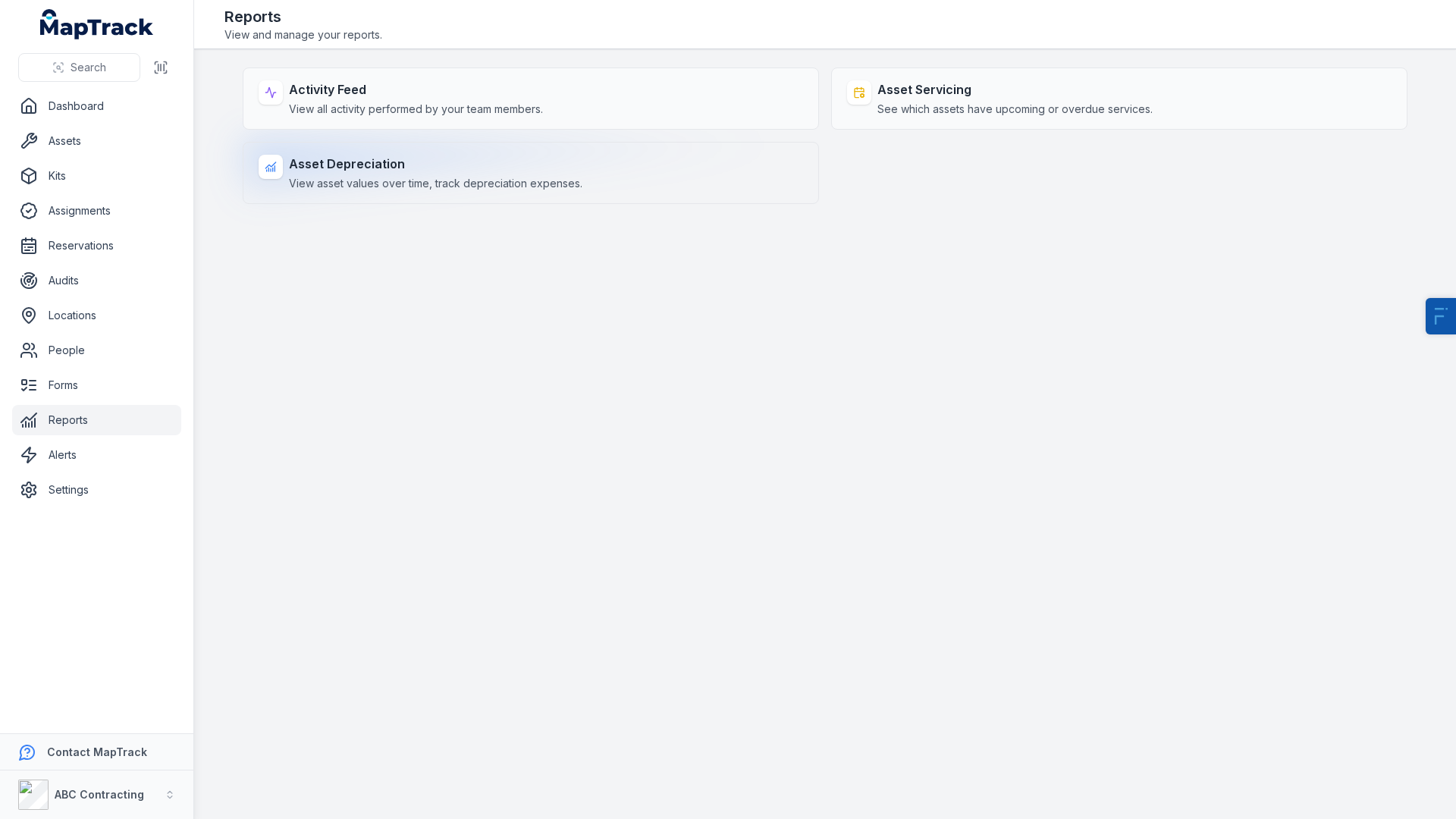
click at [436, 161] on strong "Asset Depreciation" at bounding box center [435, 164] width 294 height 19
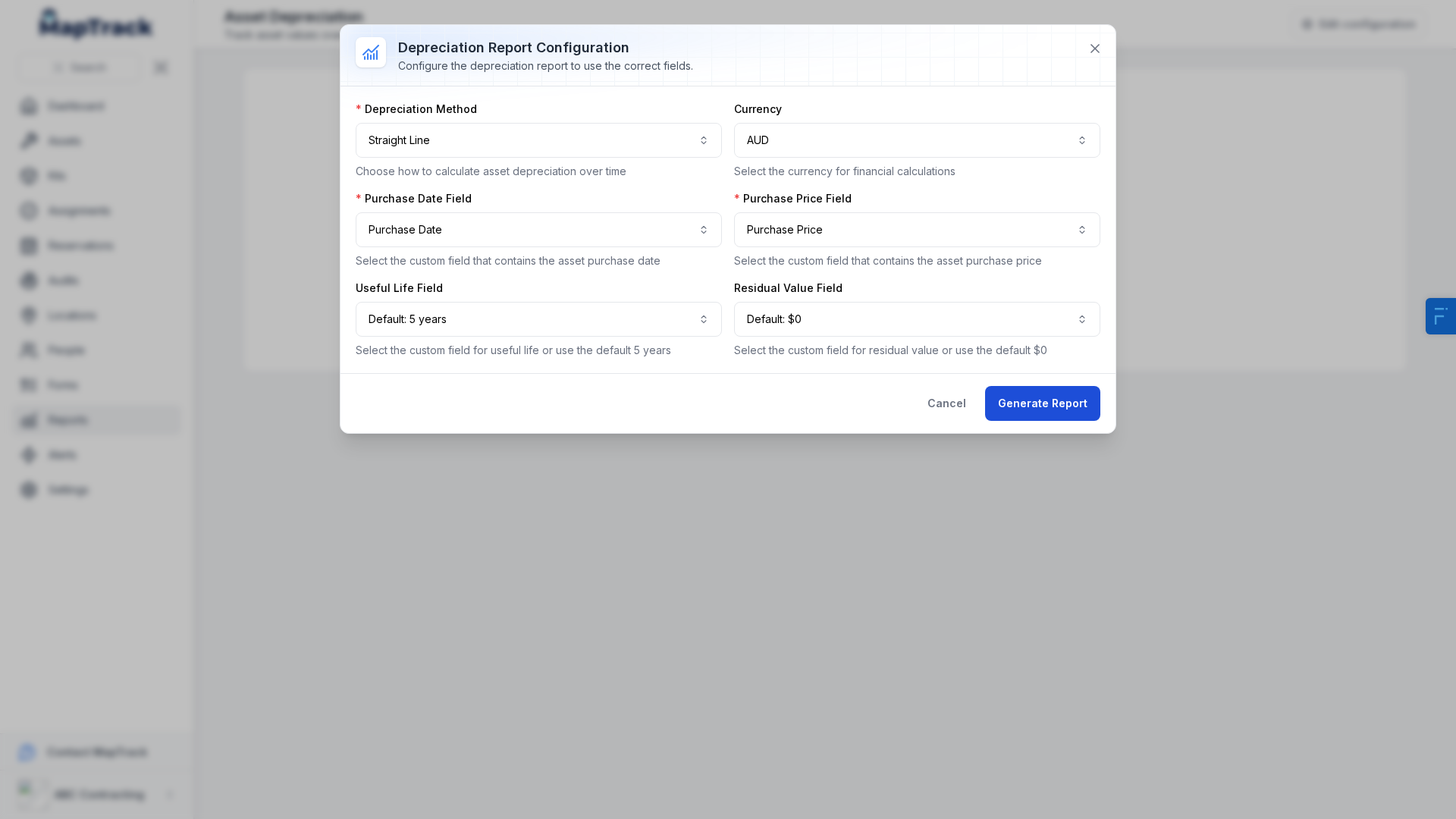
click at [1043, 418] on button "Generate Report" at bounding box center [1043, 403] width 116 height 35
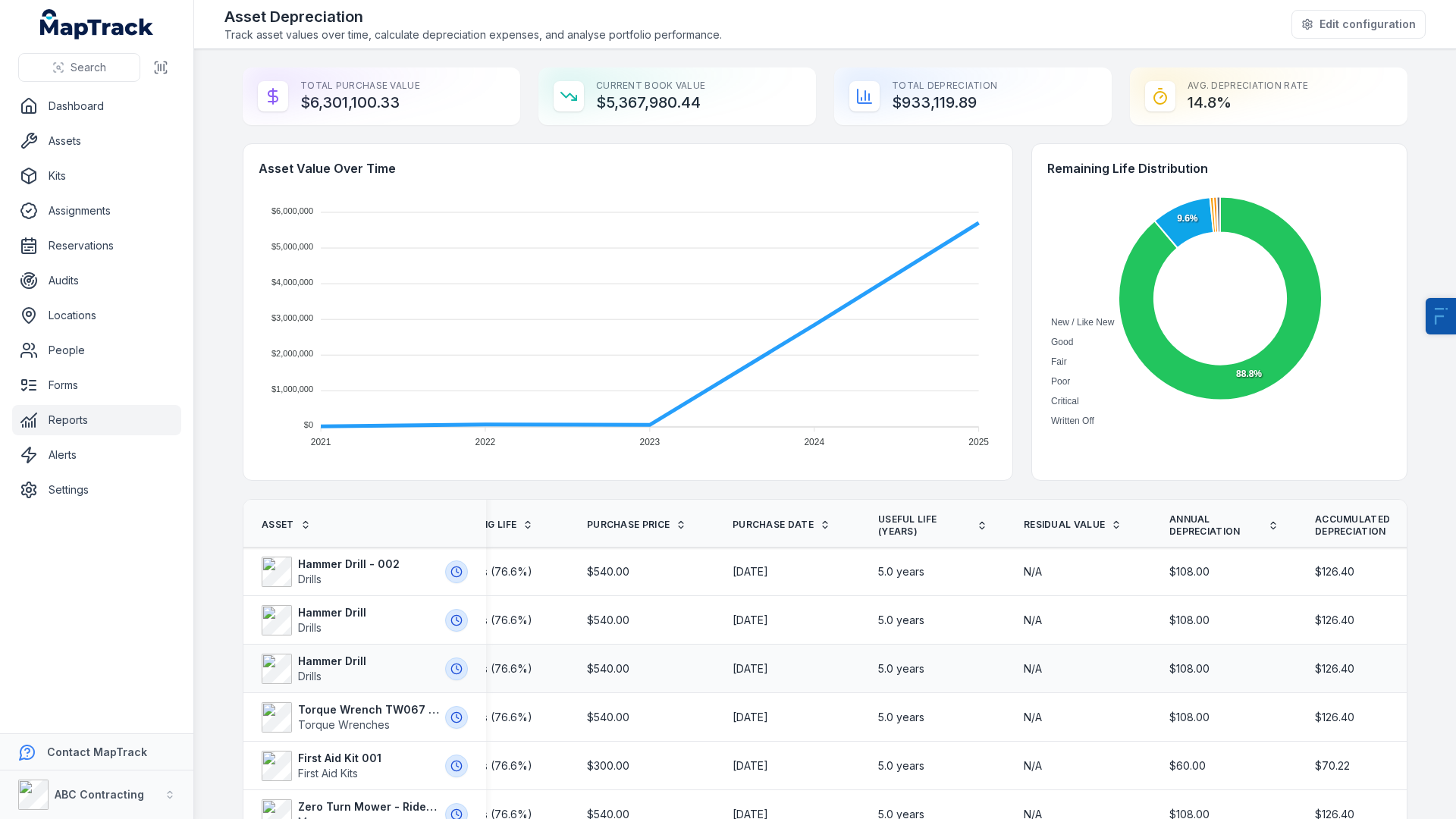
scroll to position [0, 244]
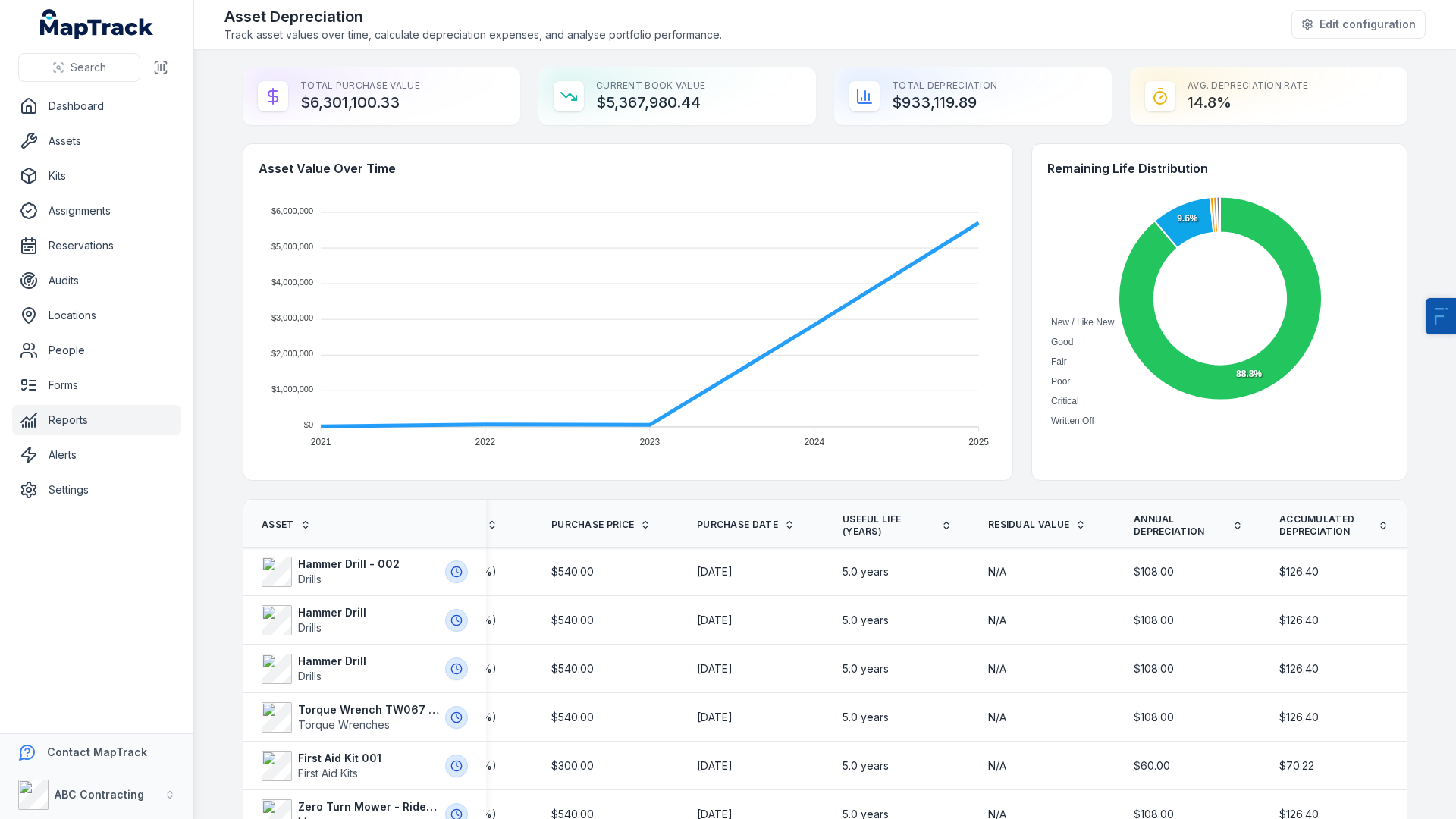
click at [73, 427] on link "Reports" at bounding box center [96, 420] width 169 height 30
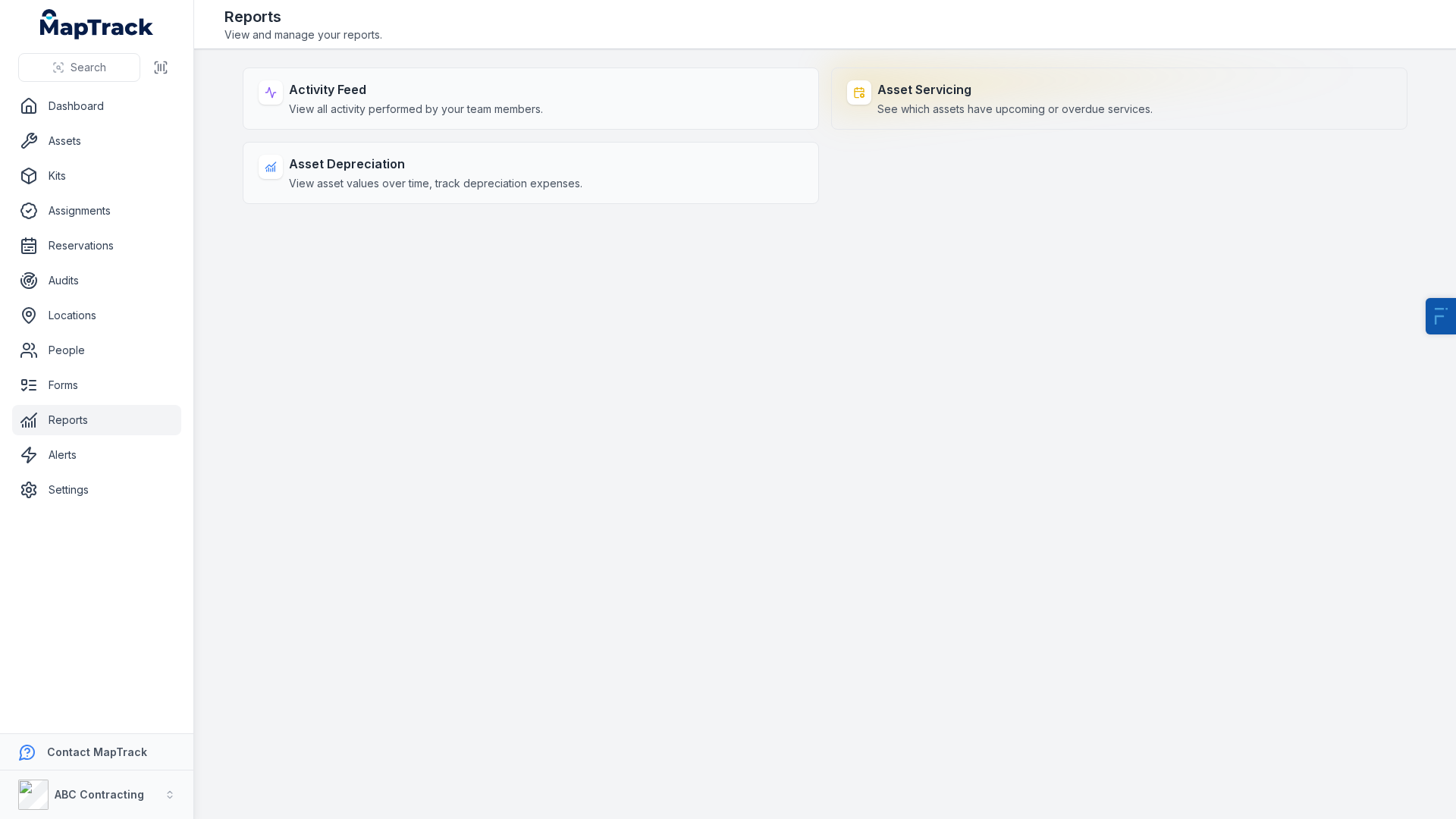
click at [975, 98] on strong "Asset Servicing" at bounding box center [1015, 89] width 275 height 19
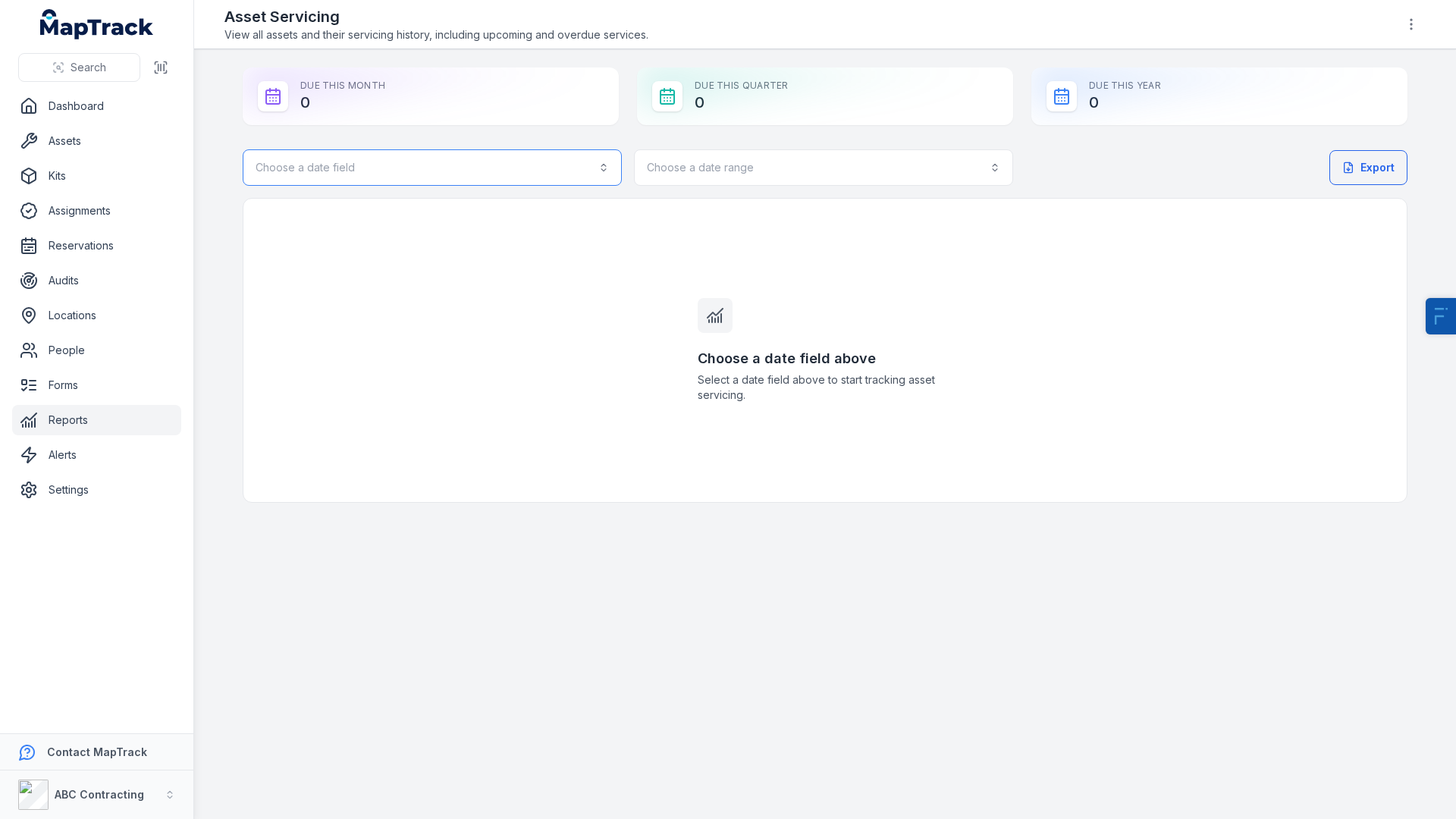
click at [444, 176] on button "Choose a date field" at bounding box center [432, 167] width 379 height 36
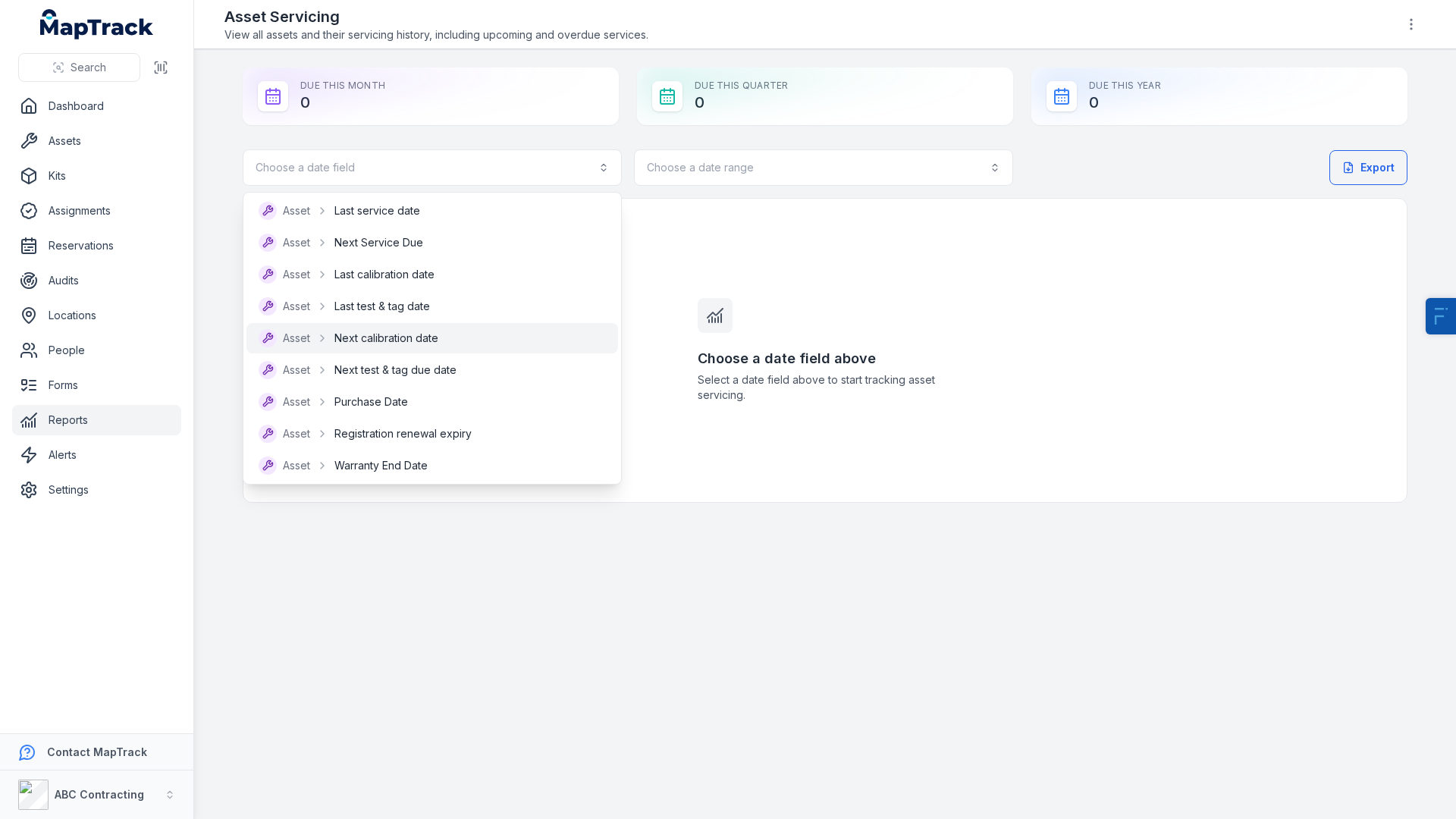
click at [404, 346] on div "Asset Next calibration date" at bounding box center [348, 338] width 180 height 19
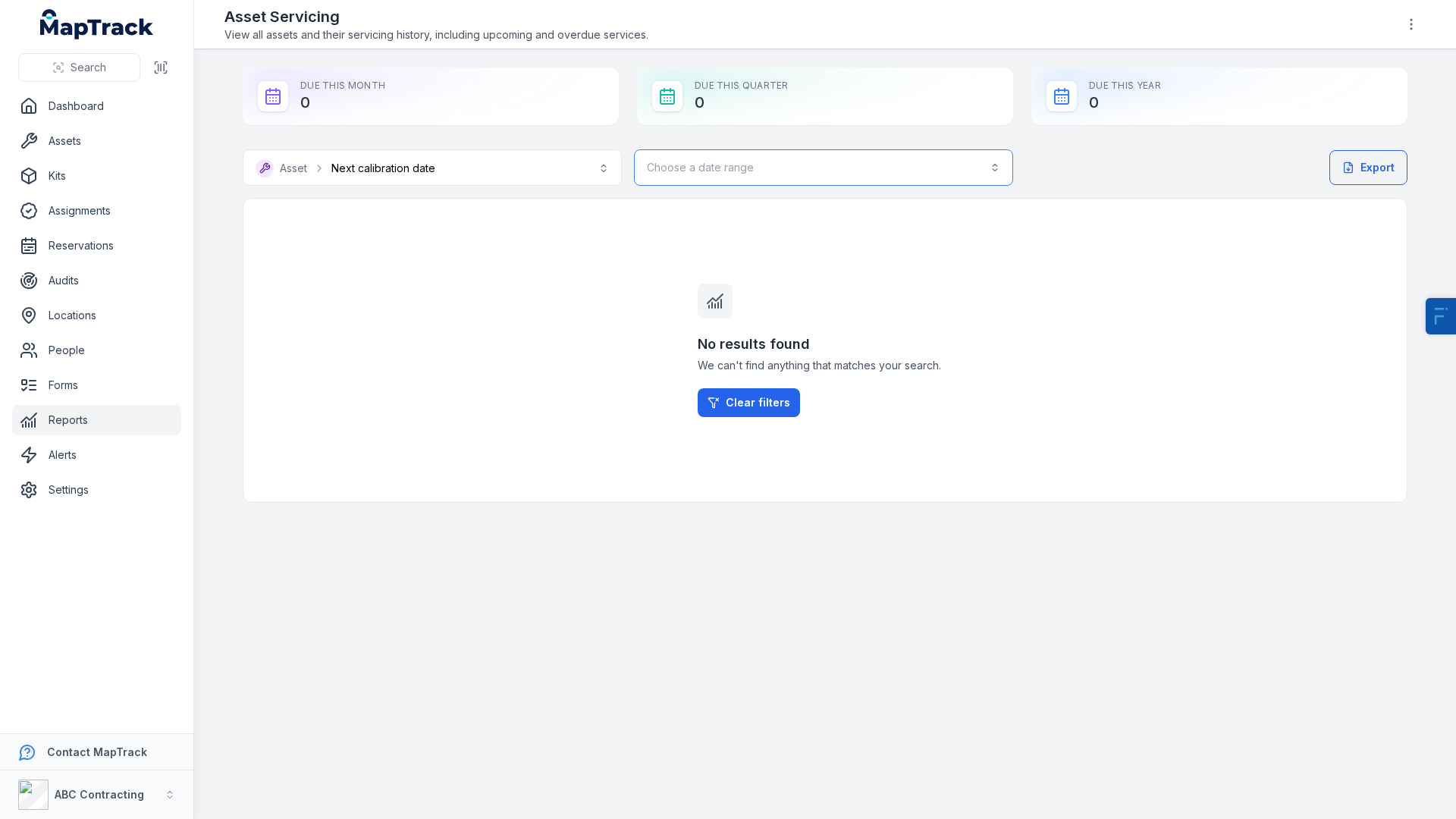
click at [771, 170] on button "Choose a date range" at bounding box center [822, 167] width 379 height 36
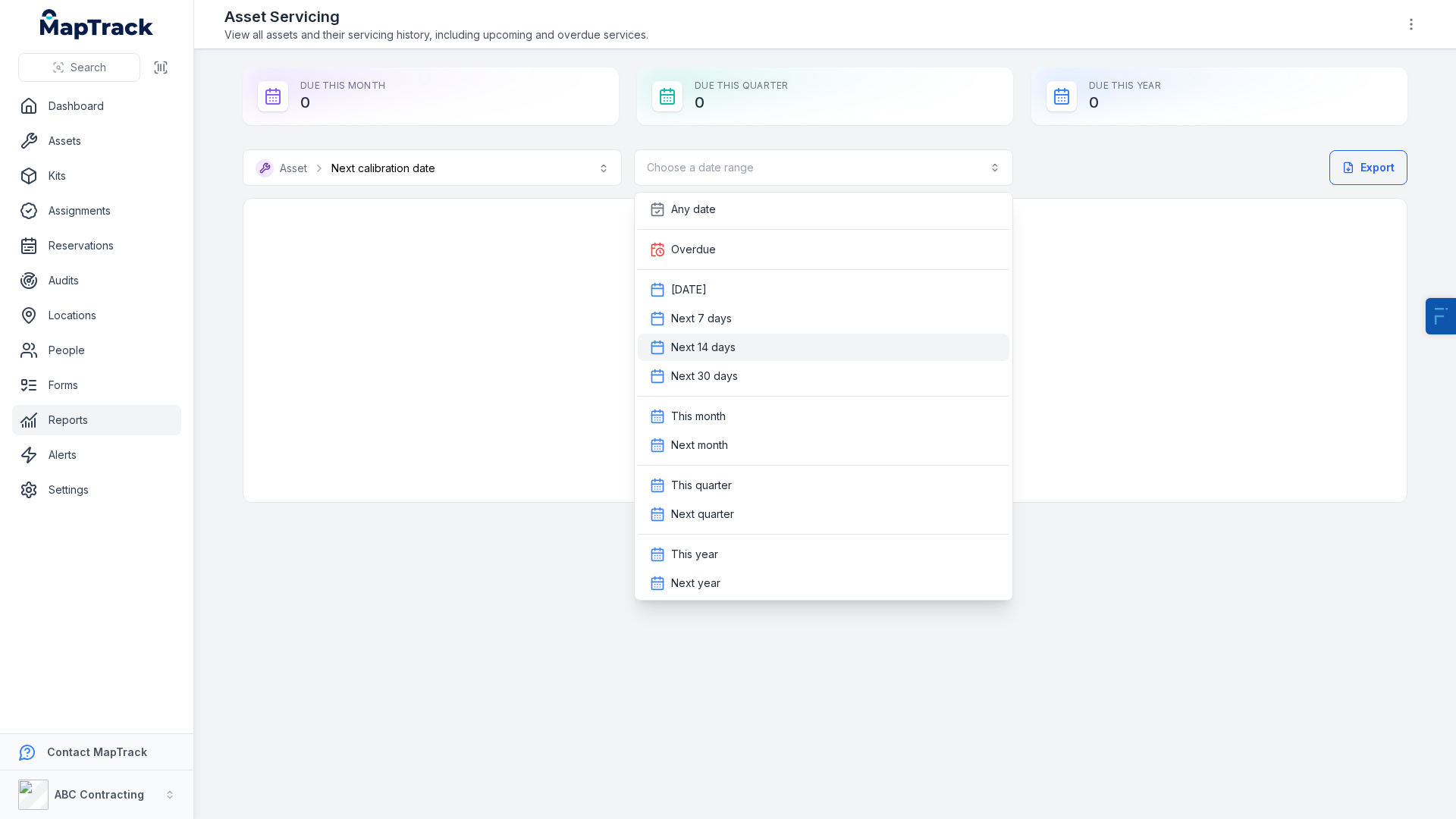
click at [733, 340] on span "Next 14 days" at bounding box center [703, 348] width 64 height 15
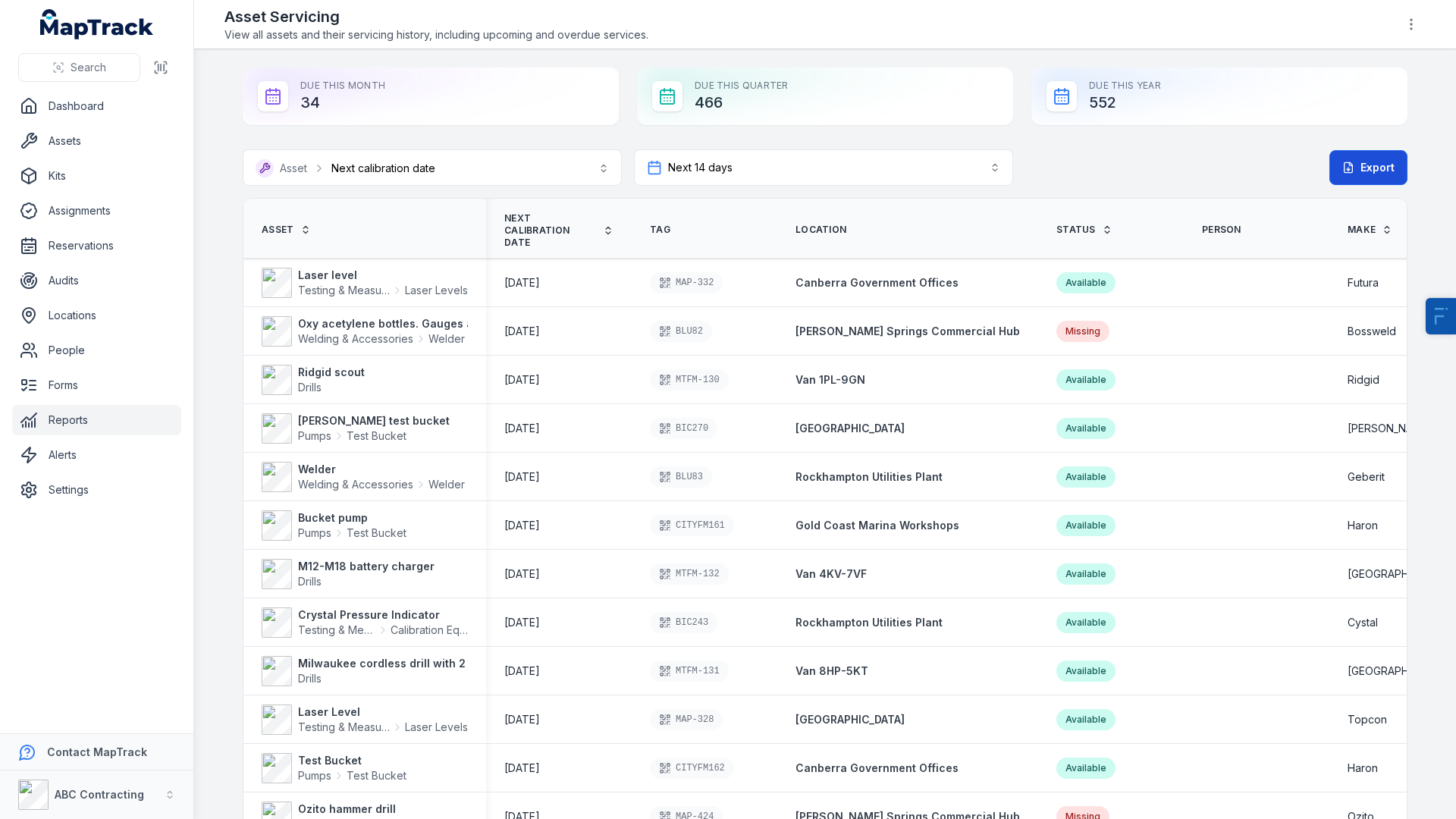
click at [1330, 181] on button "Export" at bounding box center [1368, 167] width 78 height 35
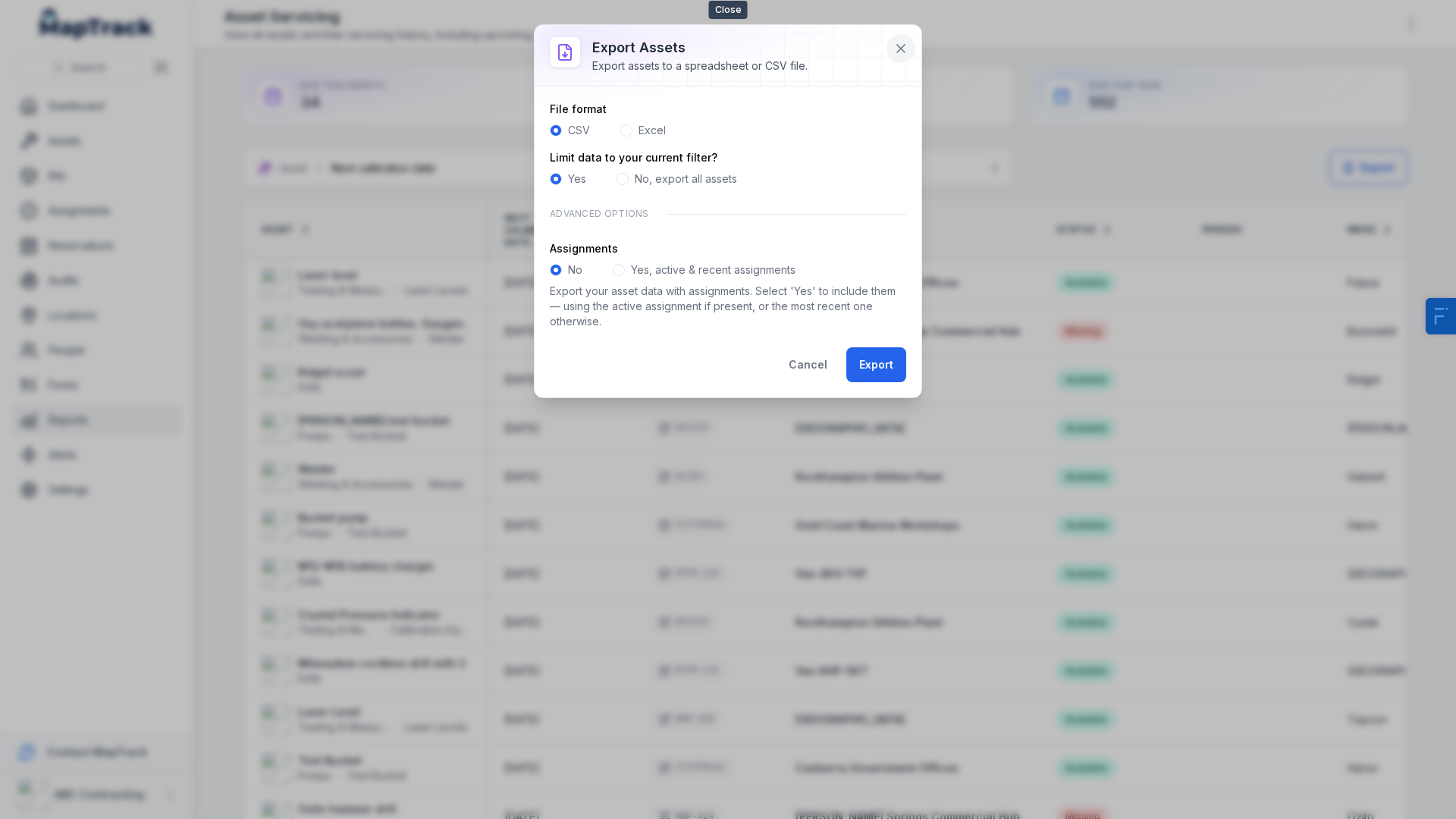
click at [903, 48] on icon at bounding box center [901, 49] width 15 height 15
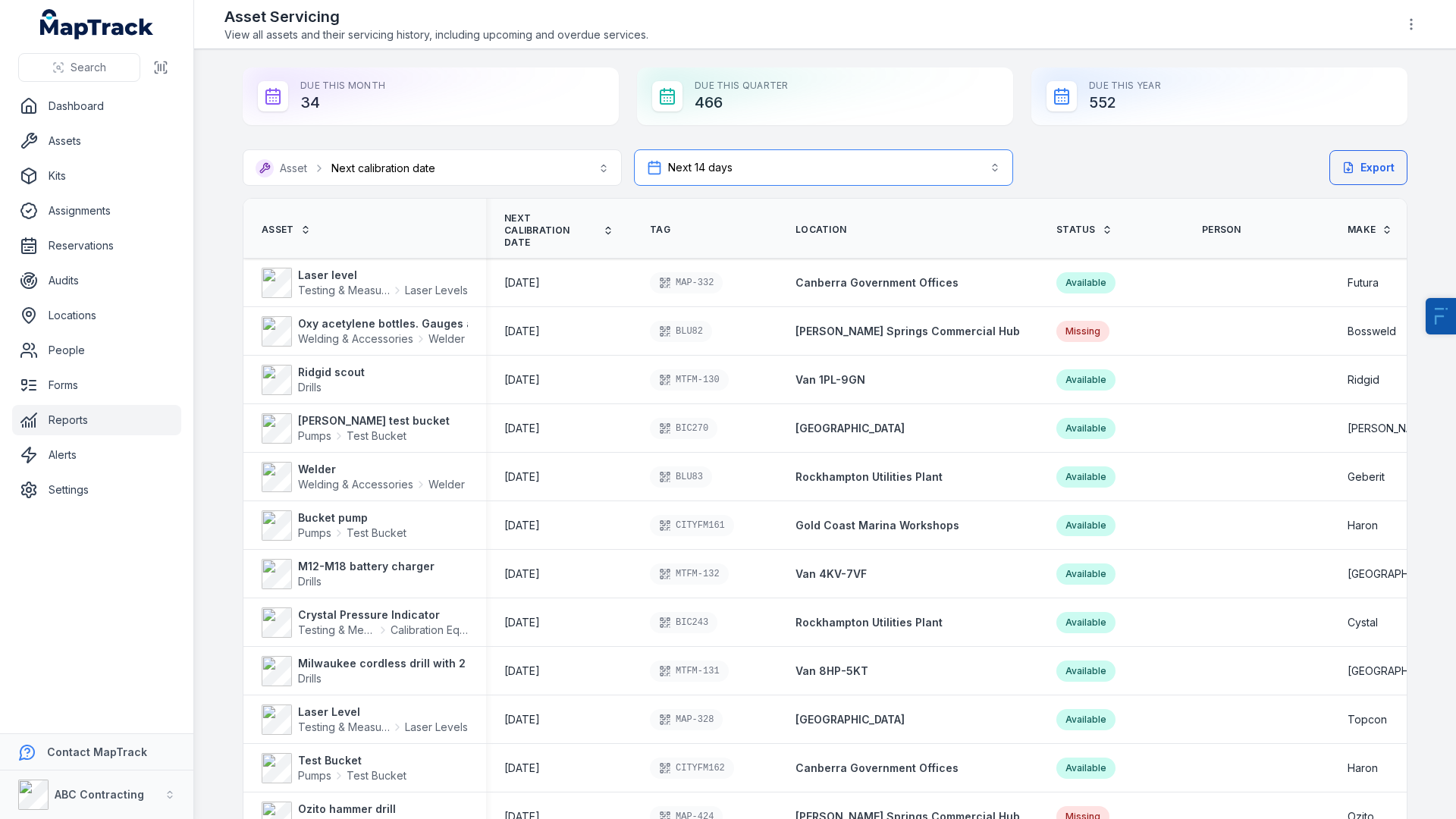
click at [962, 161] on button "Next 14 days *******" at bounding box center [822, 167] width 379 height 36
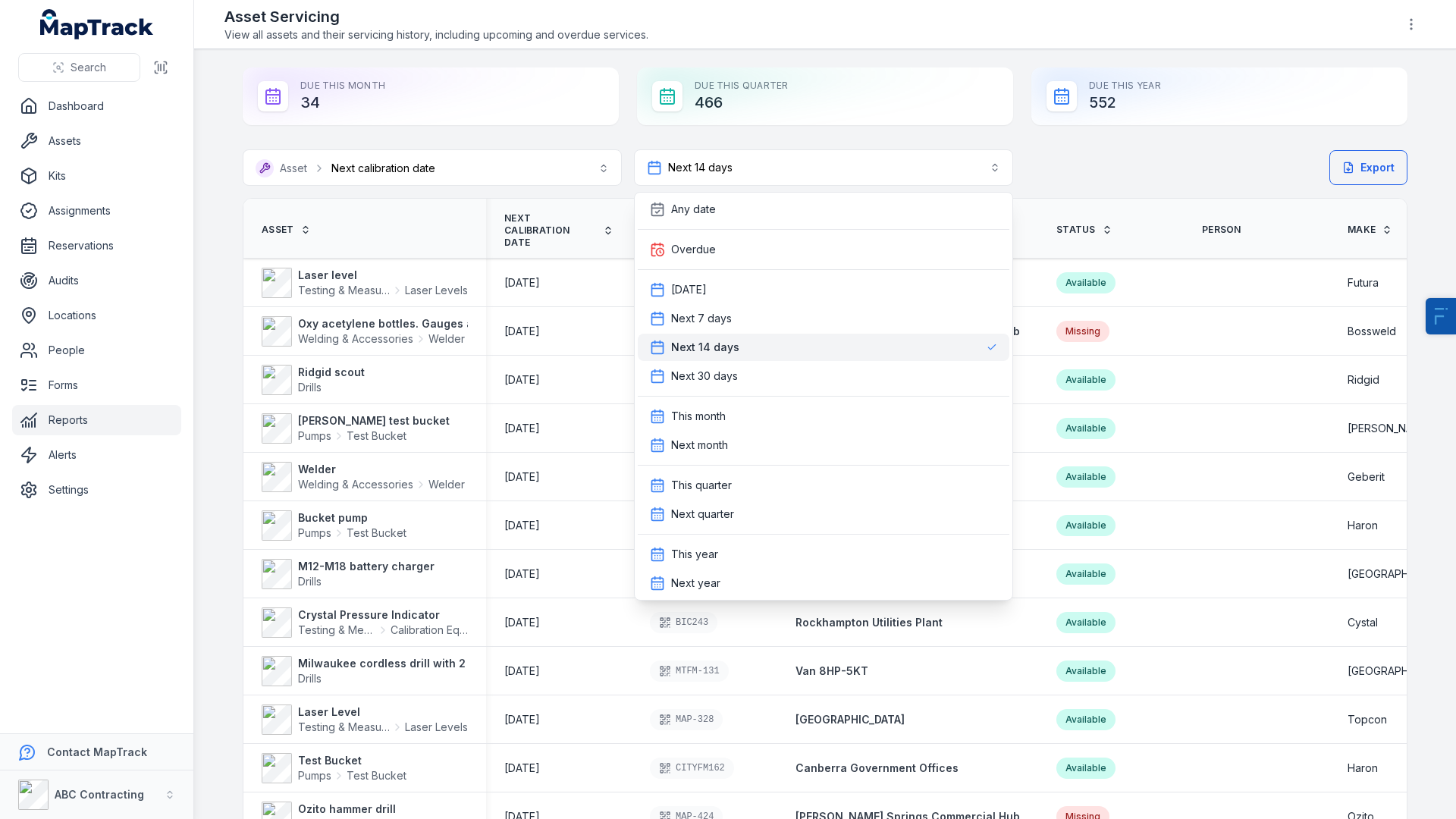
click at [1093, 189] on div "**********" at bounding box center [825, 731] width 1165 height 1165
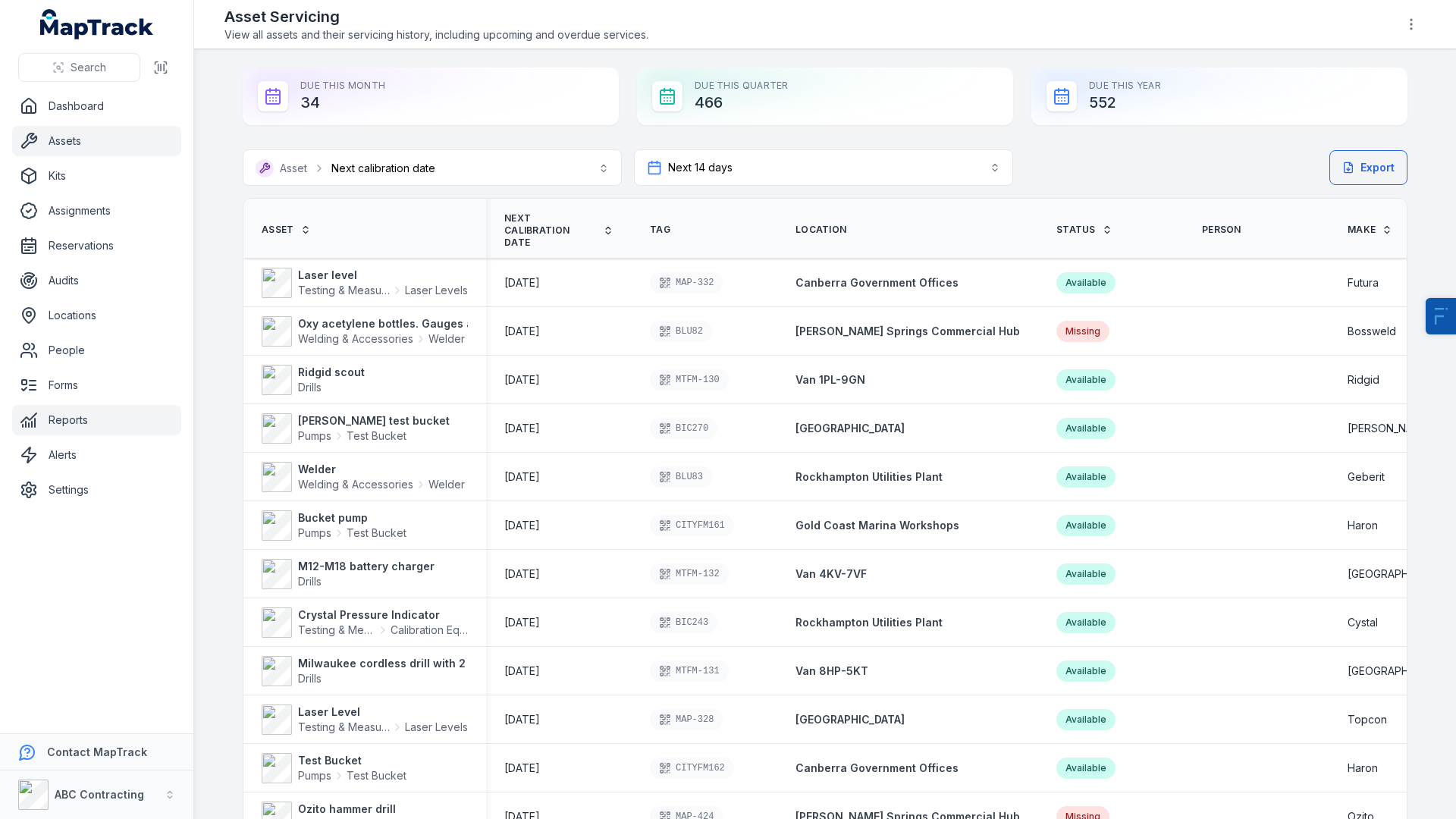
click at [105, 154] on link "Assets" at bounding box center [96, 141] width 169 height 30
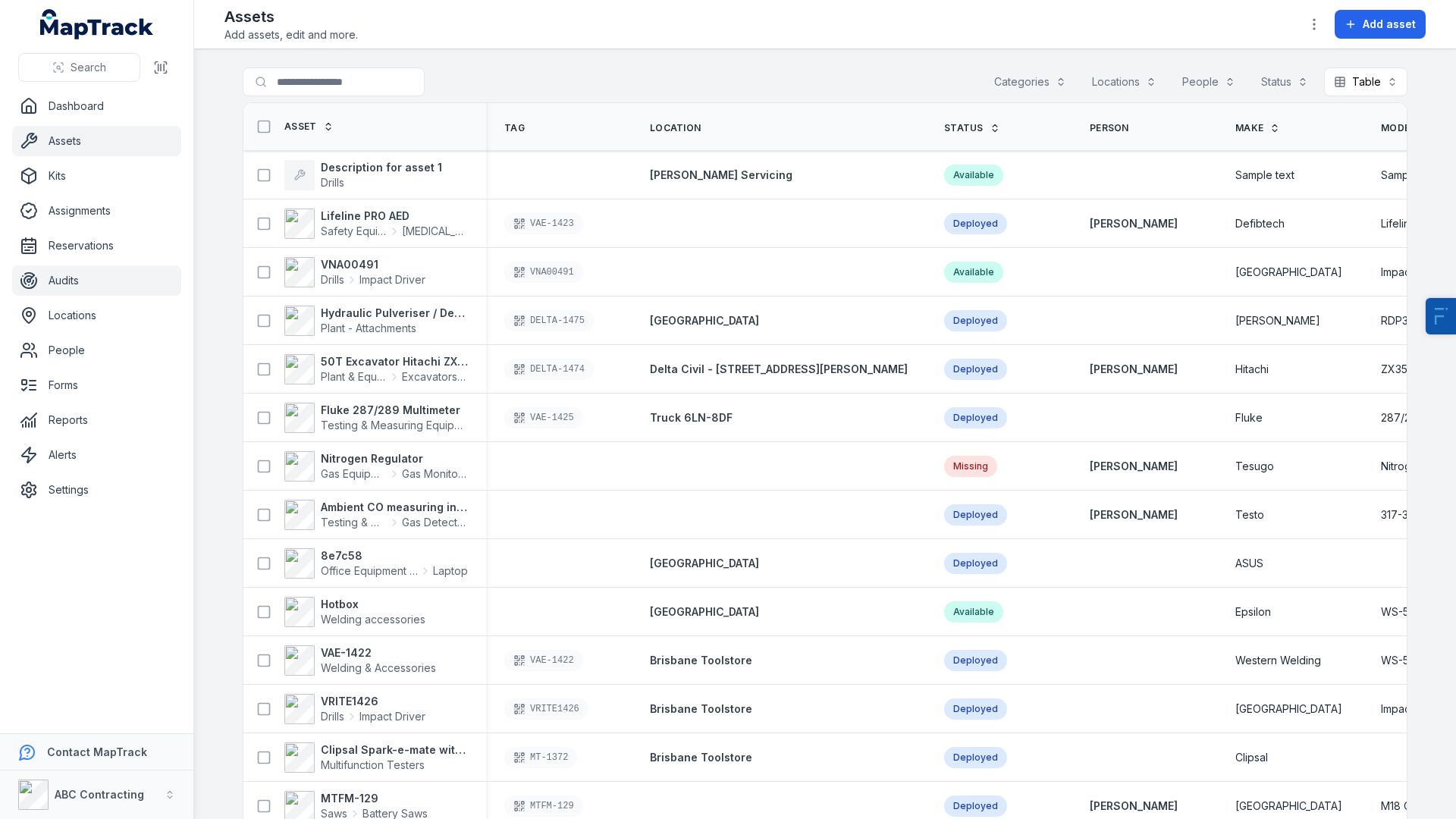
click at [49, 287] on link "Audits" at bounding box center [96, 281] width 169 height 30
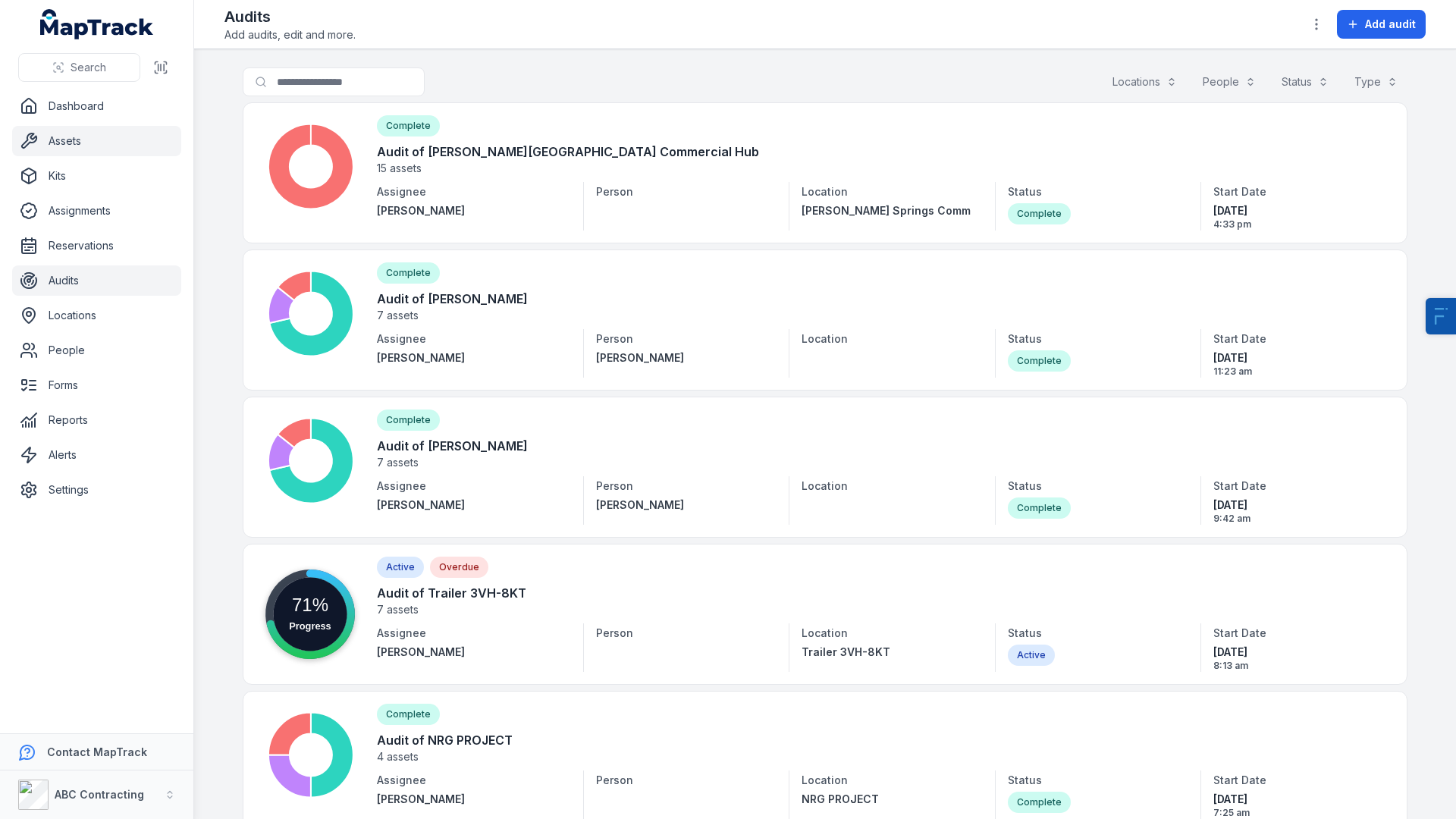
click at [82, 147] on link "Assets" at bounding box center [96, 141] width 169 height 30
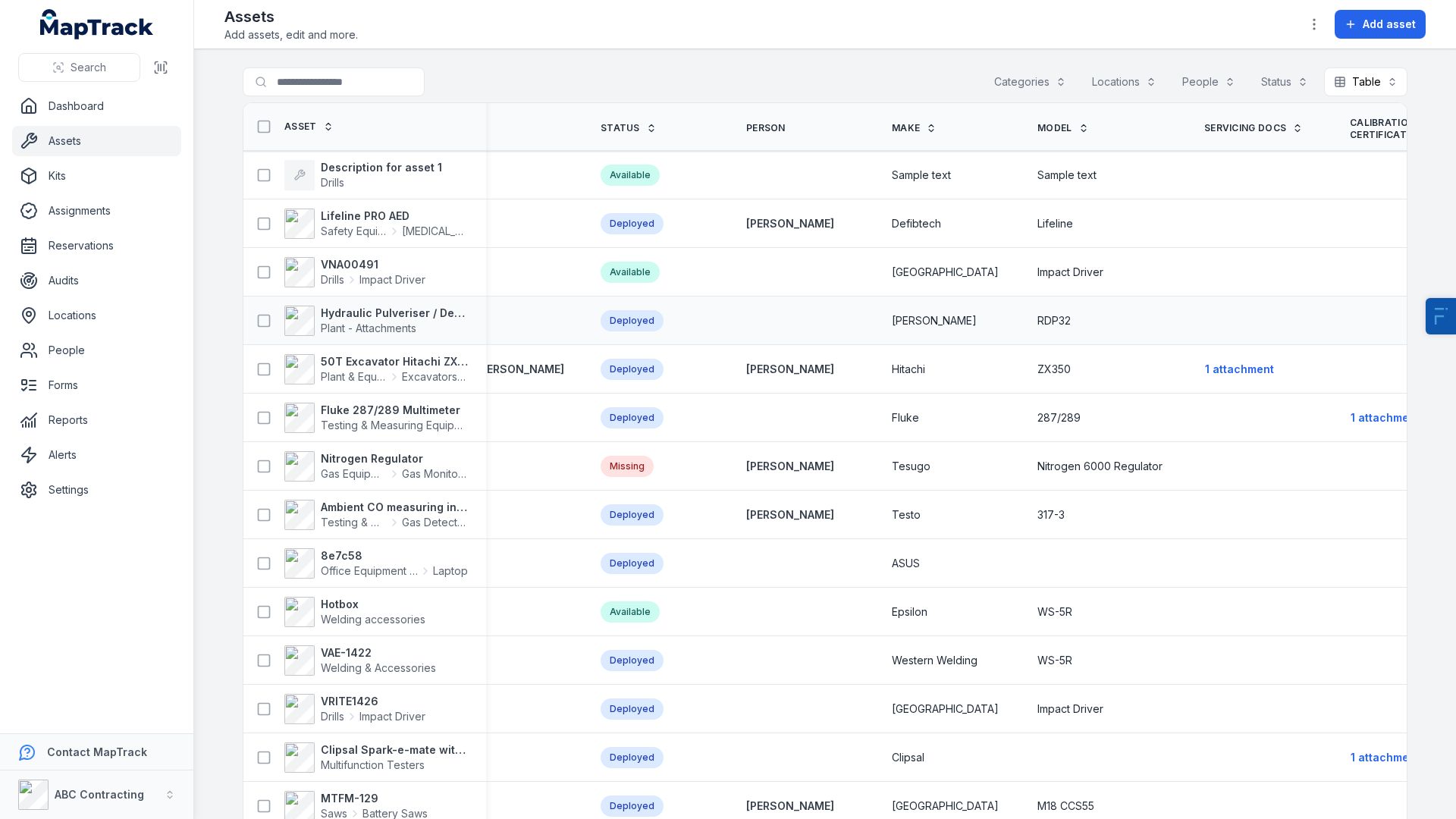
scroll to position [0, 816]
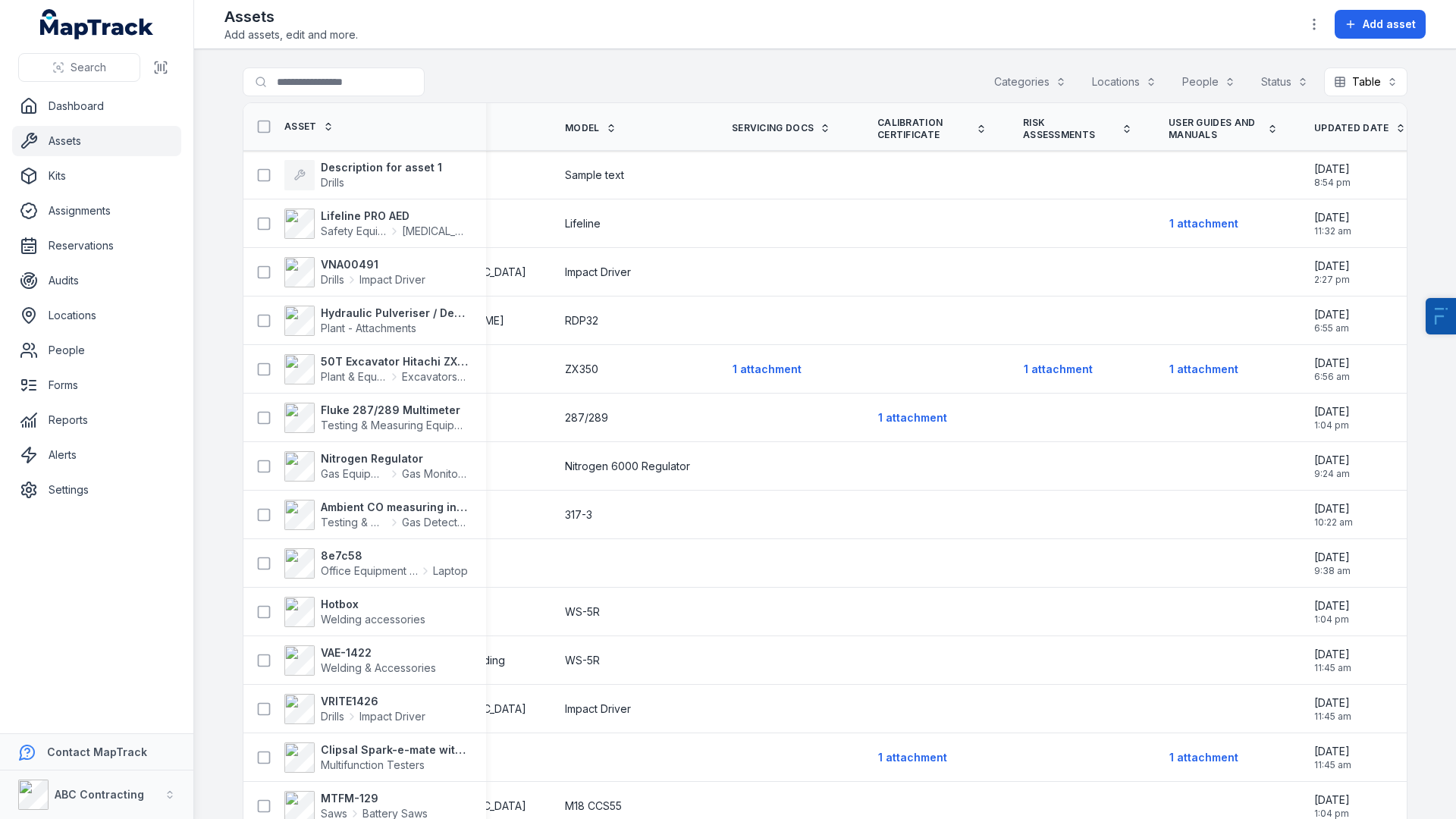
click at [1362, 133] on link "Updated Date" at bounding box center [1360, 128] width 92 height 12
